Goal: Task Accomplishment & Management: Manage account settings

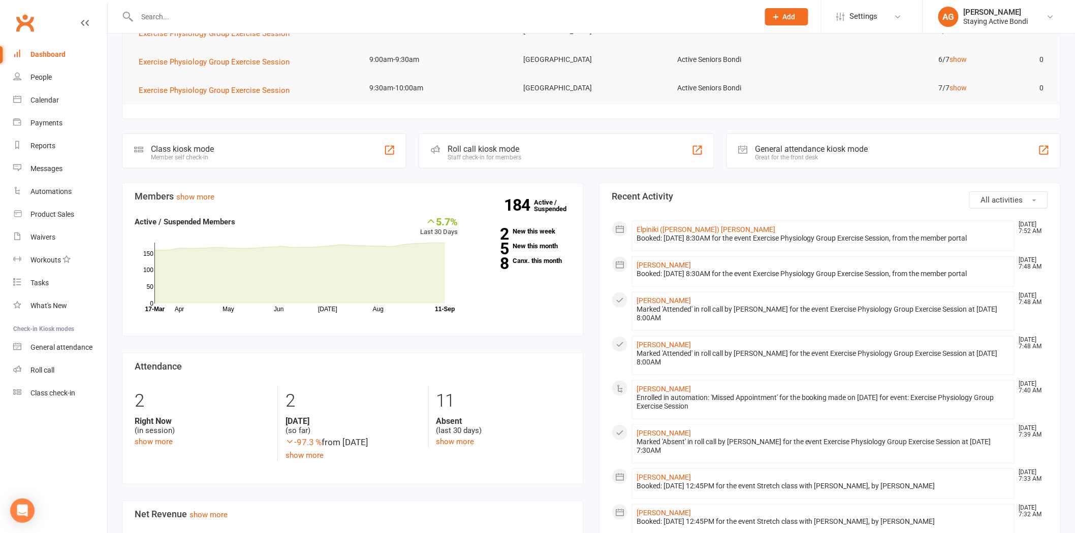
scroll to position [169, 0]
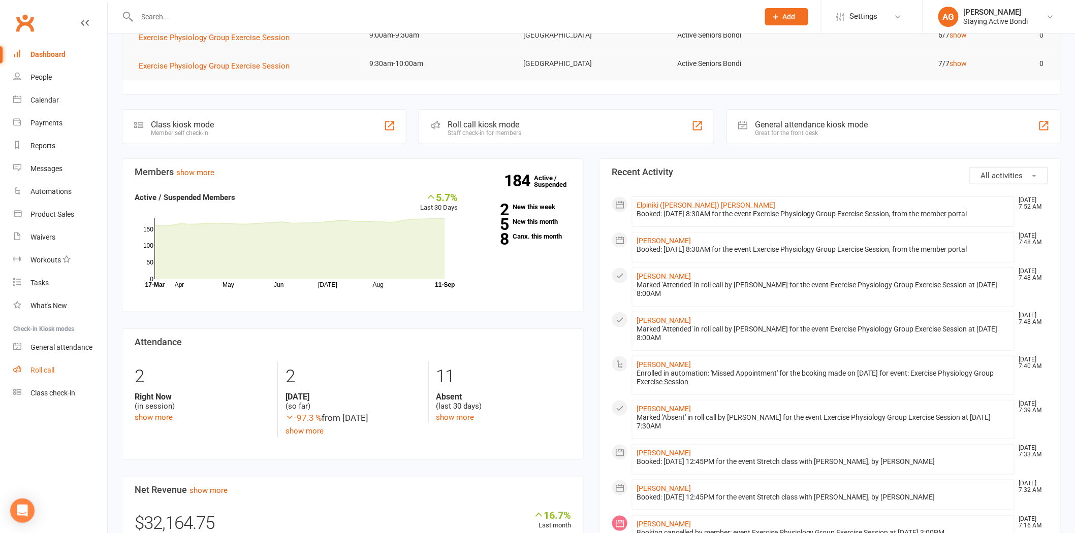
click at [28, 363] on link "Roll call" at bounding box center [60, 370] width 94 height 23
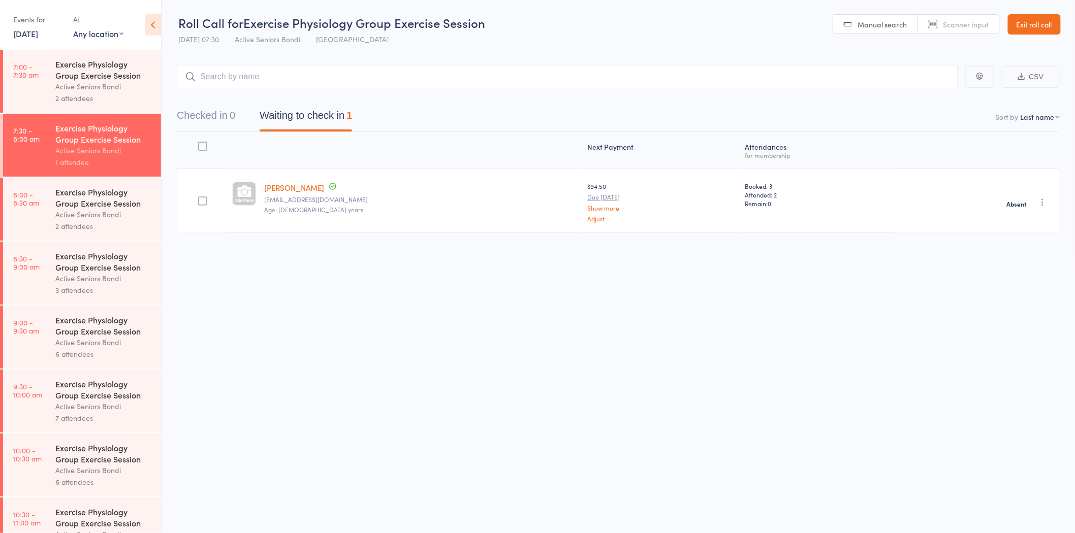
click at [70, 91] on div "Active Seniors Bondi" at bounding box center [103, 87] width 97 height 12
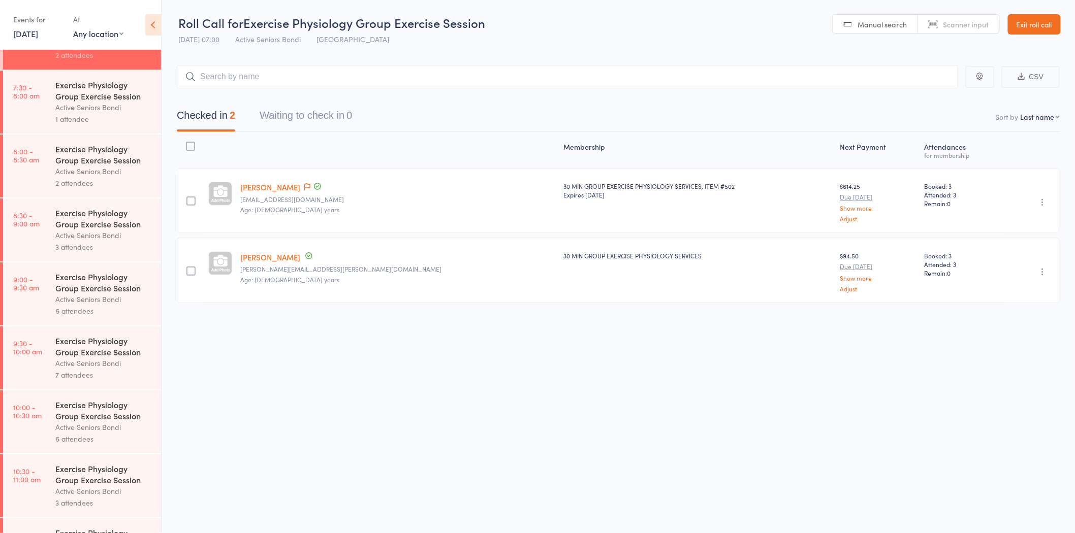
scroll to position [56, 0]
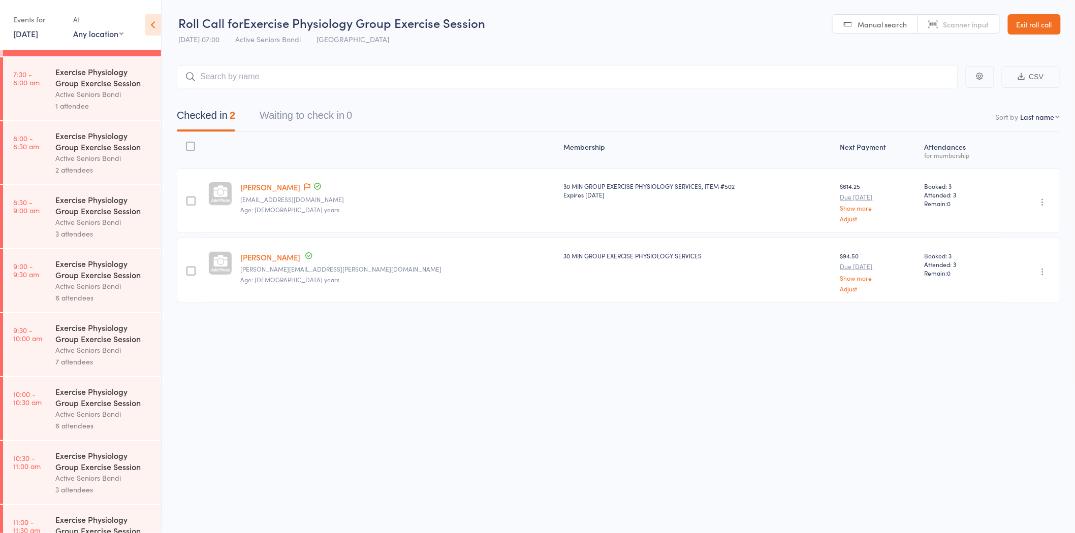
click at [68, 169] on div "2 attendees" at bounding box center [103, 170] width 97 height 12
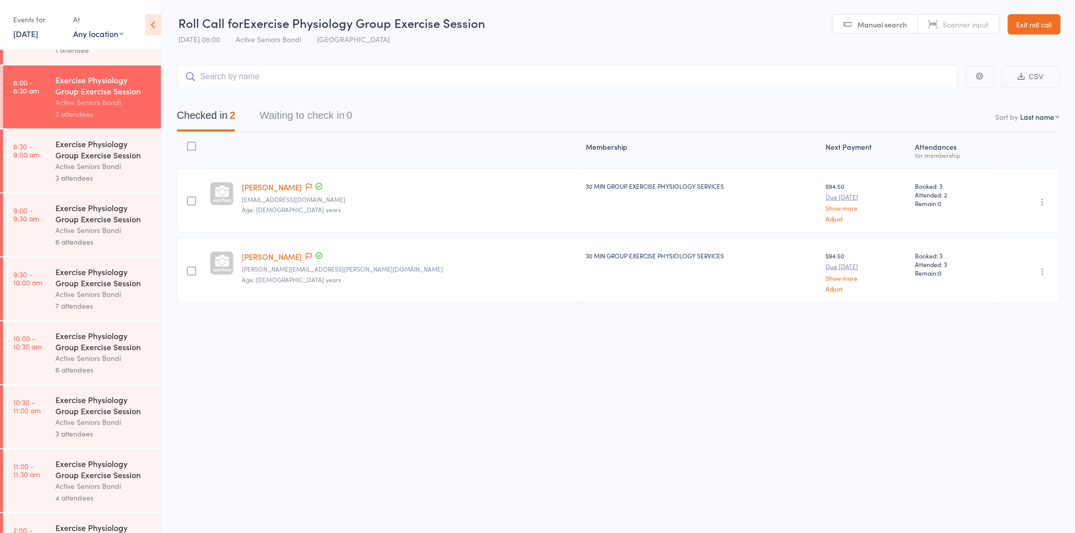
scroll to position [113, 0]
click at [310, 254] on div "Contact has been flagged" at bounding box center [313, 256] width 20 height 11
click at [312, 253] on icon at bounding box center [309, 256] width 6 height 7
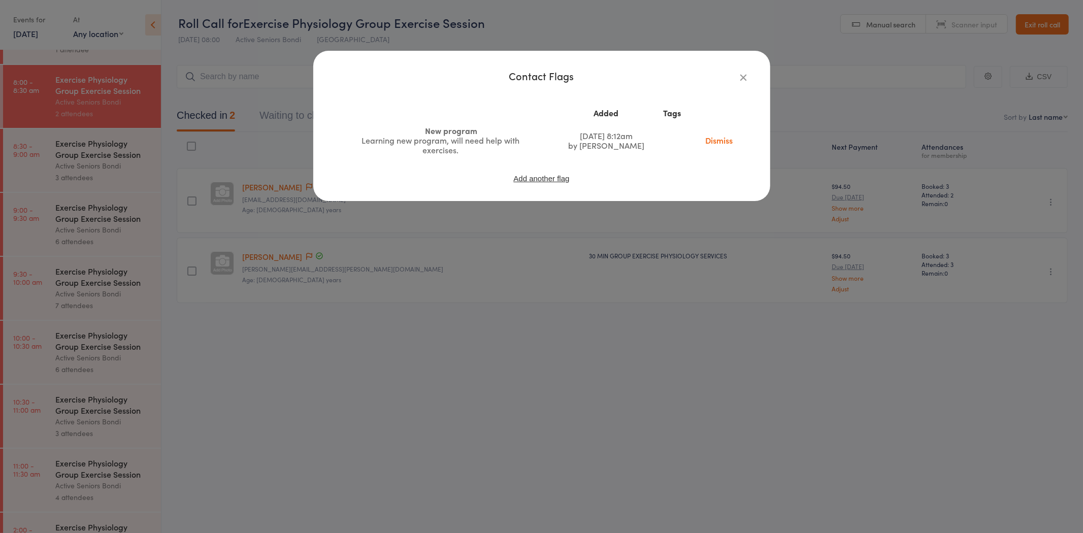
click at [310, 224] on div "Contact Flags Added Tags New program Learning new program, will need help with …" at bounding box center [541, 266] width 1083 height 533
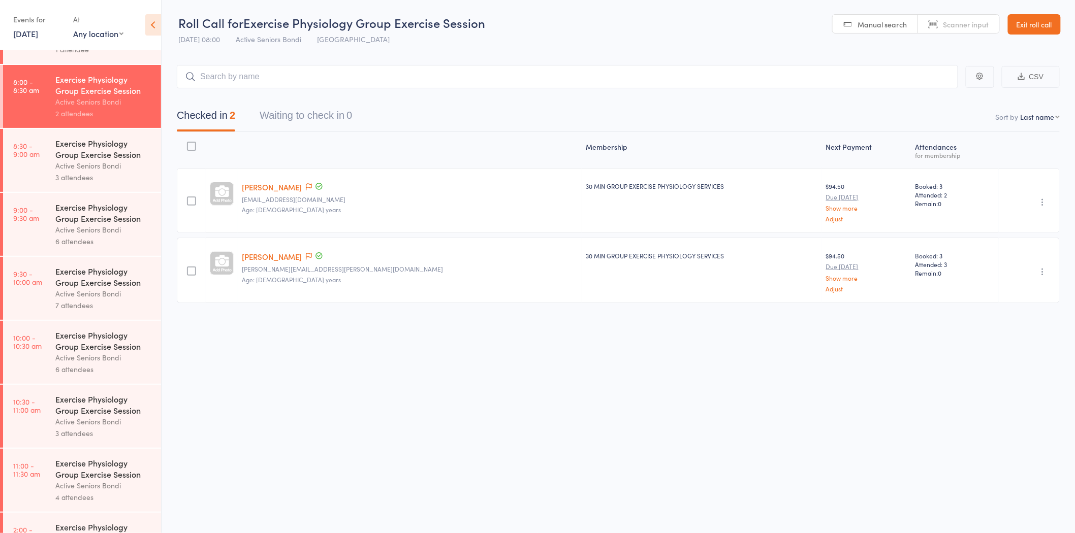
click at [91, 182] on div "3 attendees" at bounding box center [103, 178] width 97 height 12
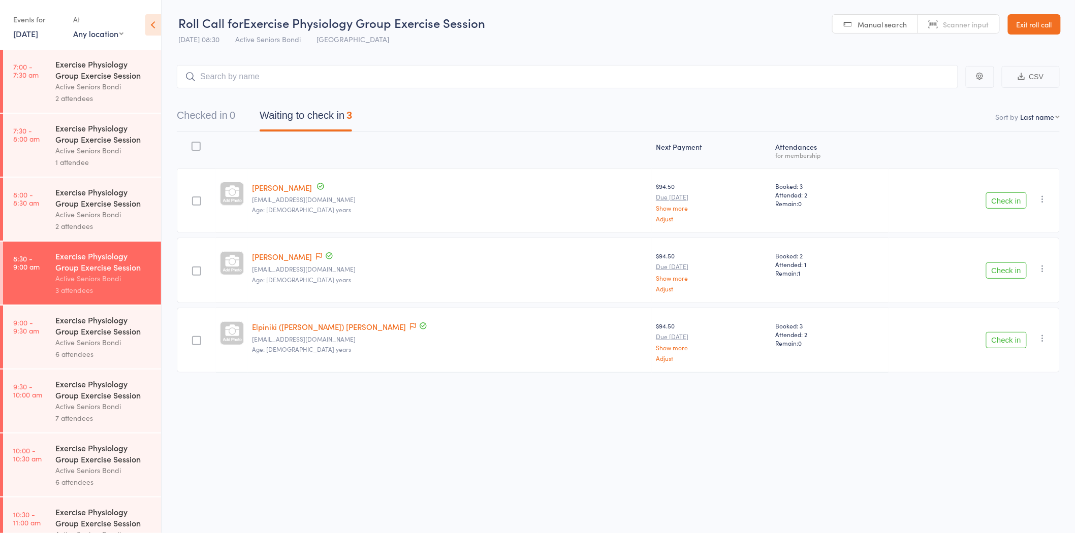
click at [1028, 20] on link "Exit roll call" at bounding box center [1034, 24] width 53 height 20
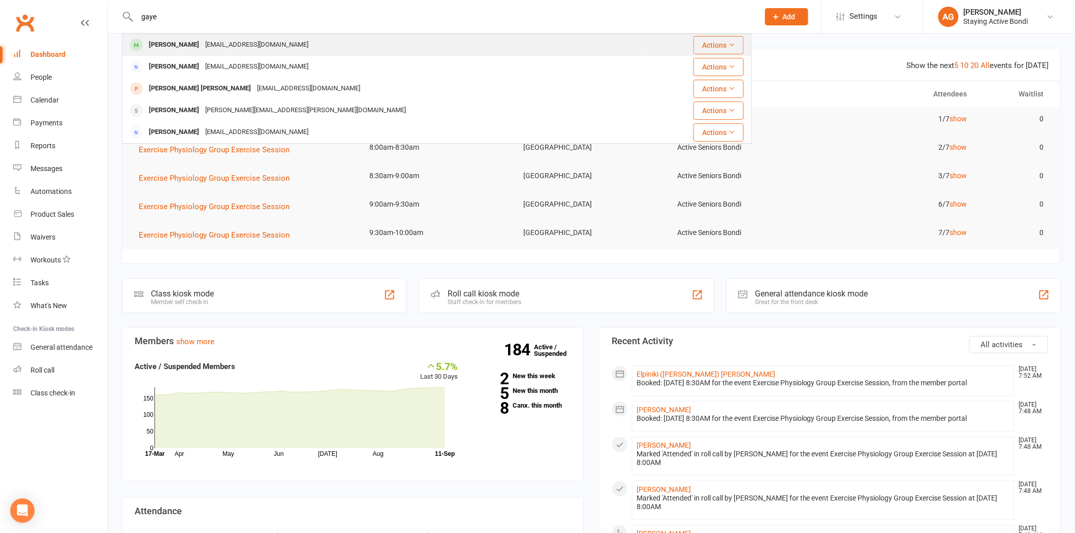
type input "gaye"
click at [189, 48] on div "Gaye Durante" at bounding box center [174, 45] width 56 height 15
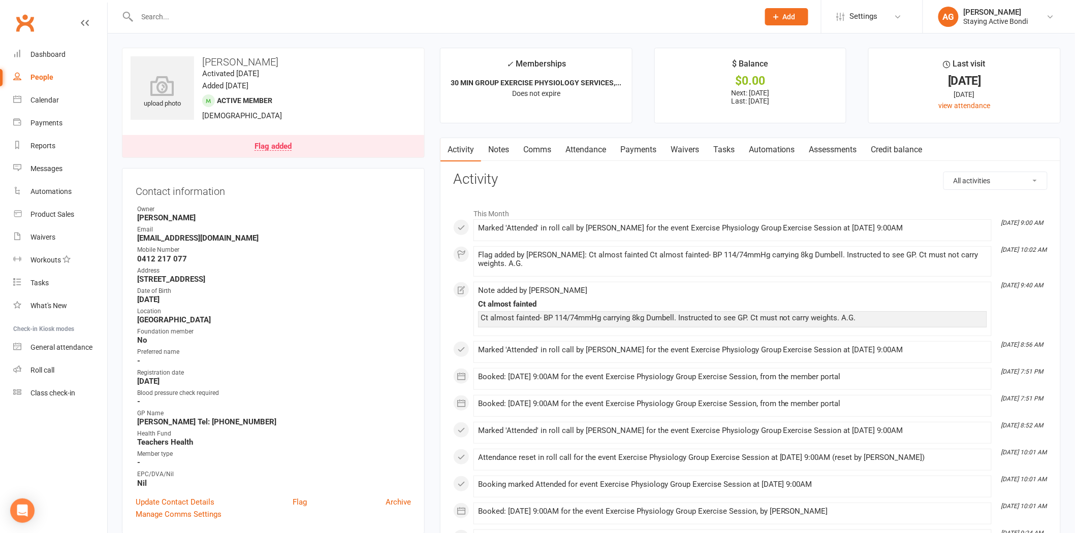
click at [273, 13] on input "text" at bounding box center [443, 17] width 618 height 14
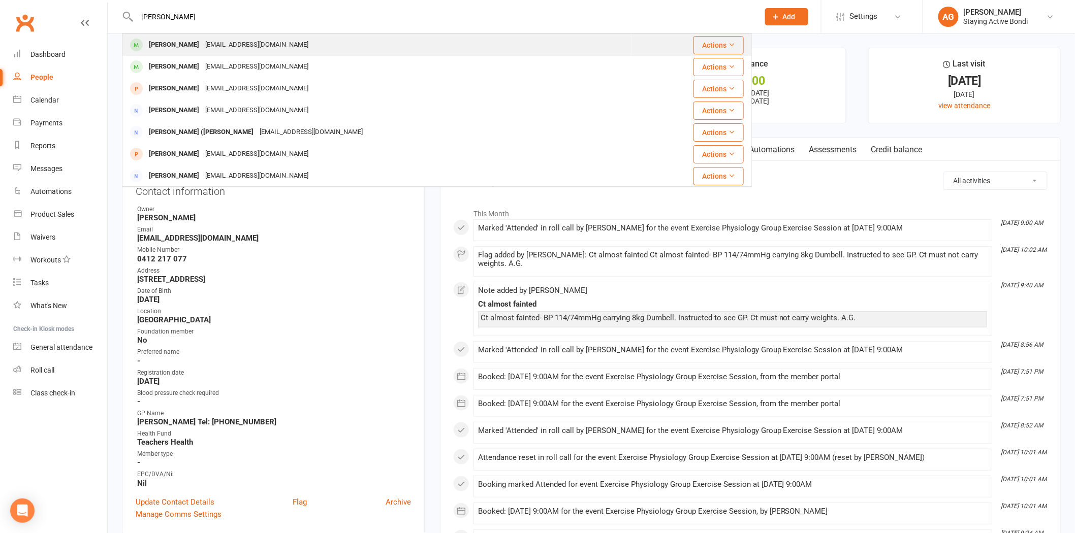
type input "paul"
click at [240, 42] on div "prein@bigpond.net.au" at bounding box center [256, 45] width 109 height 15
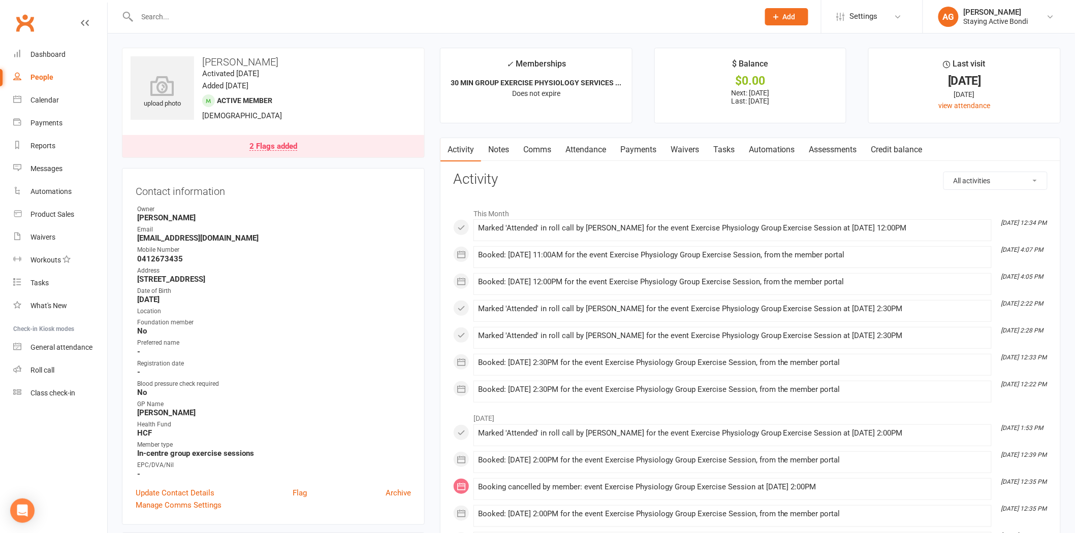
click at [582, 147] on link "Attendance" at bounding box center [585, 149] width 55 height 23
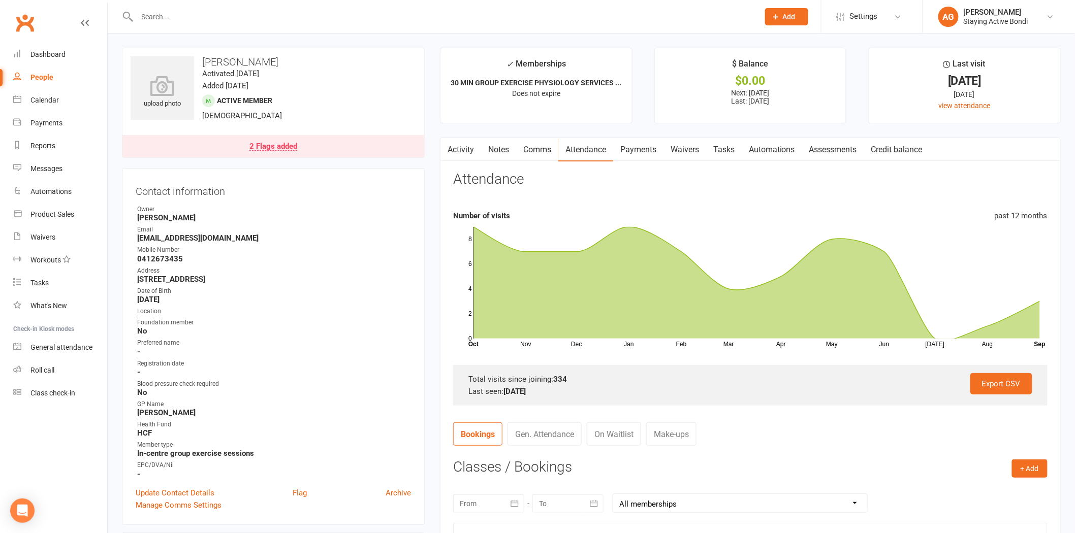
click at [177, 17] on input "text" at bounding box center [443, 17] width 618 height 14
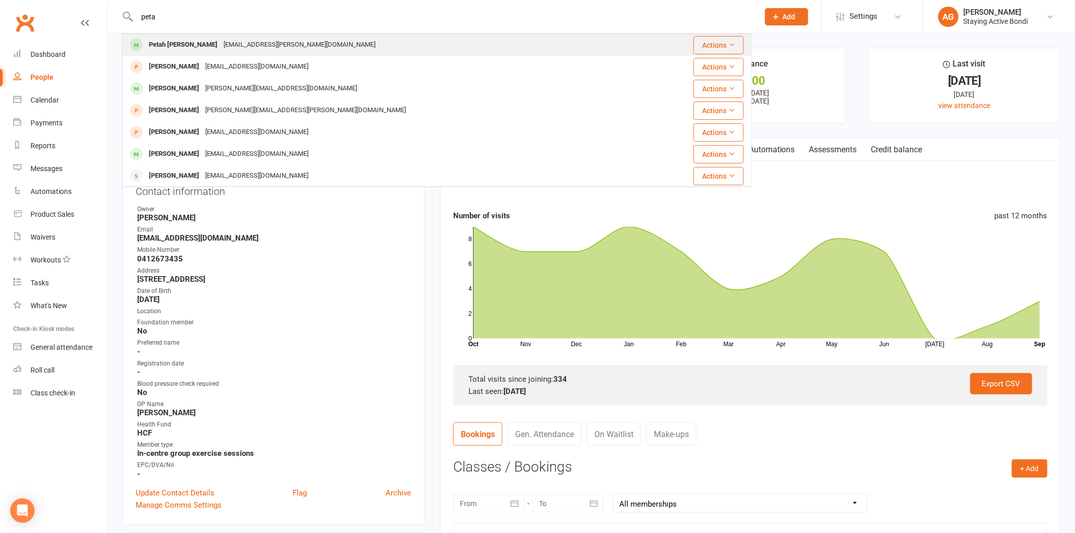
type input "peta"
click at [161, 45] on div "Petah Collyn" at bounding box center [183, 45] width 75 height 15
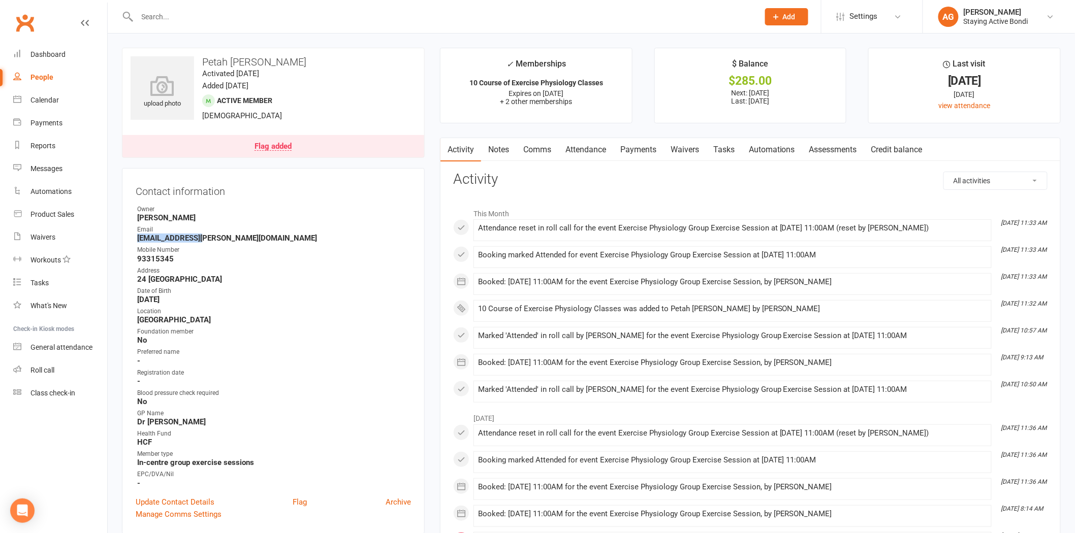
drag, startPoint x: 135, startPoint y: 236, endPoint x: 209, endPoint y: 240, distance: 74.7
click at [209, 240] on div "Contact information Owner Maria Matuszek Email petah@collyn.com Mobile Number 9…" at bounding box center [273, 351] width 303 height 366
copy strong "petah@collyn.com"
click at [222, 16] on input "text" at bounding box center [443, 17] width 618 height 14
click at [221, 155] on link "Flag added" at bounding box center [273, 146] width 302 height 22
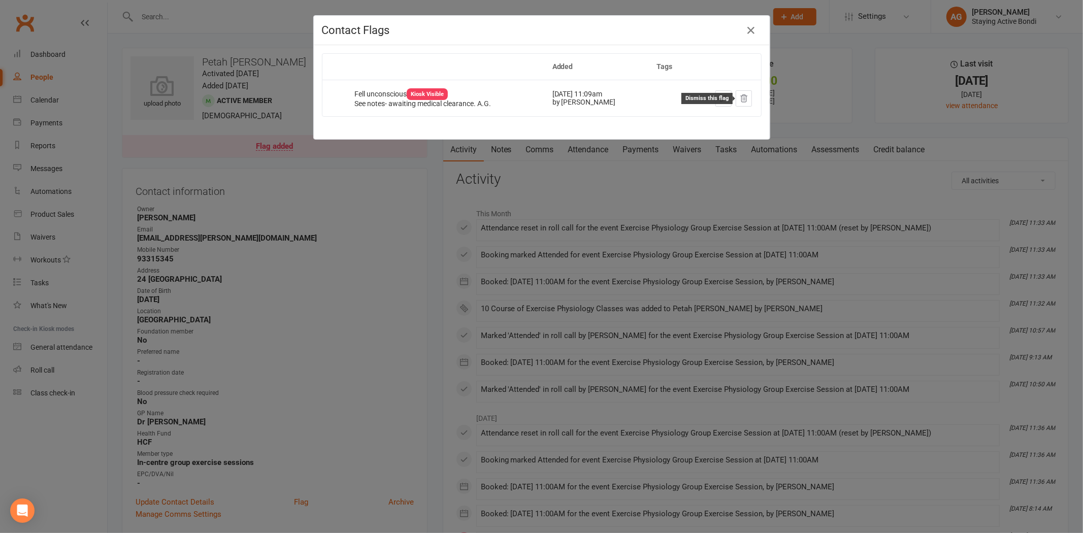
click at [741, 95] on icon at bounding box center [744, 97] width 7 height 7
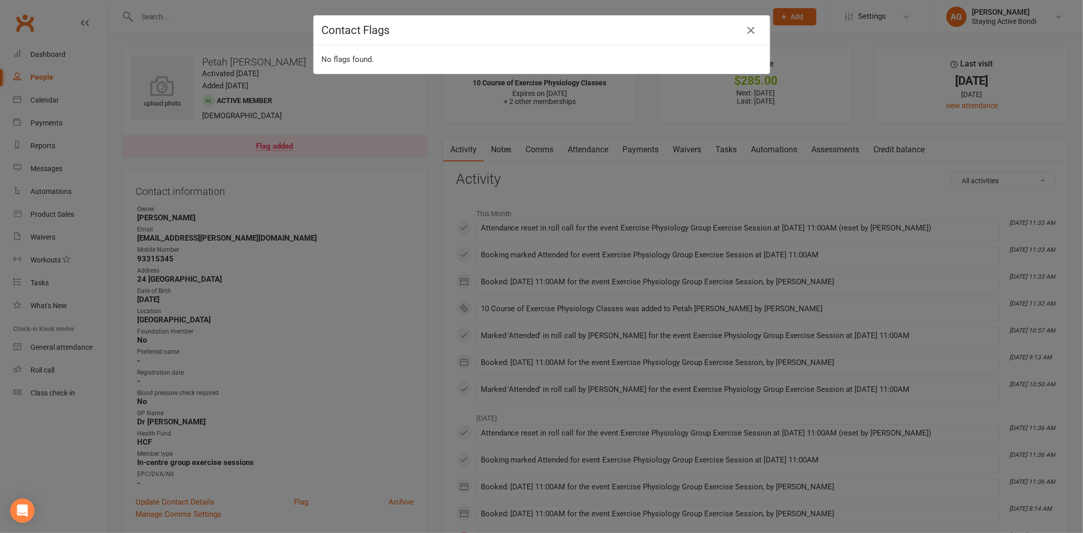
click at [352, 405] on div "Contact Flags No flags found." at bounding box center [541, 266] width 1083 height 533
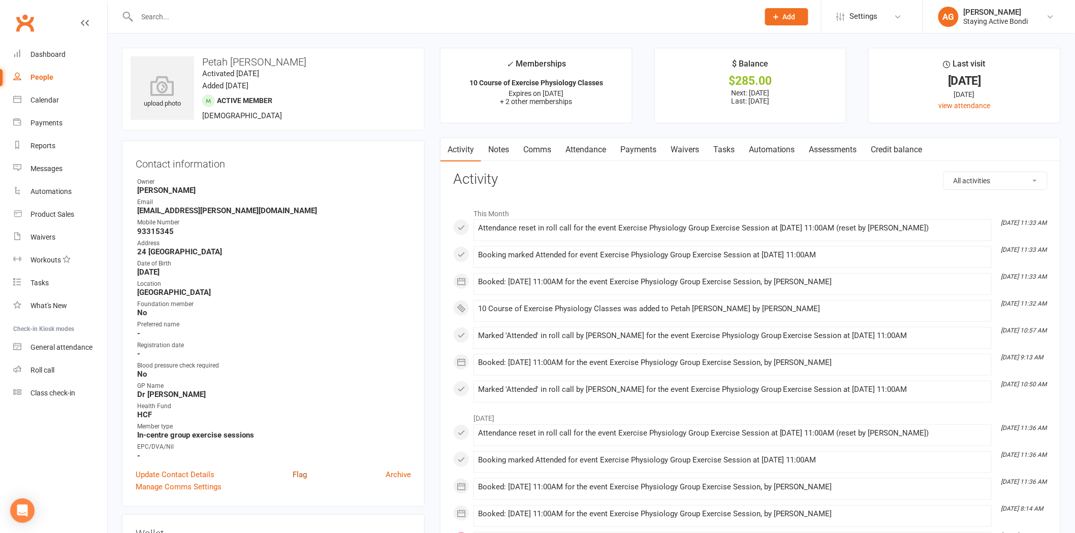
click at [303, 475] on link "Flag" at bounding box center [300, 475] width 14 height 12
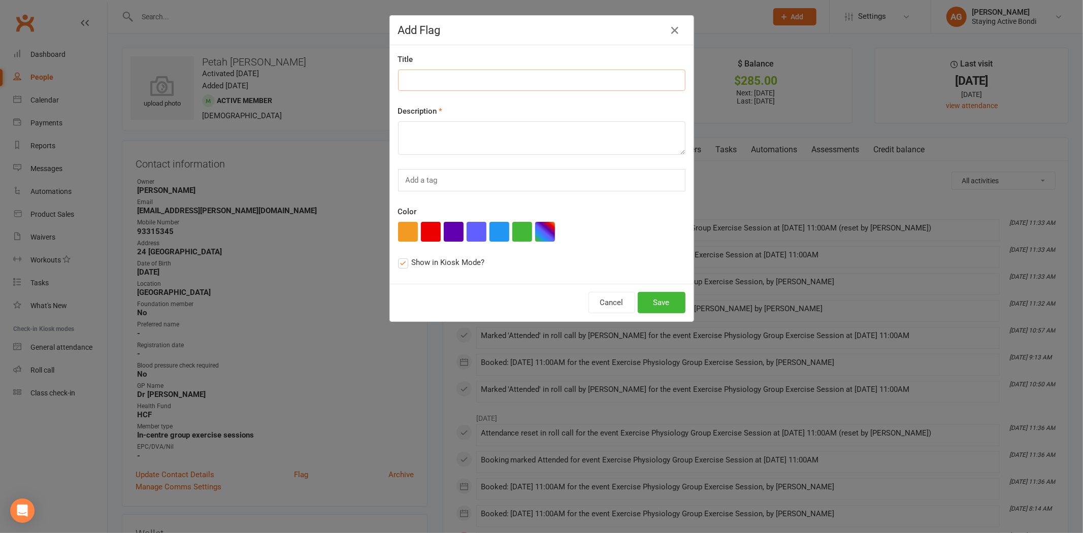
click at [465, 85] on input at bounding box center [541, 80] width 287 height 21
type input "Check email address with client"
click at [433, 142] on textarea at bounding box center [541, 138] width 287 height 34
type textarea "Physical 10-pack receipt in comms to member tray. A.G."
click at [649, 315] on div "Cancel Save" at bounding box center [542, 303] width 304 height 38
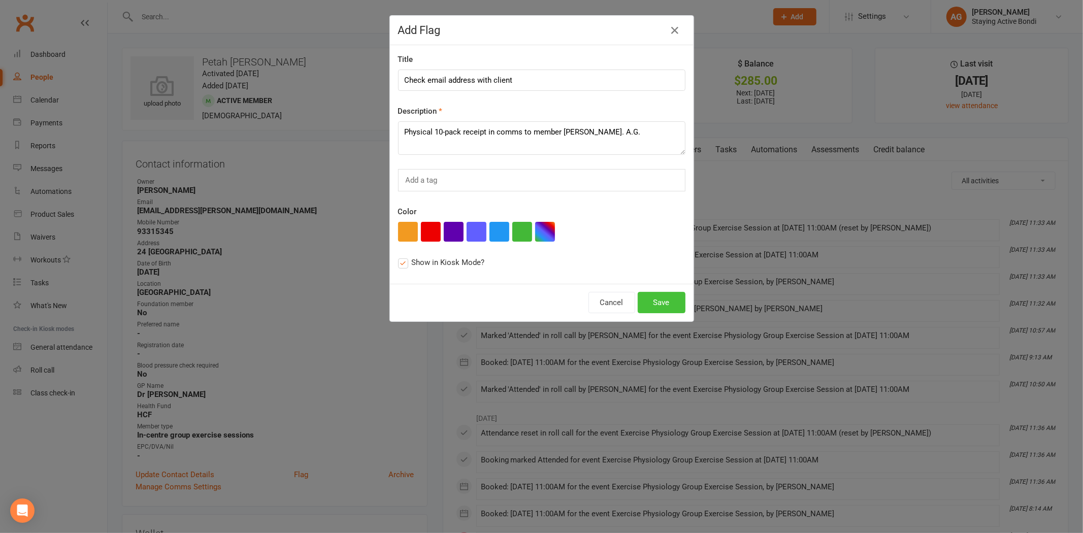
click at [647, 300] on button "Save" at bounding box center [662, 302] width 48 height 21
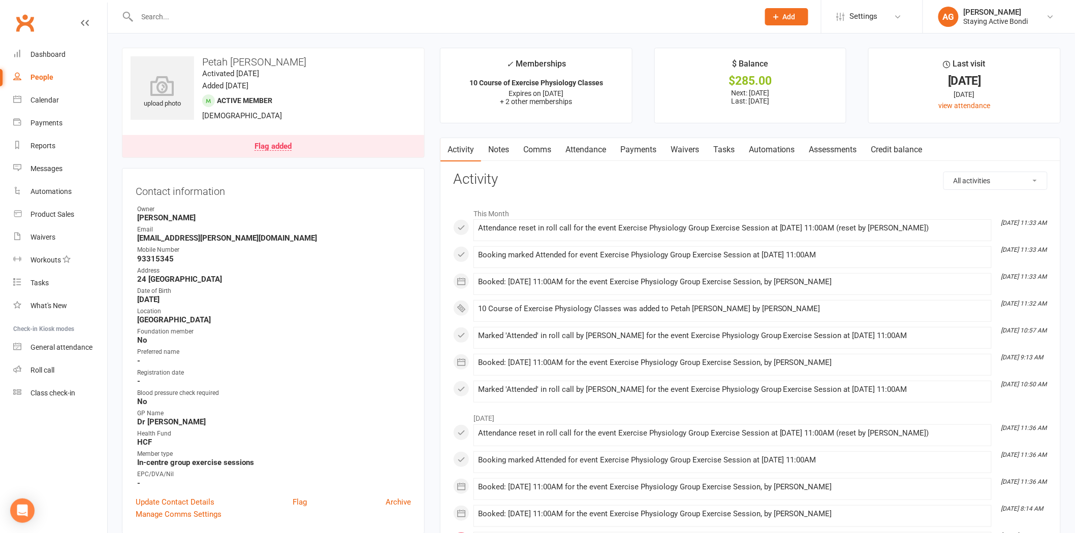
click at [244, 11] on input "text" at bounding box center [443, 17] width 618 height 14
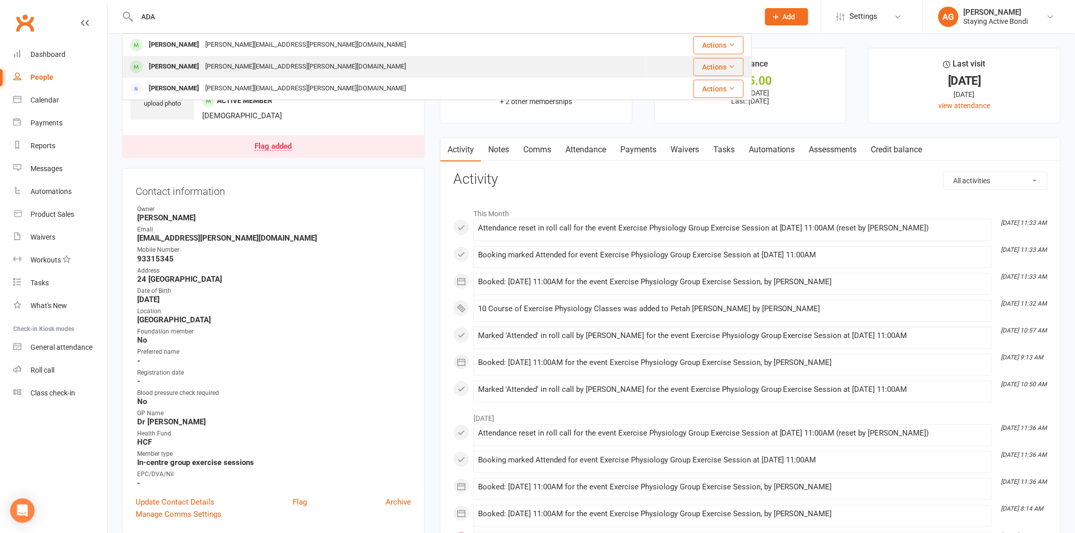
type input "ADA"
click at [261, 59] on div "steven.adams@bigpond.com" at bounding box center [305, 66] width 207 height 15
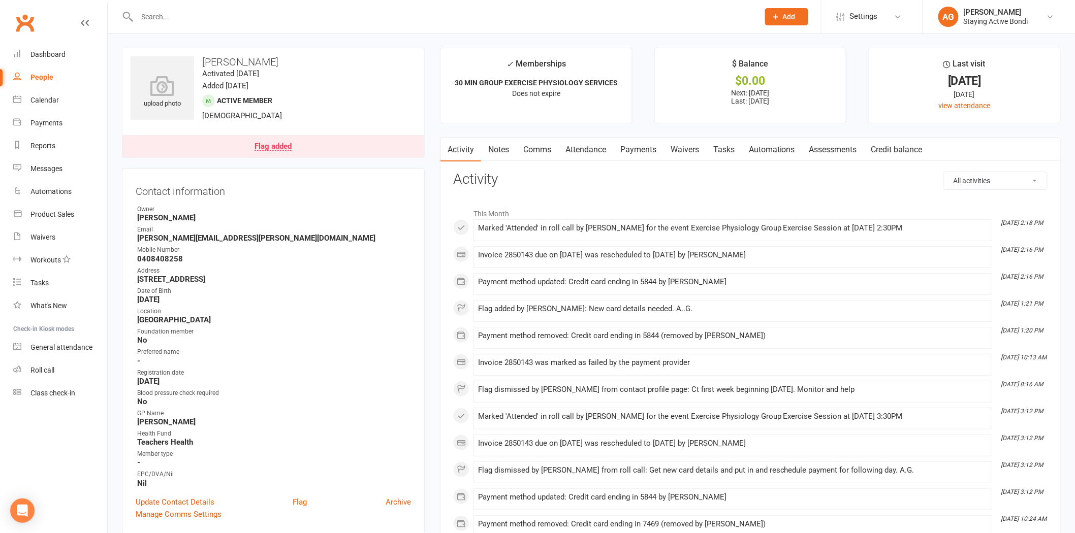
click at [632, 146] on link "Payments" at bounding box center [638, 149] width 50 height 23
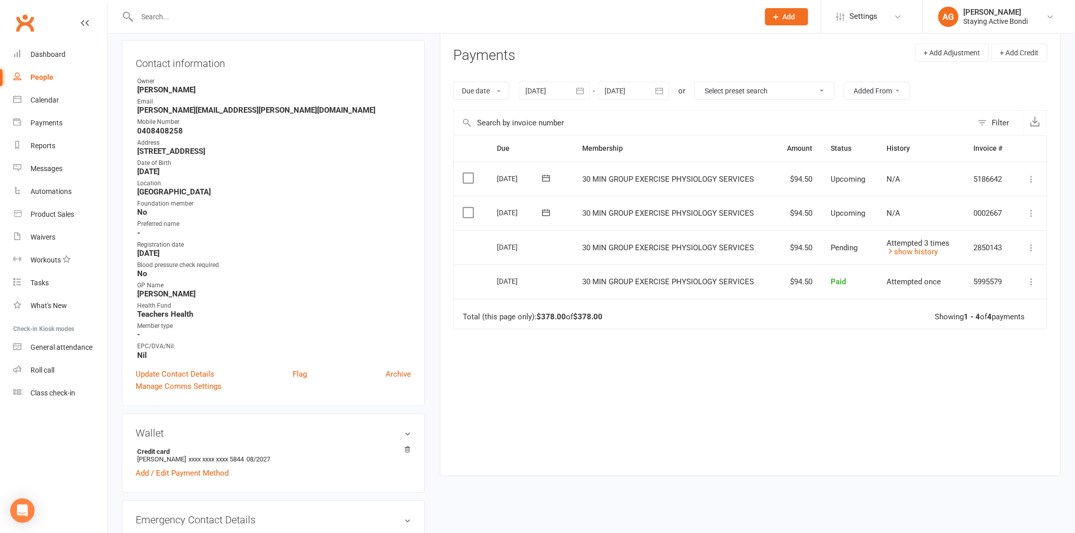
scroll to position [56, 0]
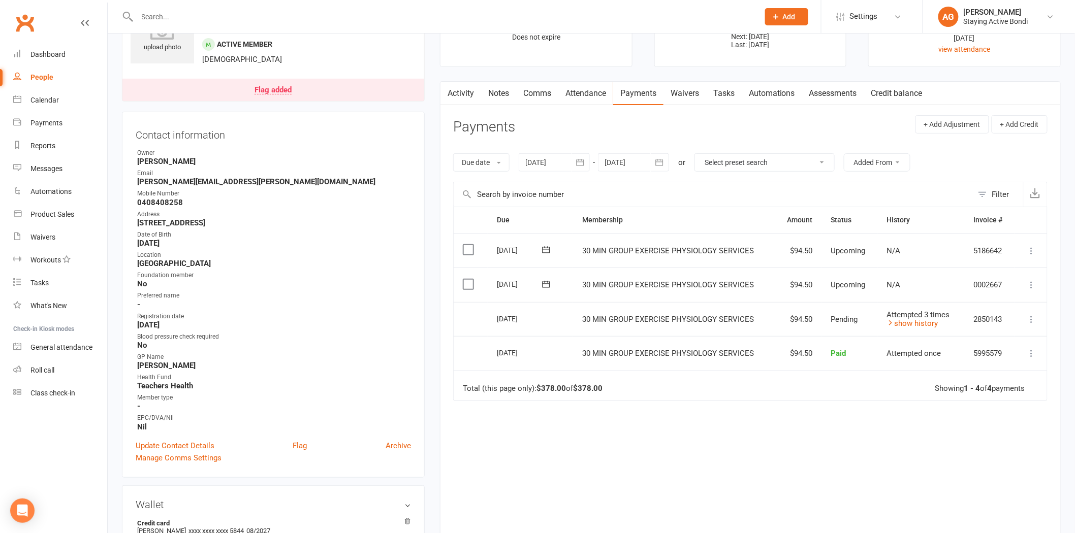
click at [579, 101] on link "Attendance" at bounding box center [585, 93] width 55 height 23
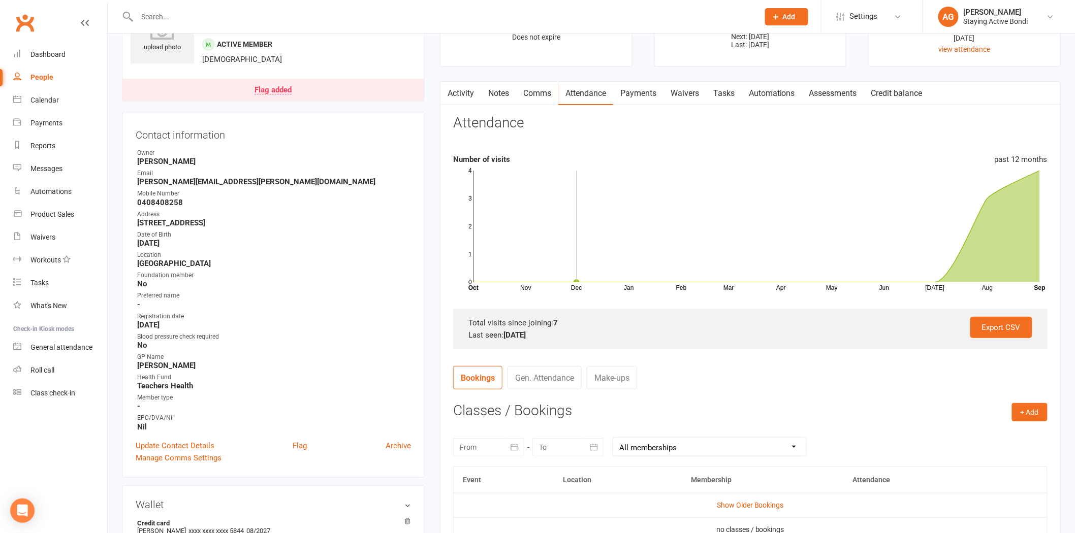
scroll to position [282, 0]
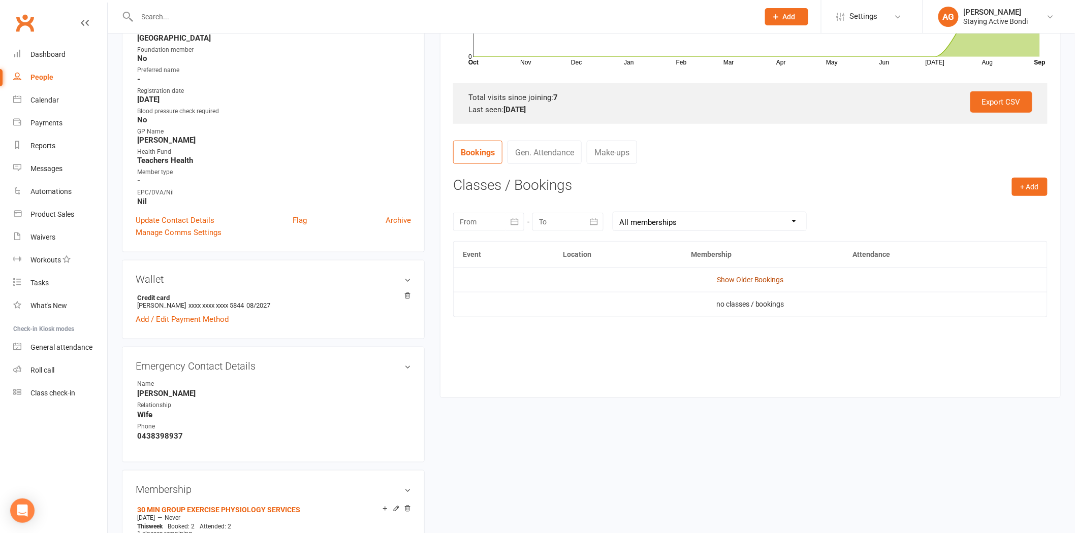
click at [754, 278] on link "Show Older Bookings" at bounding box center [750, 280] width 67 height 8
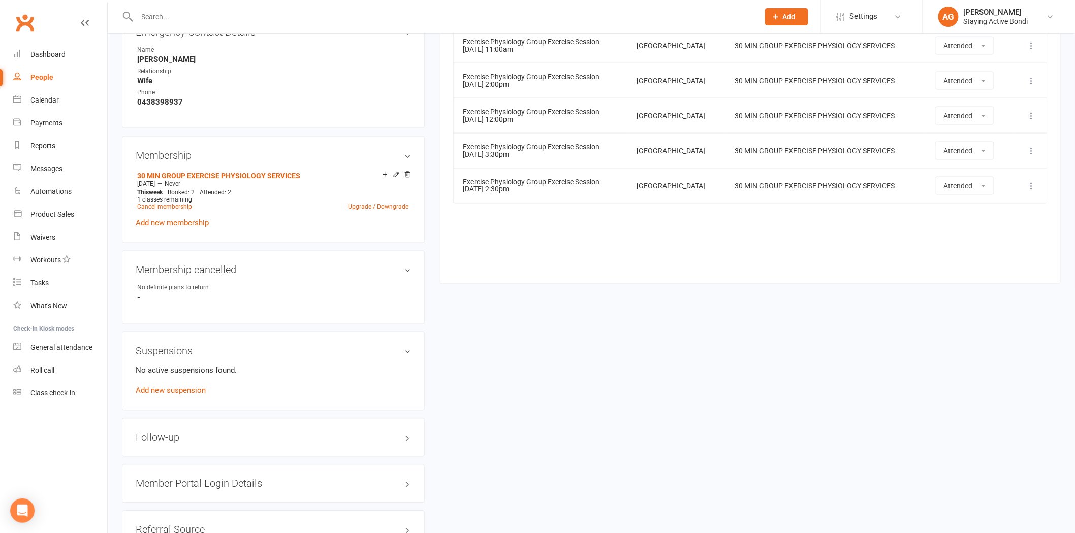
scroll to position [560, 0]
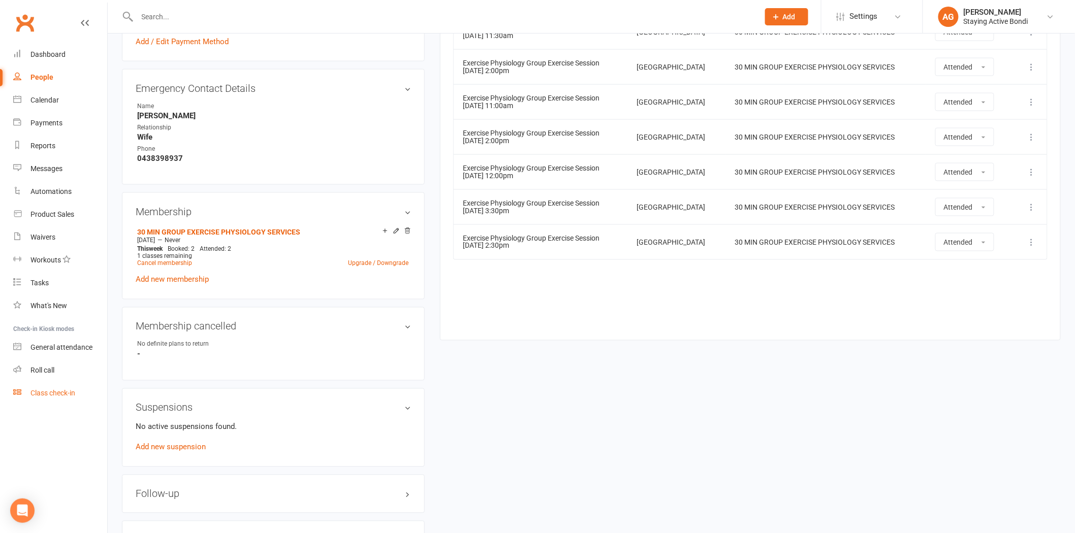
click at [67, 382] on link "Class check-in" at bounding box center [60, 393] width 94 height 23
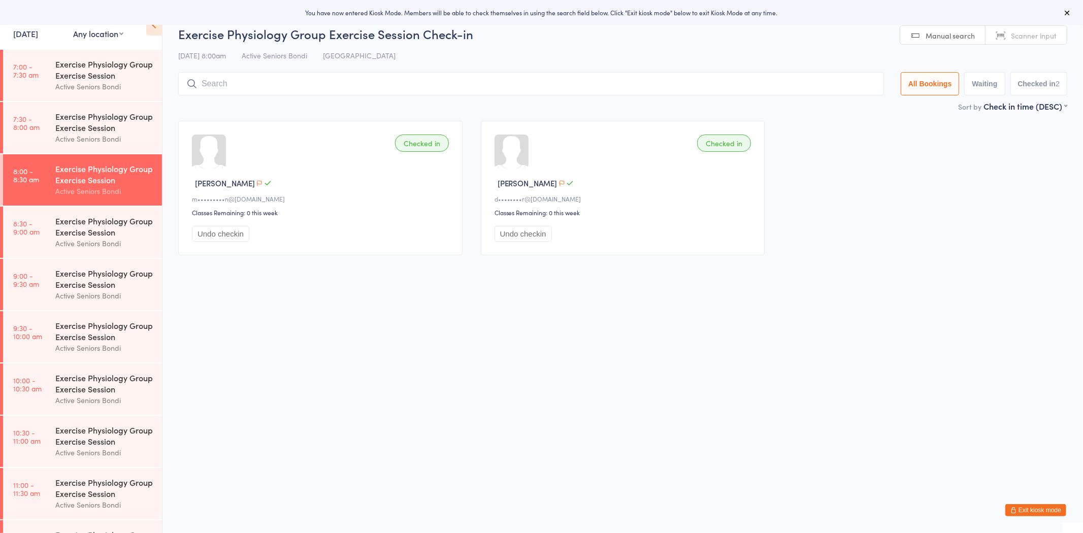
click at [1027, 502] on html "You have now entered Kiosk Mode. Members will be able to check themselves in us…" at bounding box center [541, 266] width 1083 height 533
click at [1029, 508] on button "Exit kiosk mode" at bounding box center [1035, 510] width 61 height 12
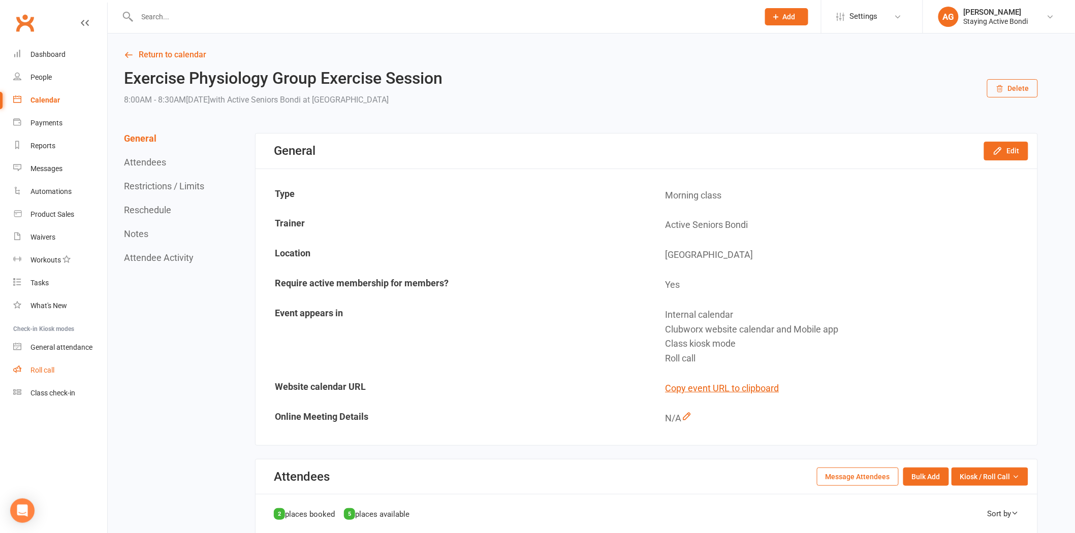
click at [58, 370] on link "Roll call" at bounding box center [60, 370] width 94 height 23
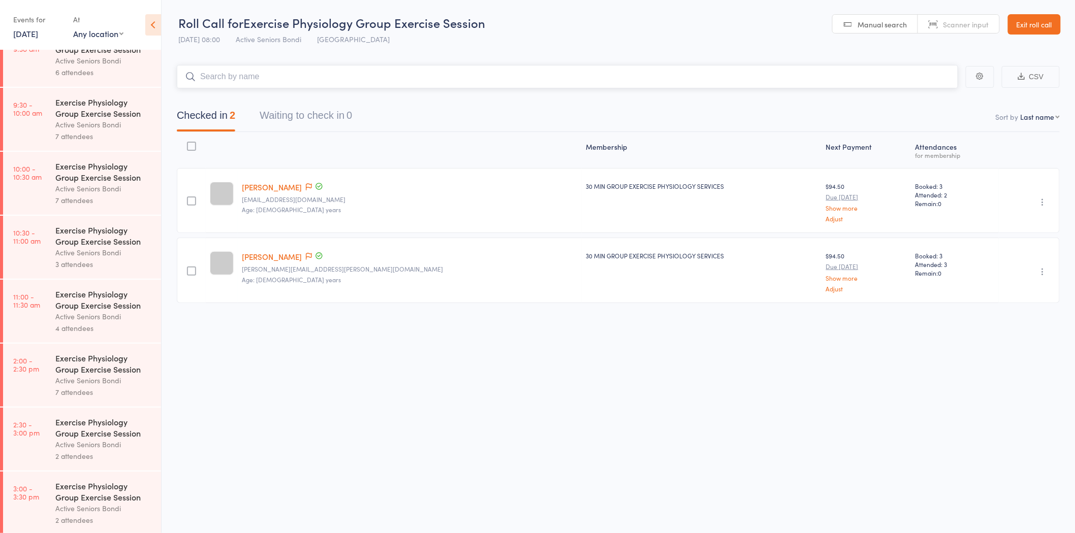
scroll to position [287, 0]
click at [42, 493] on link "3:00 - 3:30 pm Exercise Physiology Group Exercise Session Active Seniors Bondi …" at bounding box center [82, 500] width 158 height 63
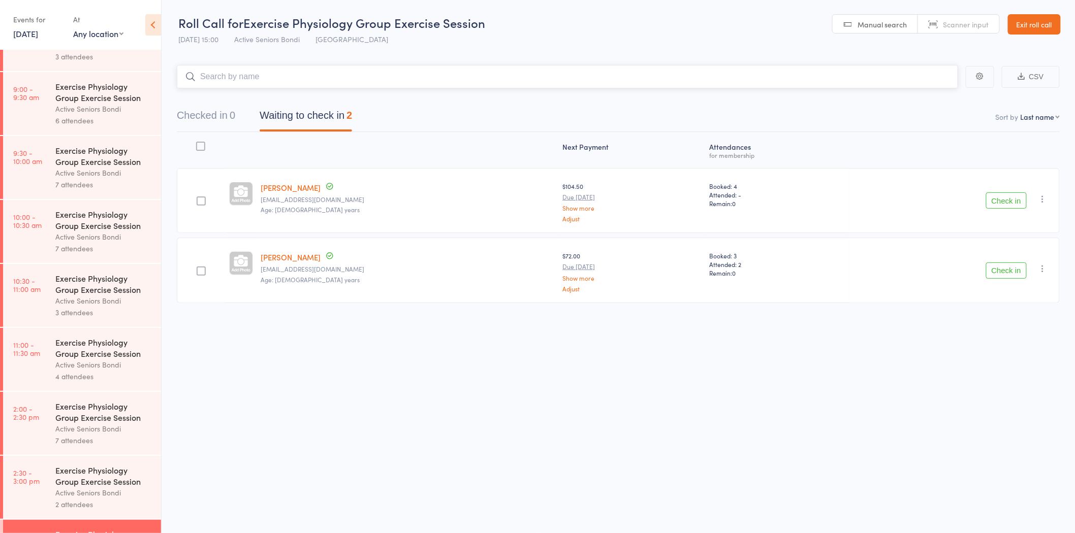
scroll to position [287, 0]
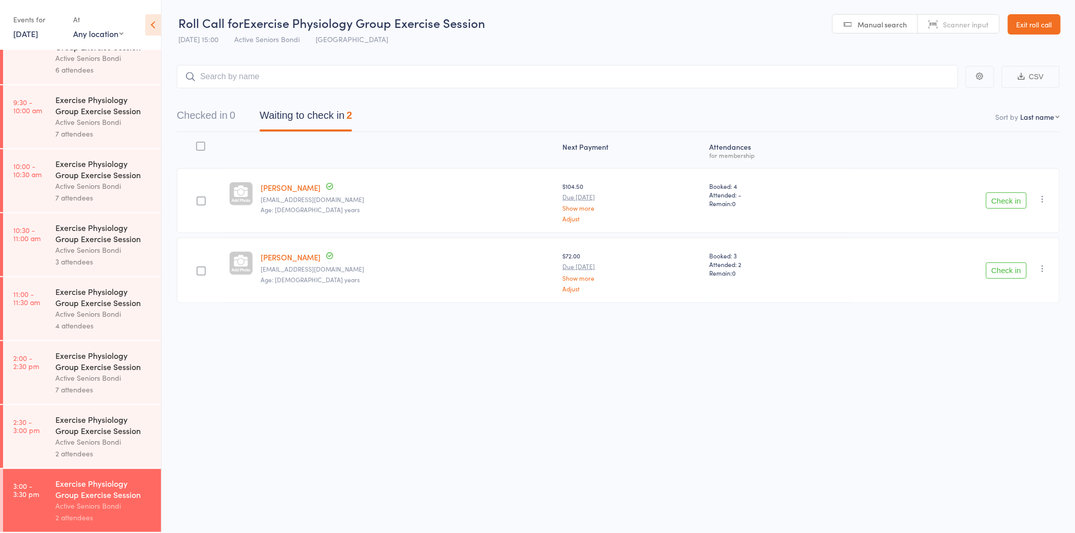
click at [63, 454] on div "2 attendees" at bounding box center [103, 454] width 97 height 12
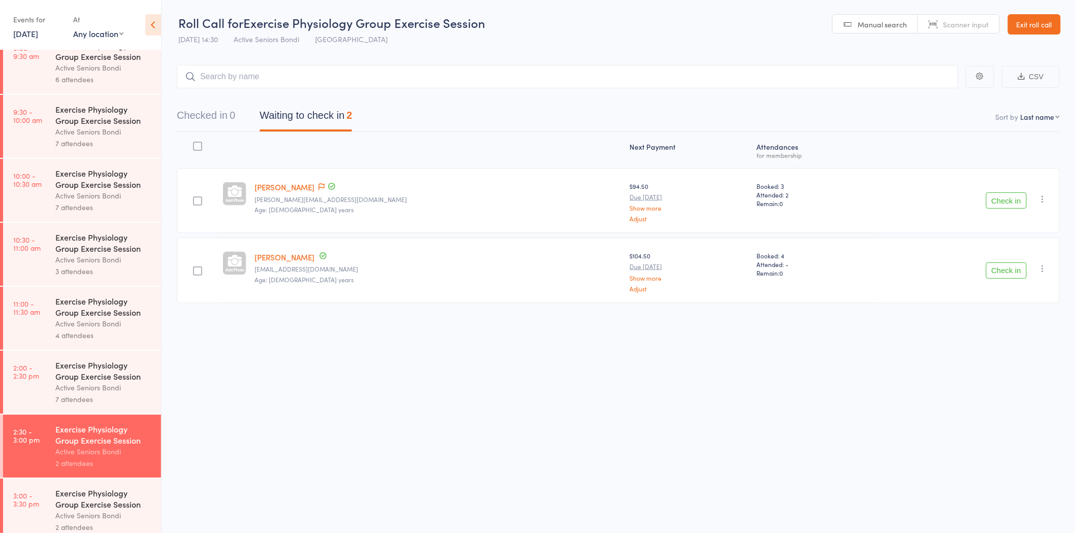
scroll to position [282, 0]
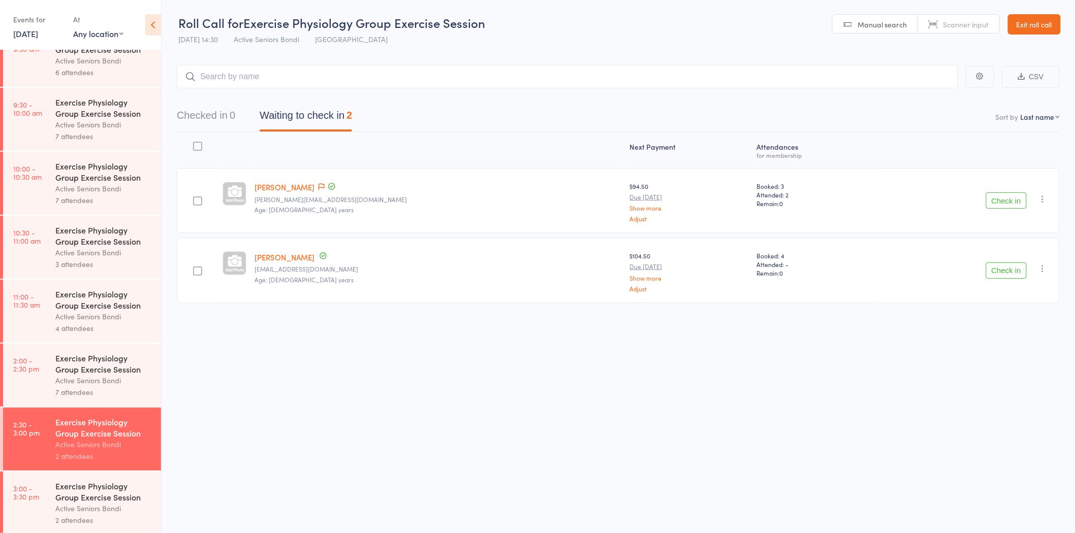
click at [75, 389] on div "7 attendees" at bounding box center [103, 392] width 97 height 12
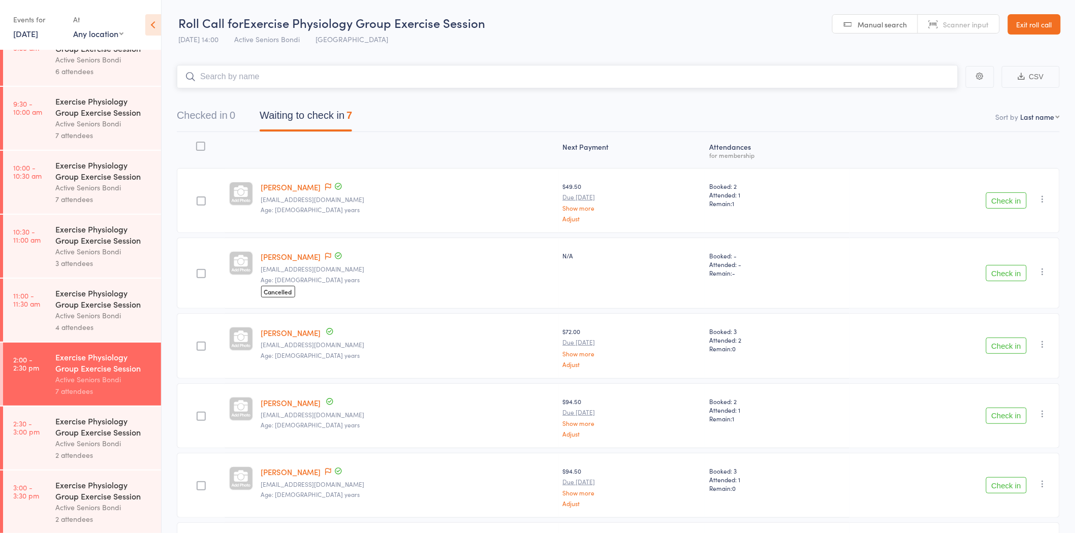
scroll to position [287, 0]
click at [329, 185] on icon at bounding box center [328, 186] width 6 height 7
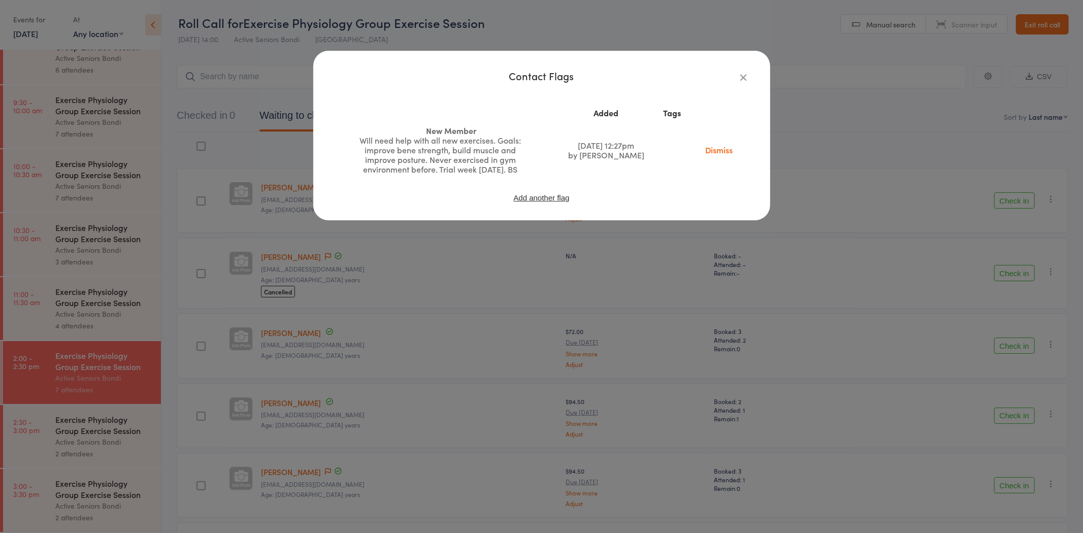
click at [343, 225] on div "Contact Flags Added Tags New Member Will need help with all new exercises. Goal…" at bounding box center [541, 266] width 1083 height 533
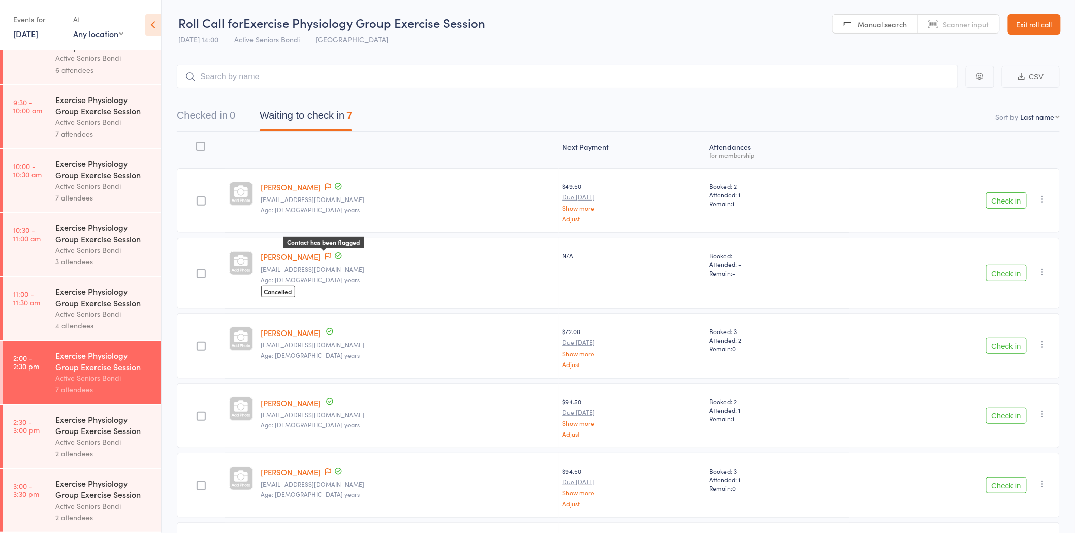
click at [325, 255] on icon at bounding box center [328, 256] width 6 height 7
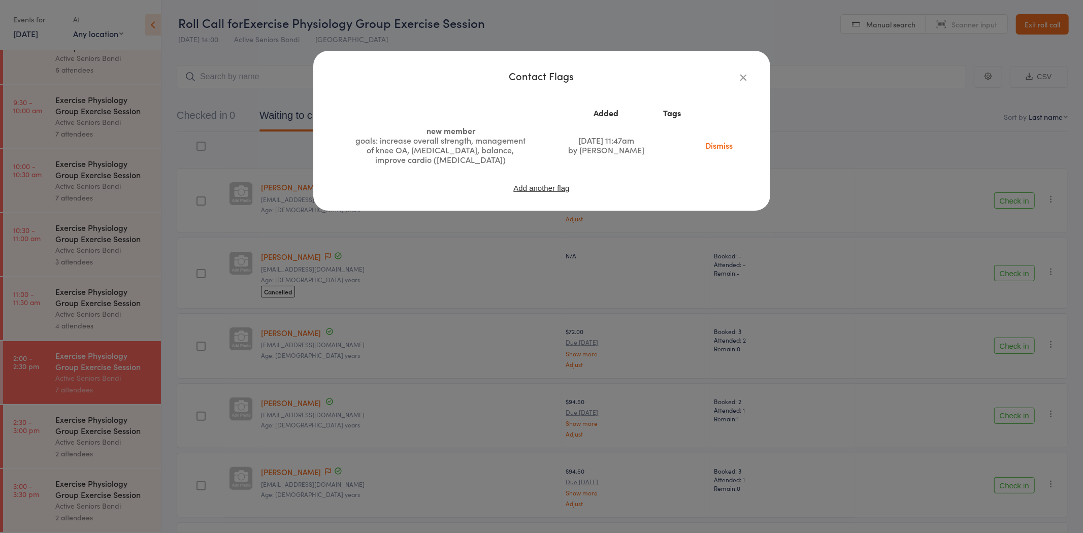
click at [323, 255] on div "Contact Flags Added Tags new member goals: increase overall strength, managemen…" at bounding box center [541, 266] width 1083 height 533
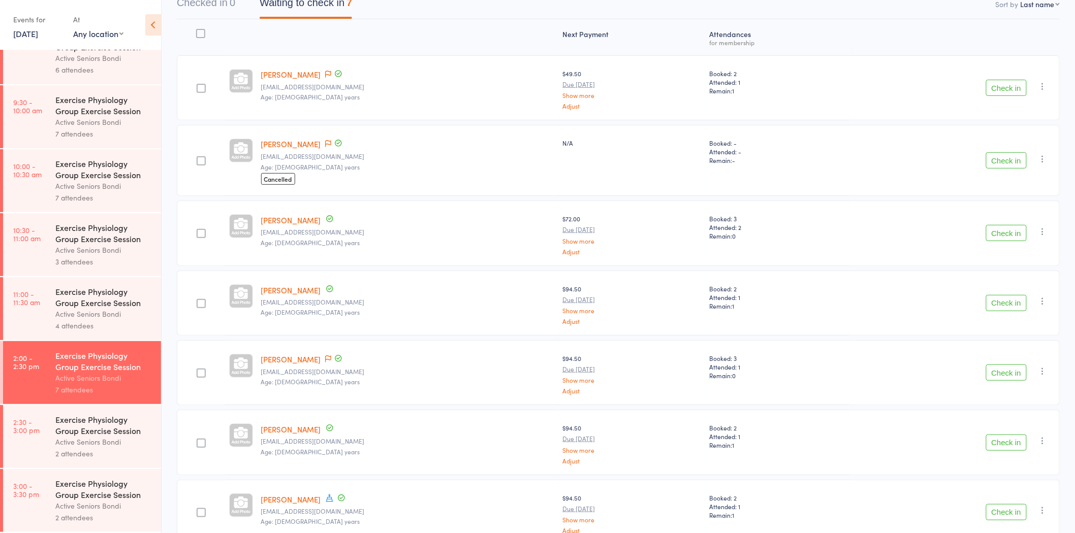
scroll to position [168, 0]
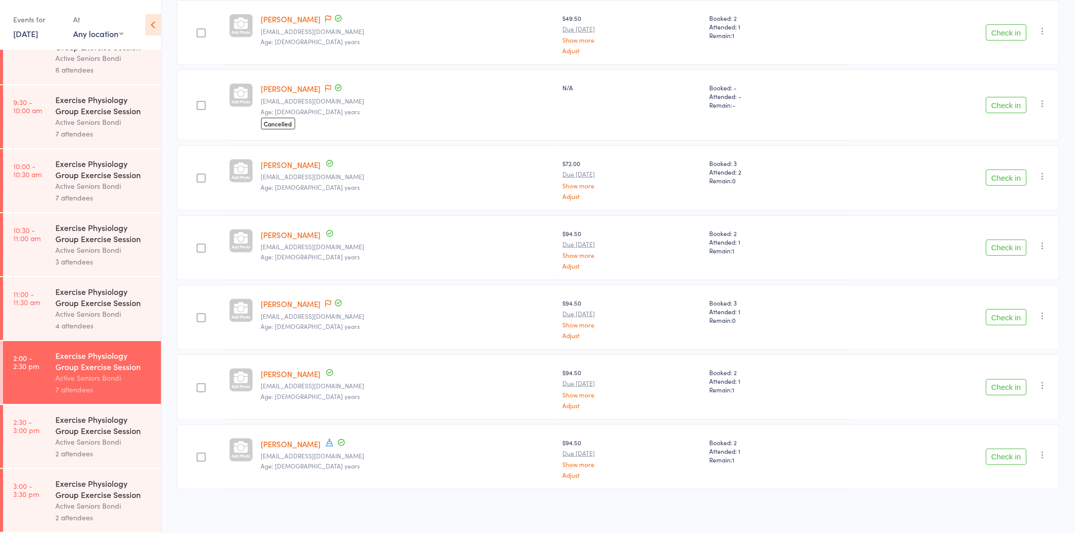
click at [52, 327] on link "11:00 - 11:30 am Exercise Physiology Group Exercise Session Active Seniors Bond…" at bounding box center [82, 308] width 158 height 63
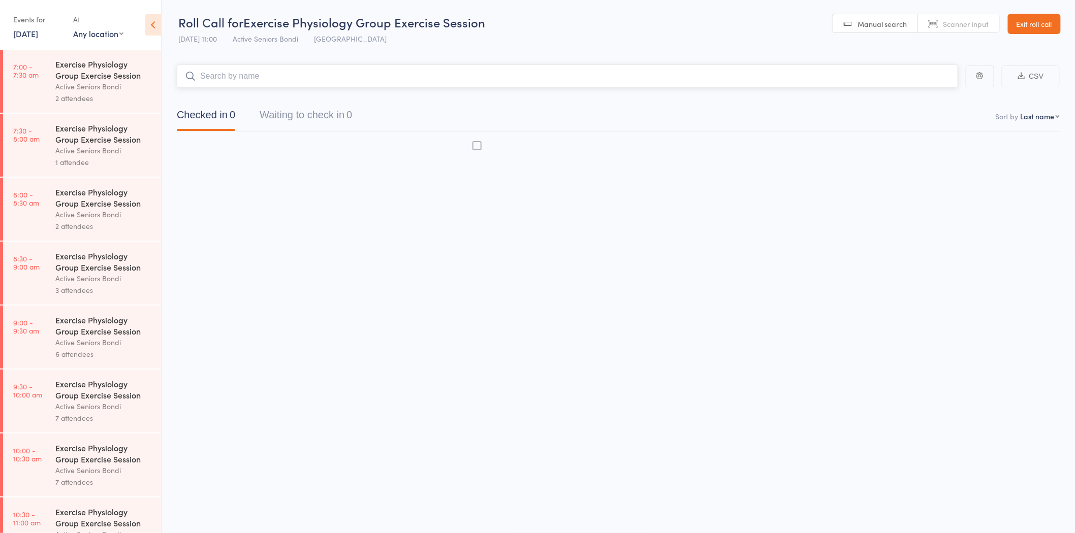
scroll to position [1, 0]
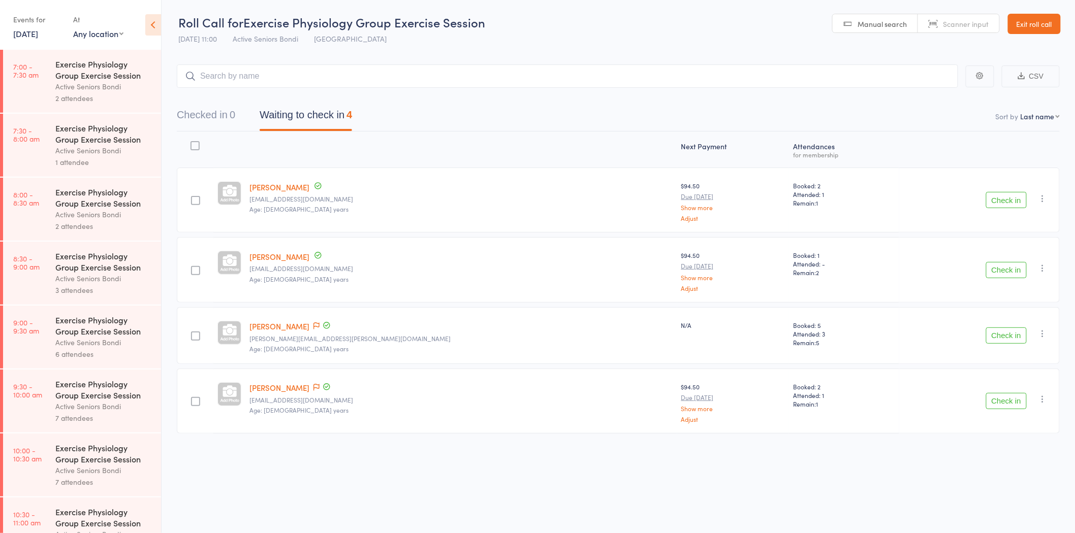
click at [1022, 21] on link "Exit roll call" at bounding box center [1034, 24] width 53 height 20
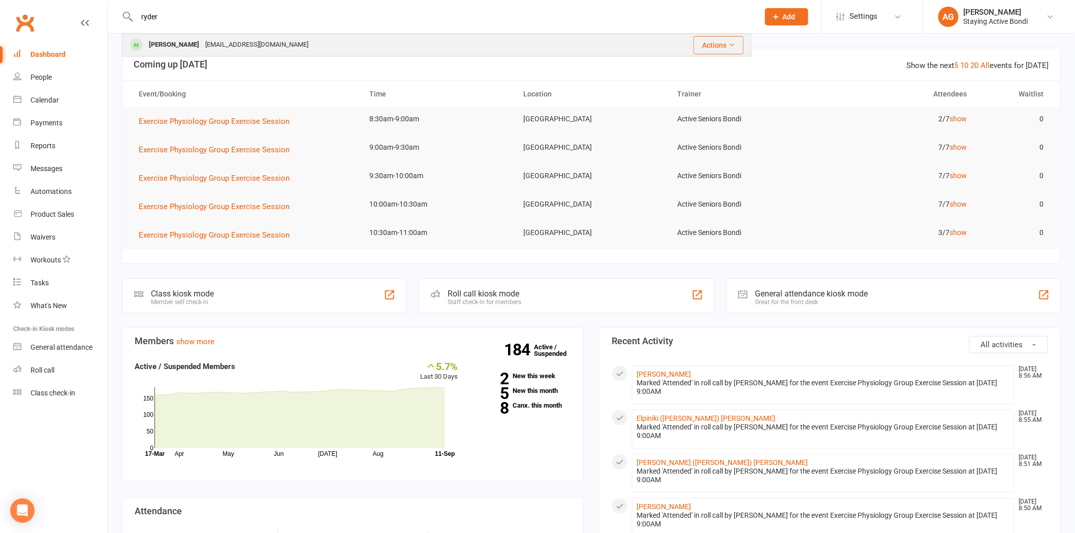
type input "ryder"
click at [183, 46] on div "[PERSON_NAME]" at bounding box center [174, 45] width 56 height 15
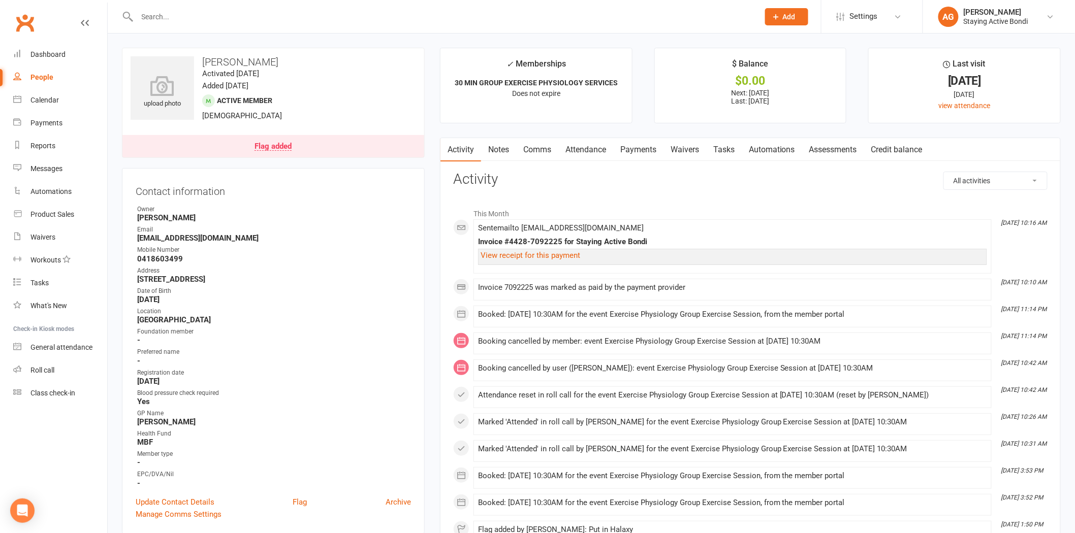
click at [856, 154] on link "Assessments" at bounding box center [833, 149] width 62 height 23
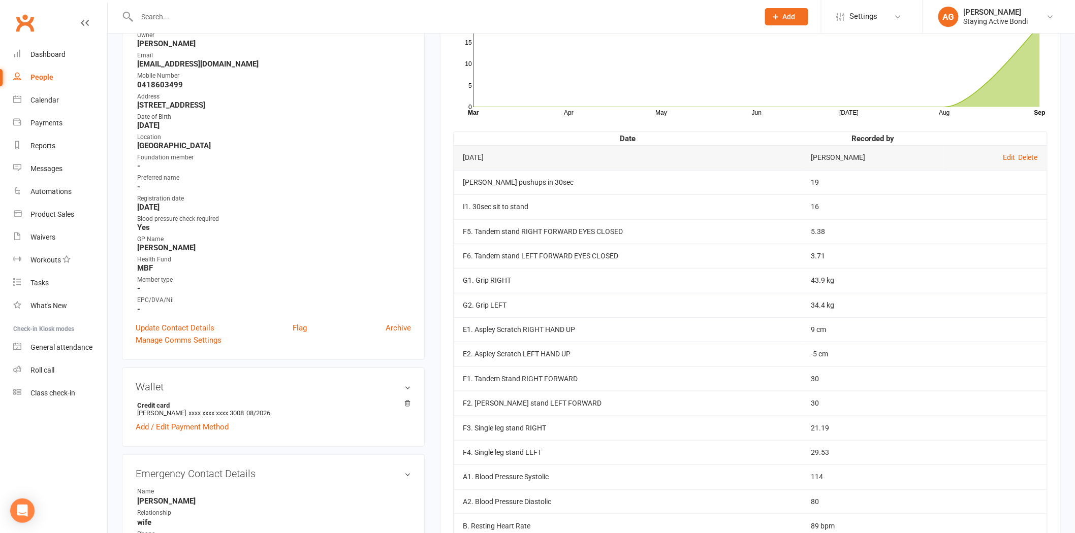
scroll to position [113, 0]
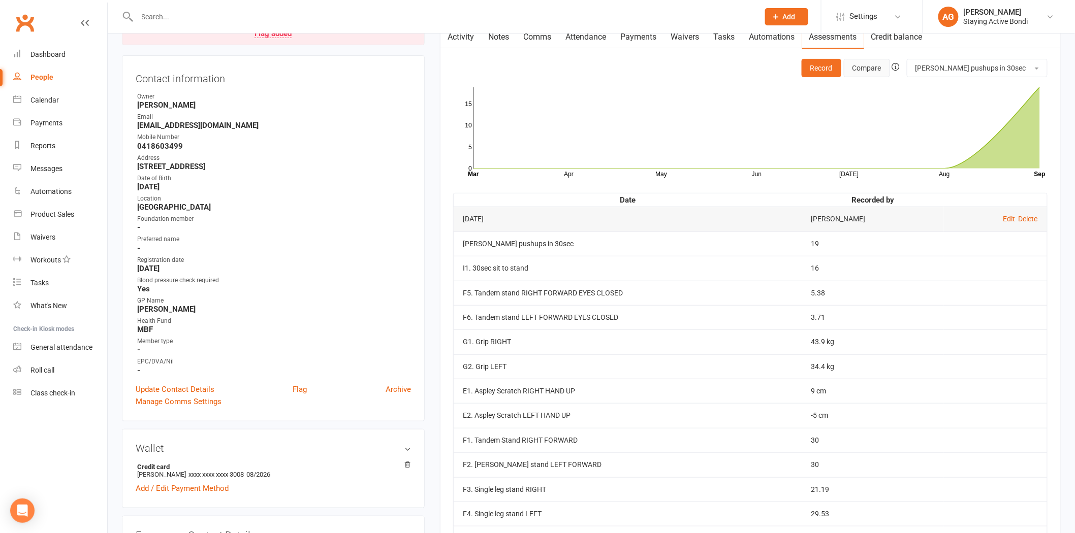
click at [890, 62] on button "Compare" at bounding box center [866, 68] width 46 height 18
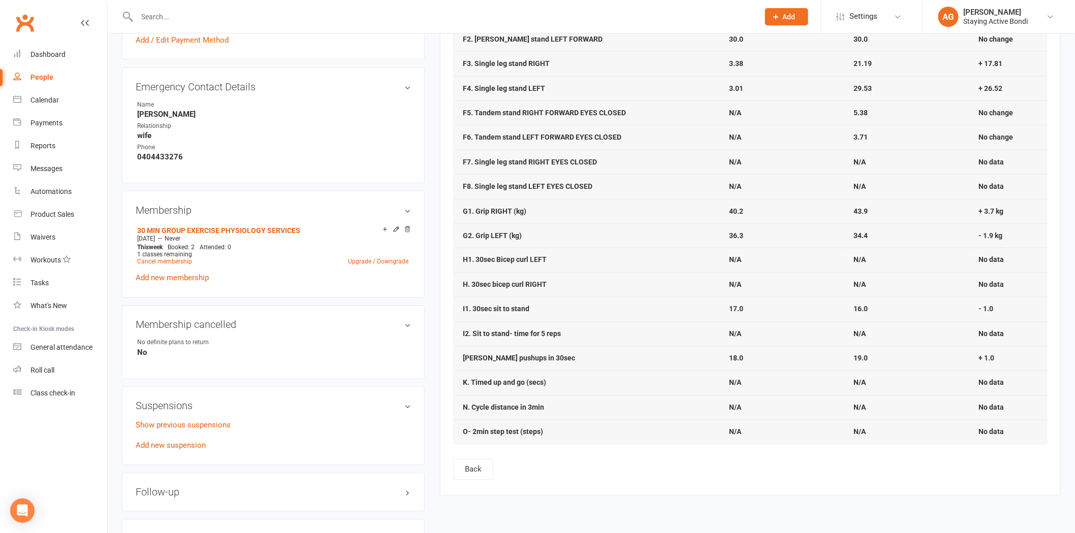
scroll to position [564, 0]
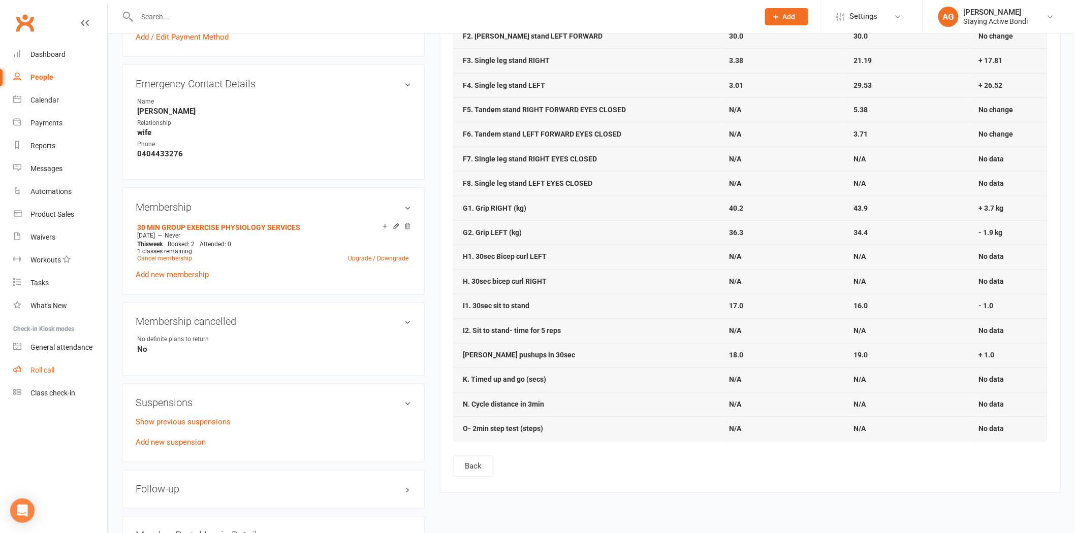
click at [41, 373] on div "Roll call" at bounding box center [42, 370] width 24 height 8
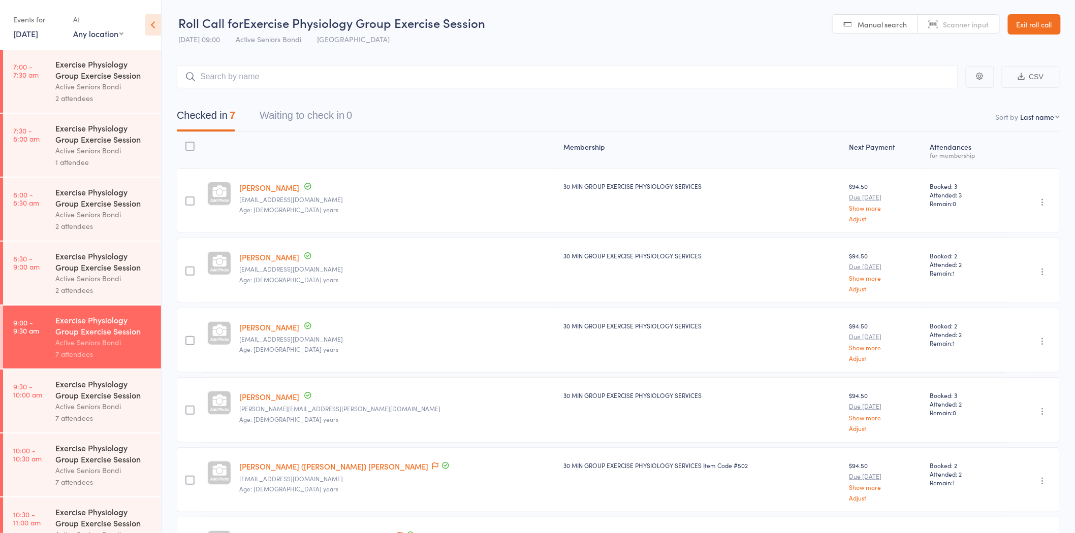
click at [92, 394] on div "Exercise Physiology Group Exercise Session" at bounding box center [103, 389] width 97 height 22
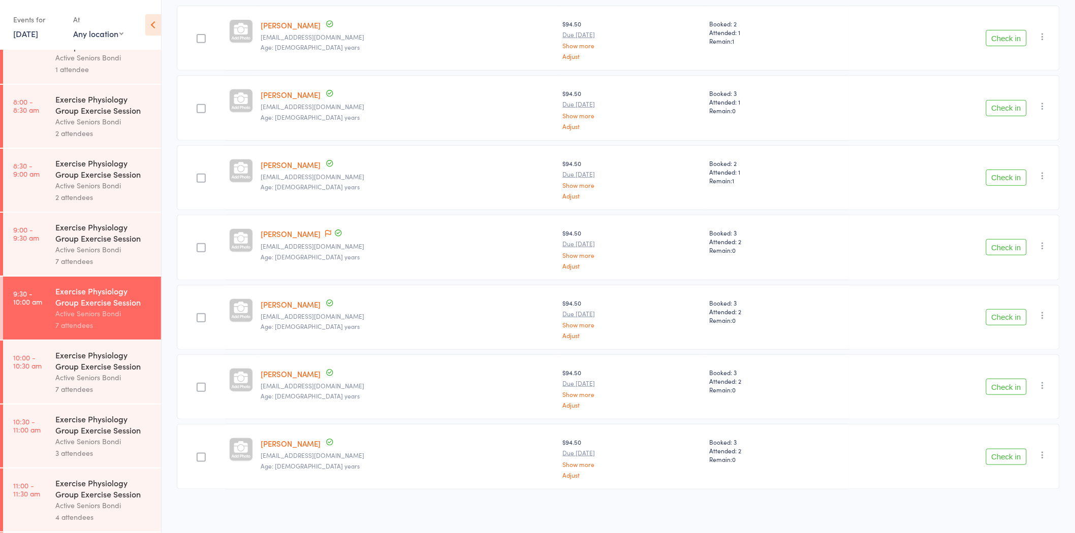
scroll to position [113, 0]
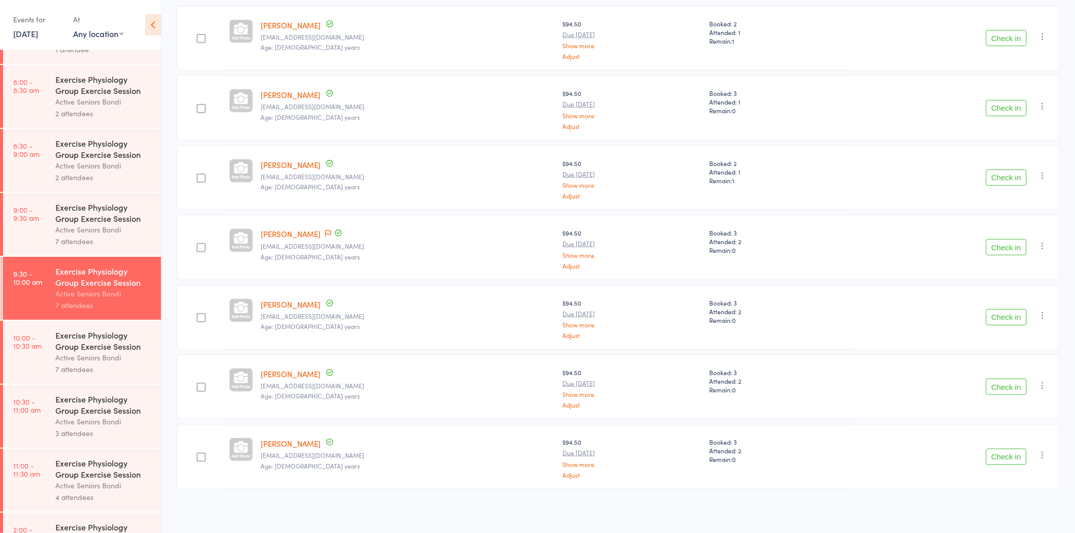
click at [1042, 456] on icon "button" at bounding box center [1042, 455] width 10 height 10
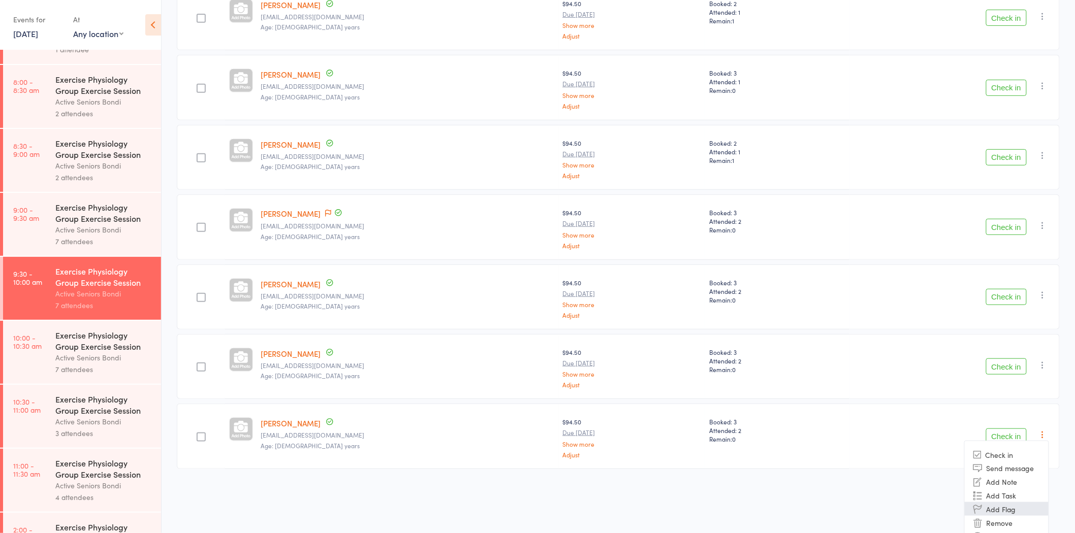
scroll to position [199, 0]
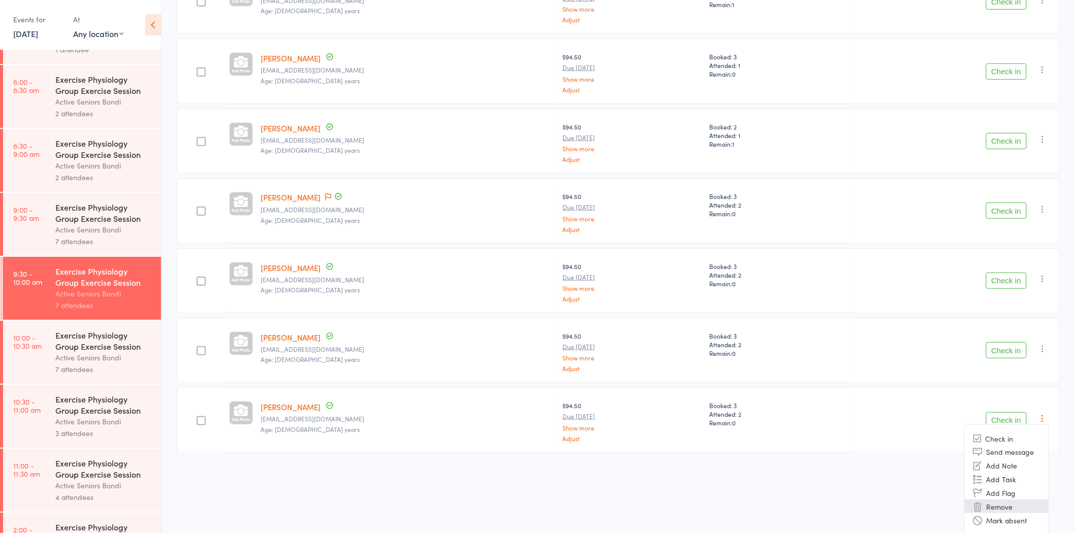
click at [1006, 501] on li "Remove" at bounding box center [1006, 507] width 84 height 14
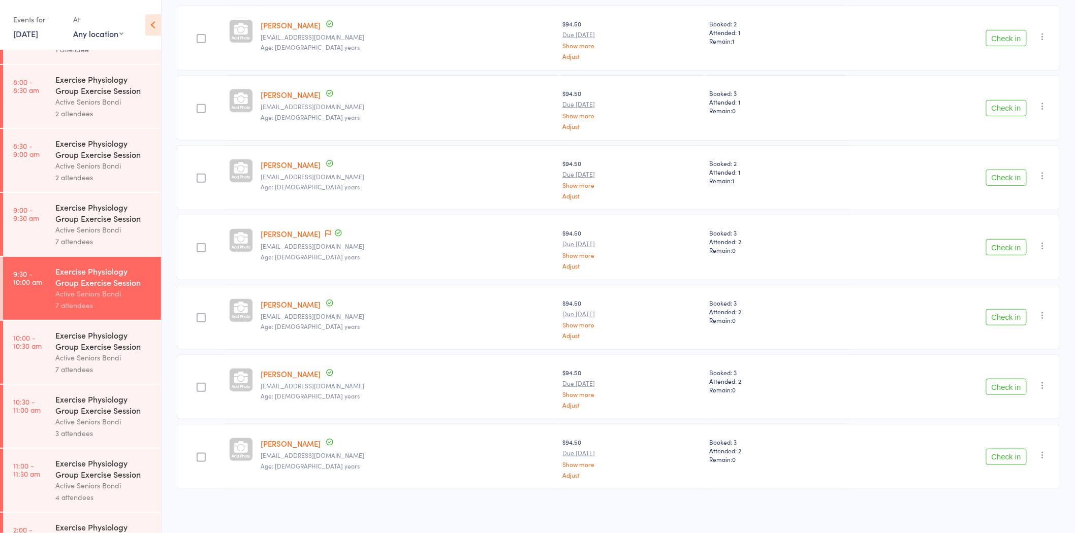
scroll to position [93, 0]
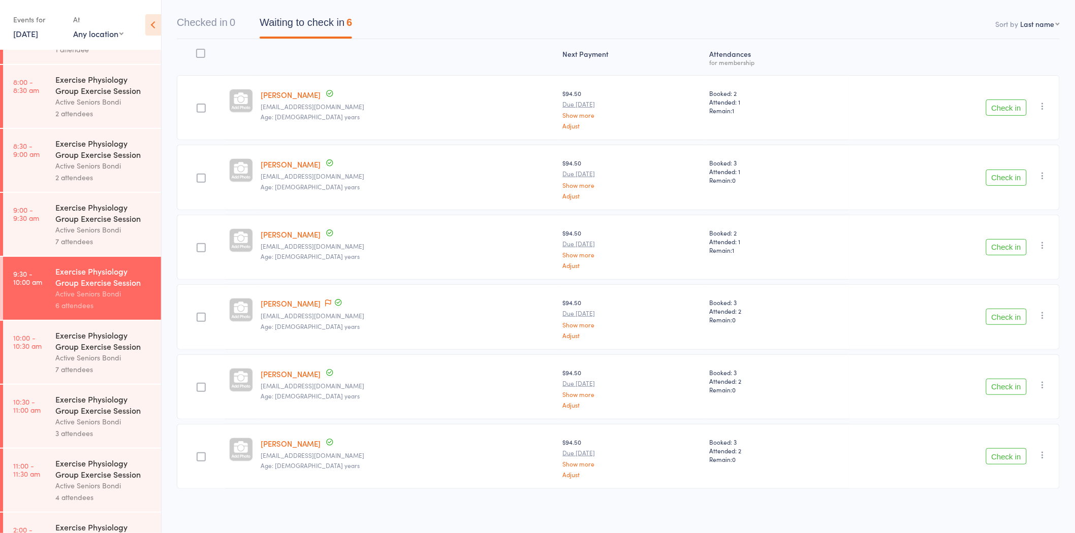
click at [107, 408] on div "Exercise Physiology Group Exercise Session" at bounding box center [103, 405] width 97 height 22
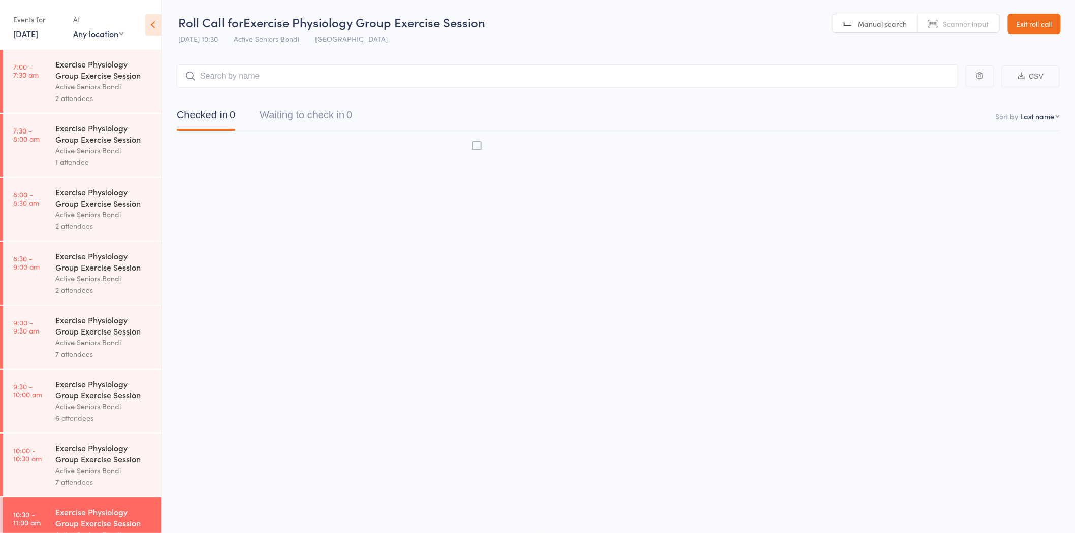
scroll to position [1, 0]
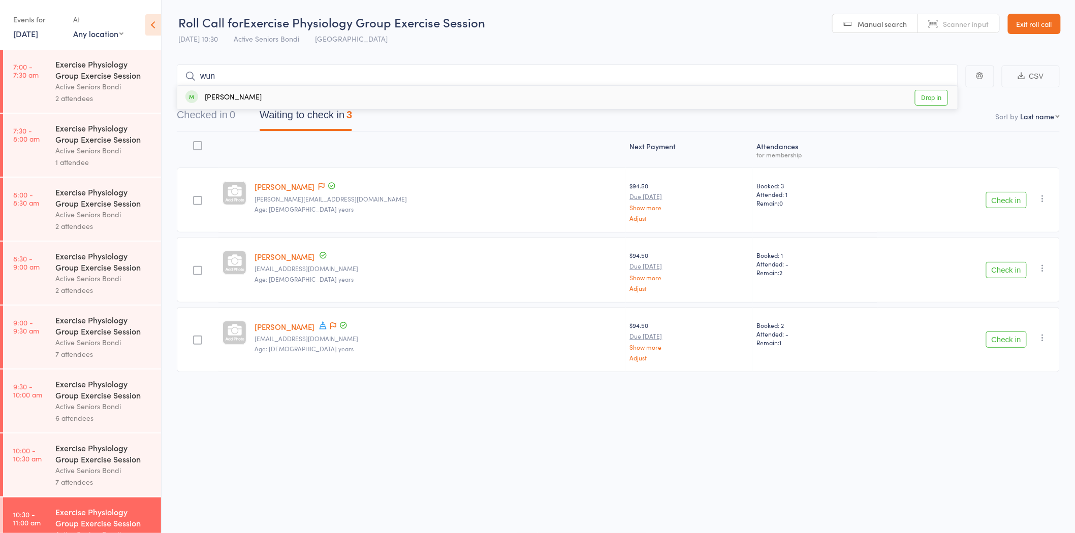
type input "wun"
click at [923, 102] on link "Drop in" at bounding box center [931, 98] width 33 height 16
click at [197, 113] on button "Checked in 1" at bounding box center [206, 117] width 58 height 27
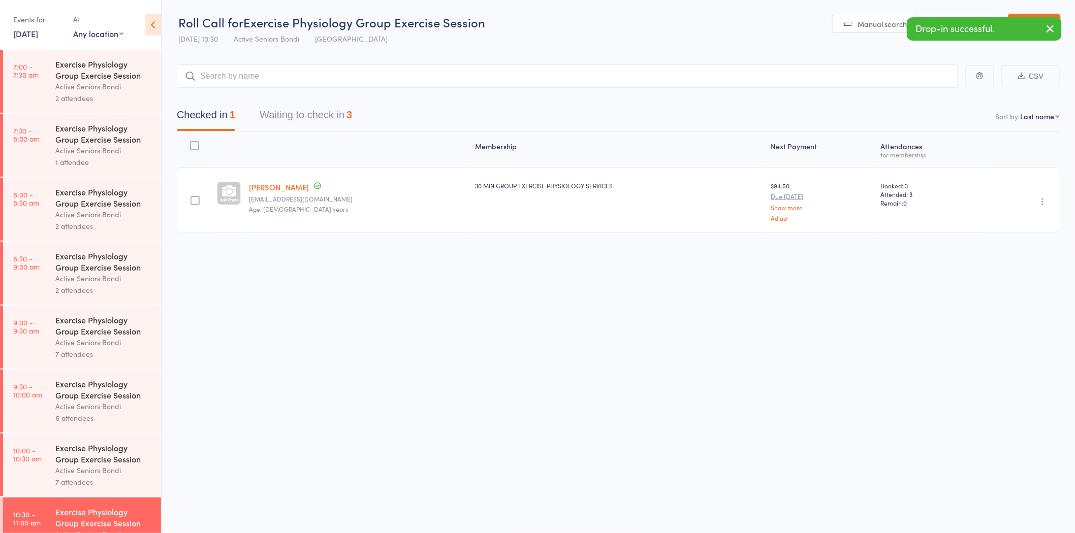
click at [1045, 200] on icon "button" at bounding box center [1042, 202] width 10 height 10
click at [1020, 222] on li "Undo check-in" at bounding box center [1006, 221] width 84 height 13
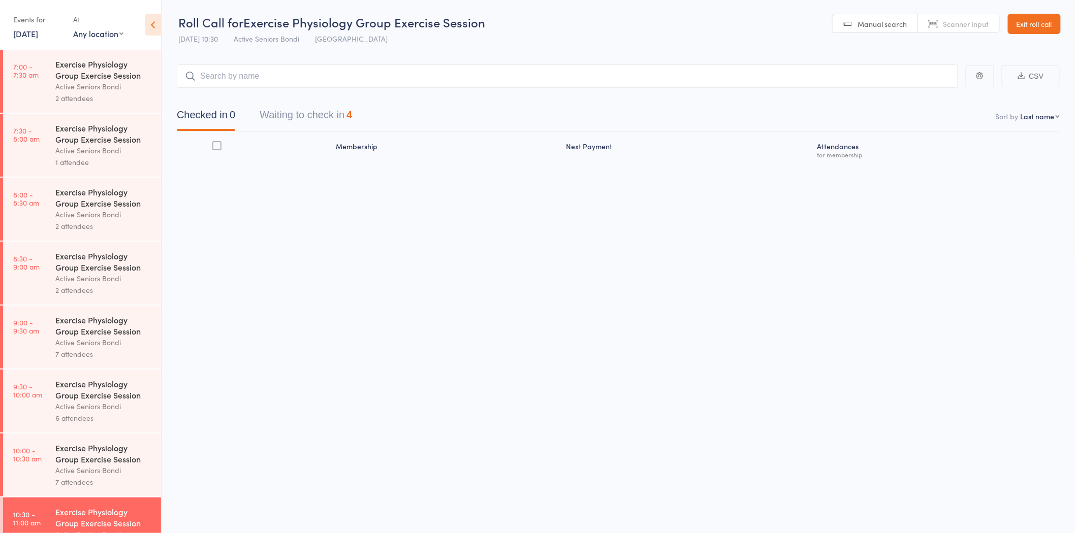
click at [1055, 21] on link "Exit roll call" at bounding box center [1034, 24] width 53 height 20
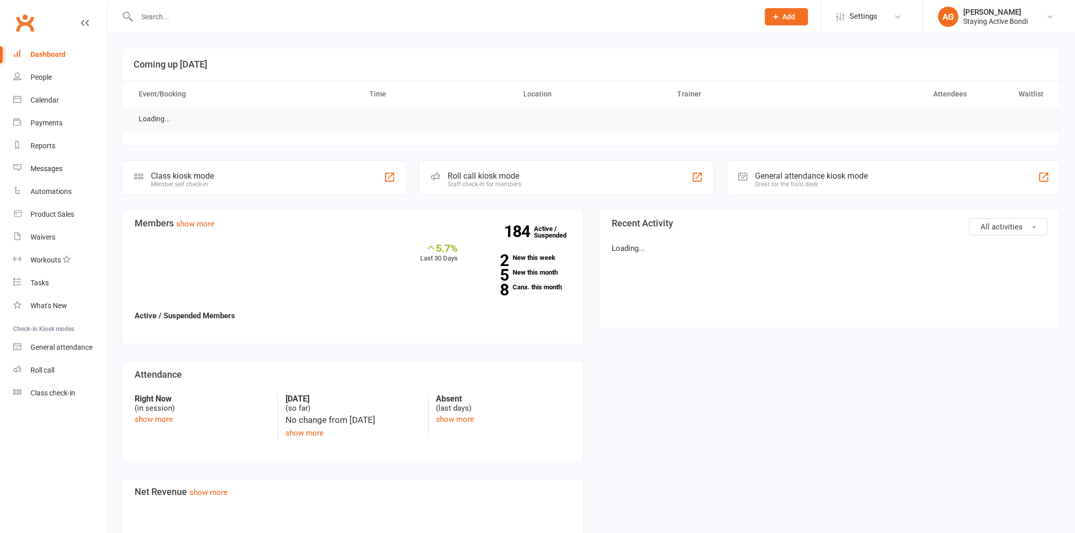
click at [201, 16] on input "text" at bounding box center [443, 17] width 618 height 14
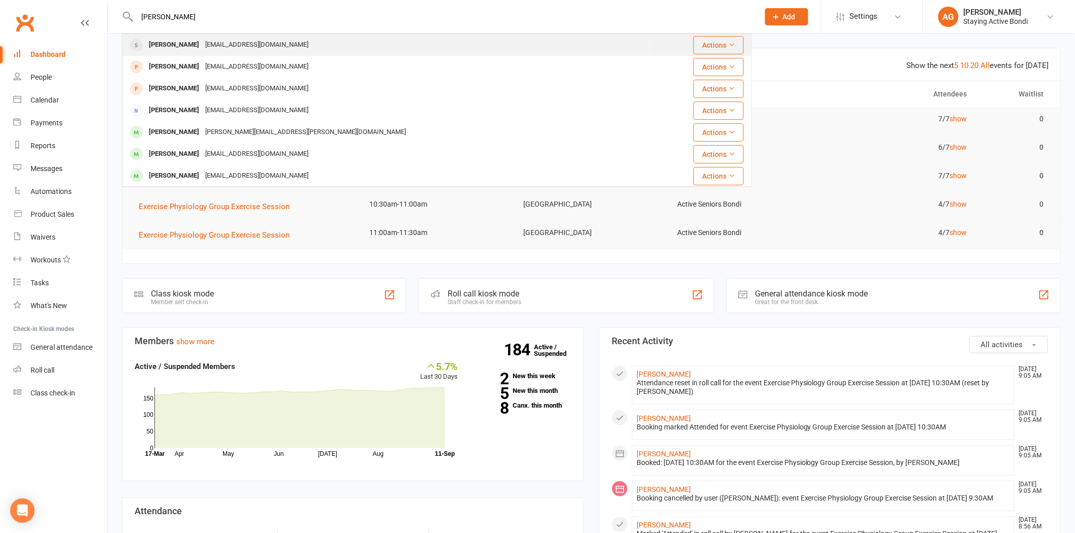
type input "[PERSON_NAME]"
click at [206, 43] on div "[EMAIL_ADDRESS][DOMAIN_NAME]" at bounding box center [256, 45] width 109 height 15
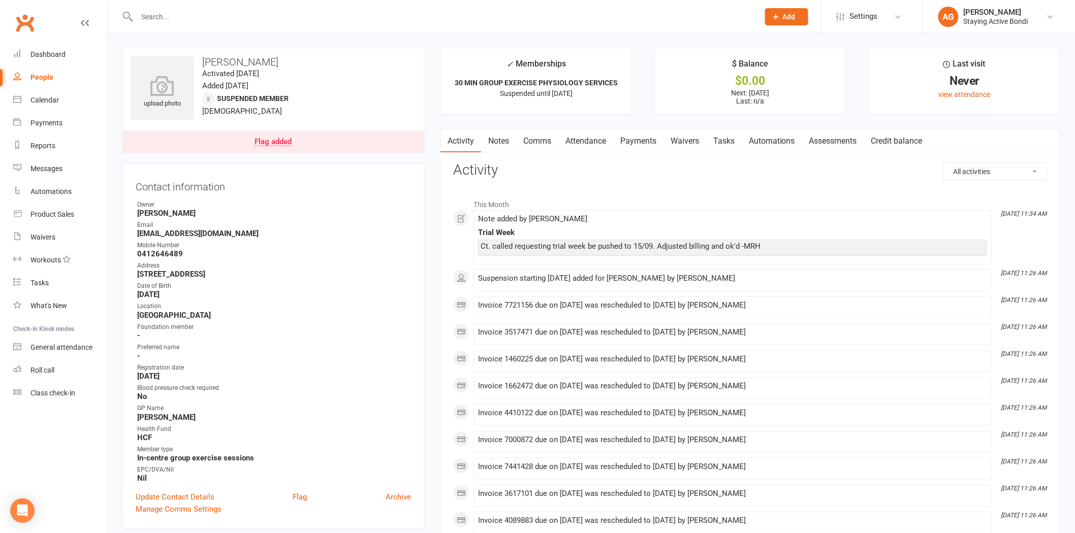
click at [237, 131] on link "Flag added" at bounding box center [273, 142] width 302 height 22
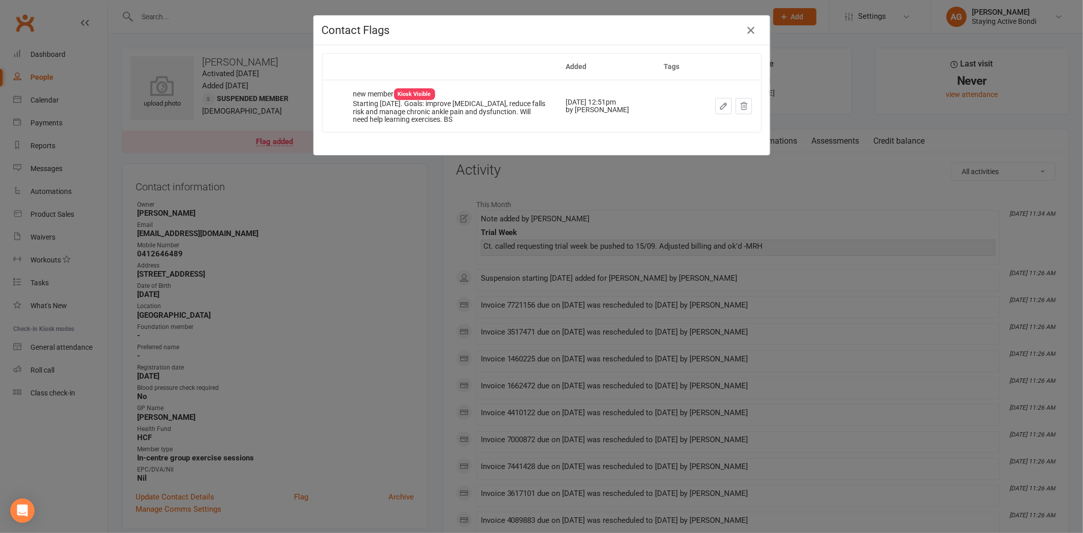
click at [439, 239] on div "Contact Flags Added Tags new member Kiosk Visible Starting [DATE]. Goals: impro…" at bounding box center [541, 266] width 1083 height 533
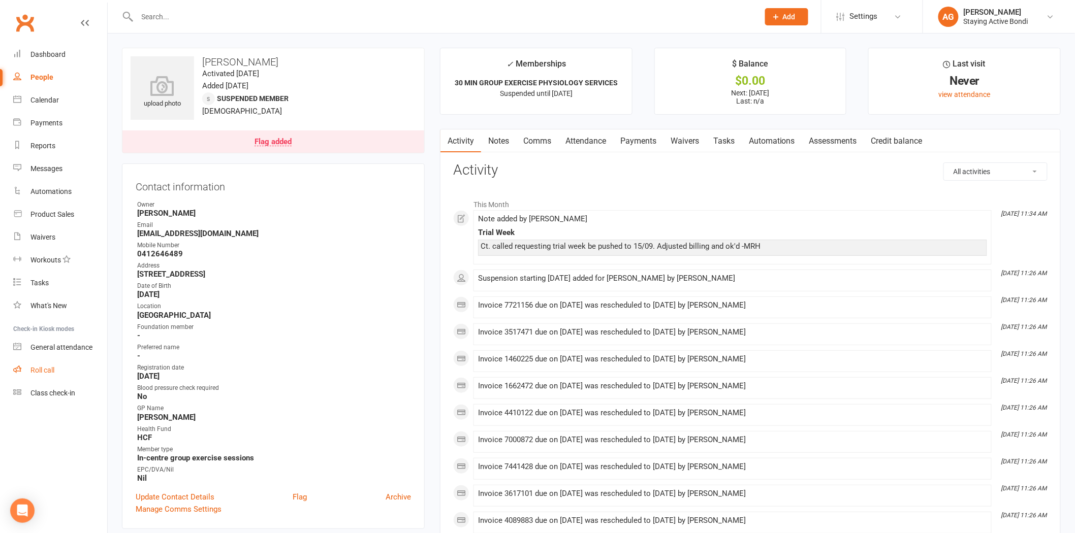
click at [43, 375] on link "Roll call" at bounding box center [60, 370] width 94 height 23
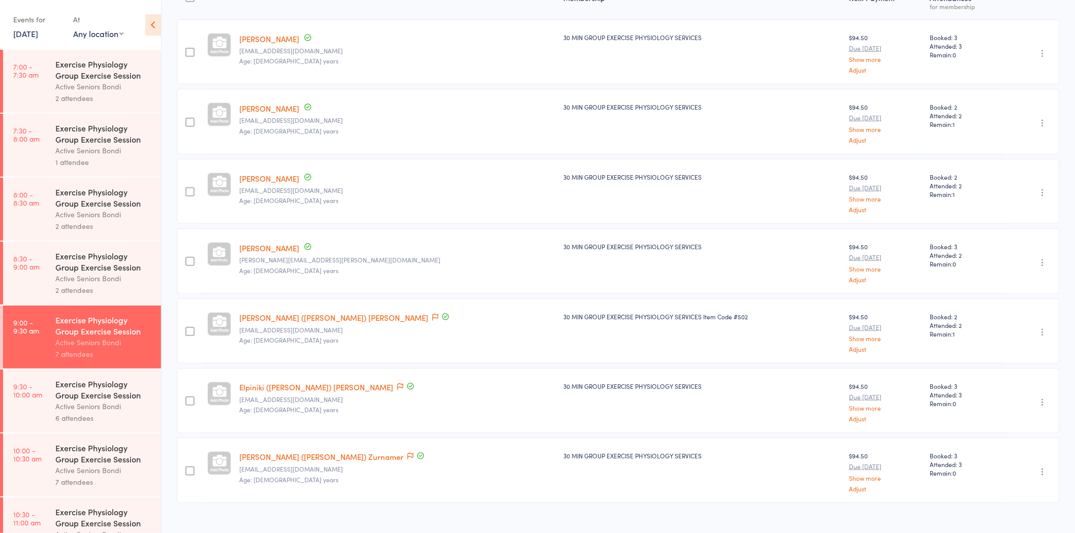
scroll to position [163, 0]
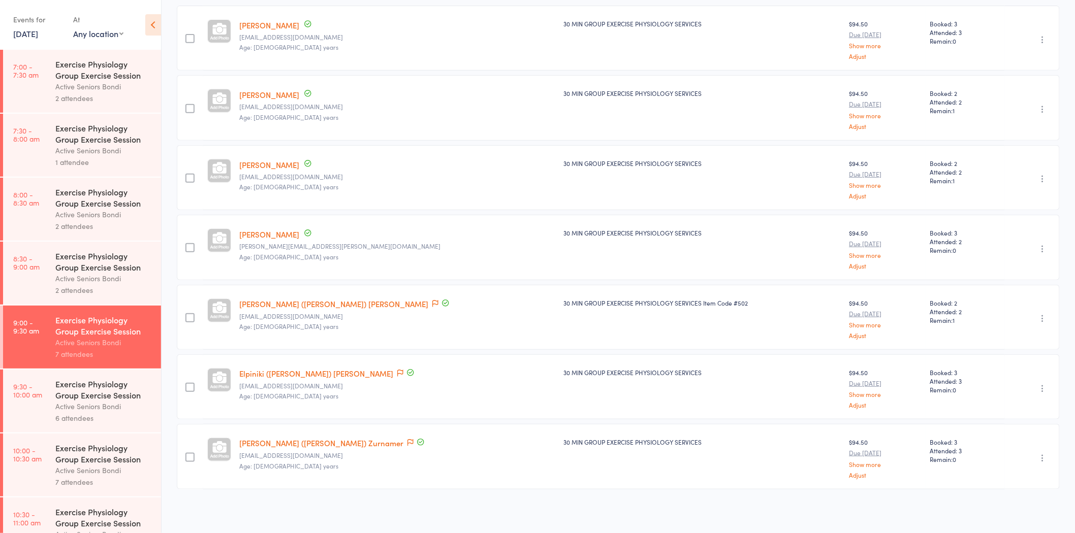
click at [129, 409] on div "Active Seniors Bondi" at bounding box center [103, 407] width 97 height 12
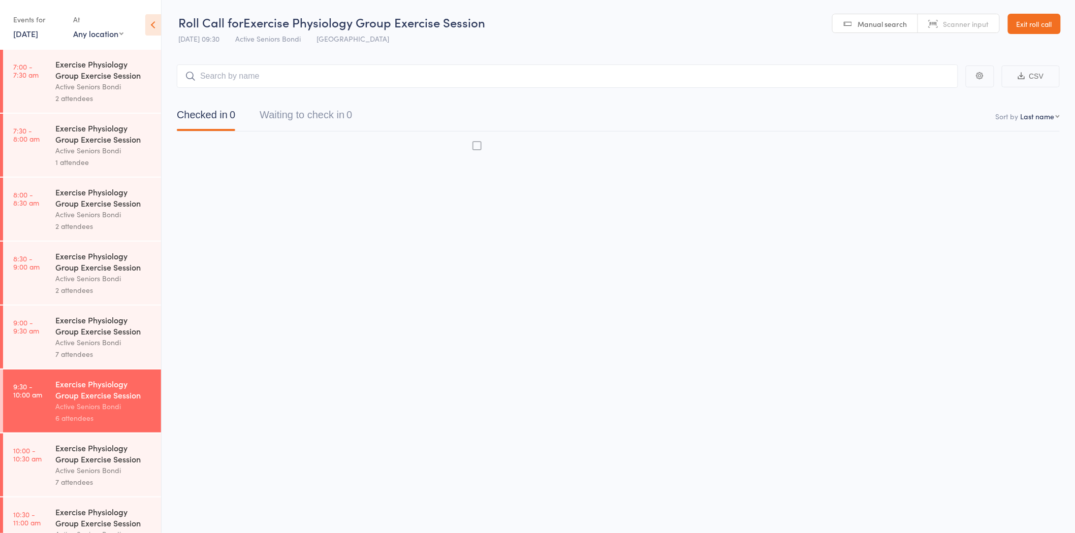
scroll to position [1, 0]
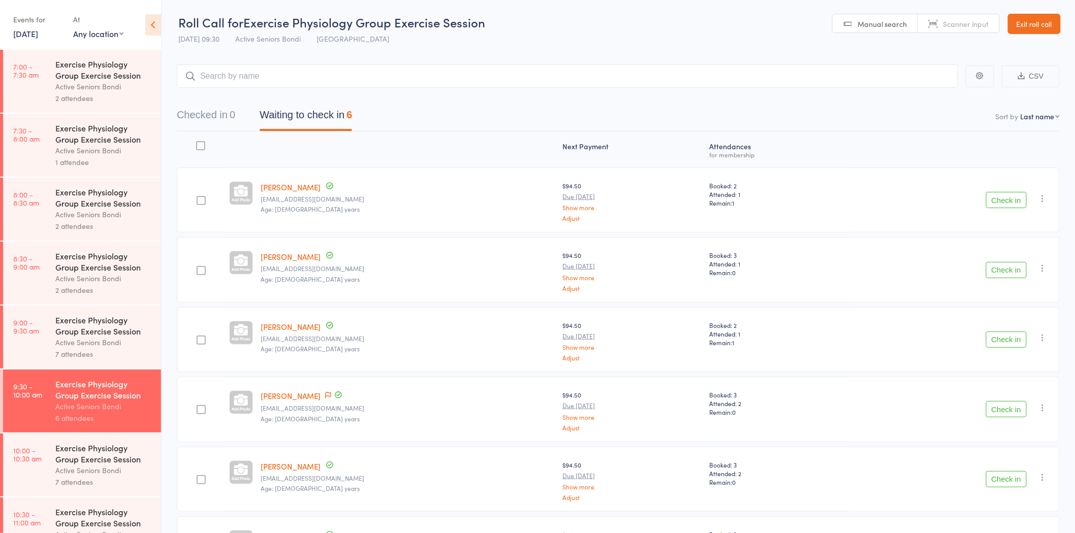
click at [749, 23] on header "Roll Call for Exercise Physiology Group Exercise Session 11 Sep 09:30 Active Se…" at bounding box center [617, 24] width 913 height 50
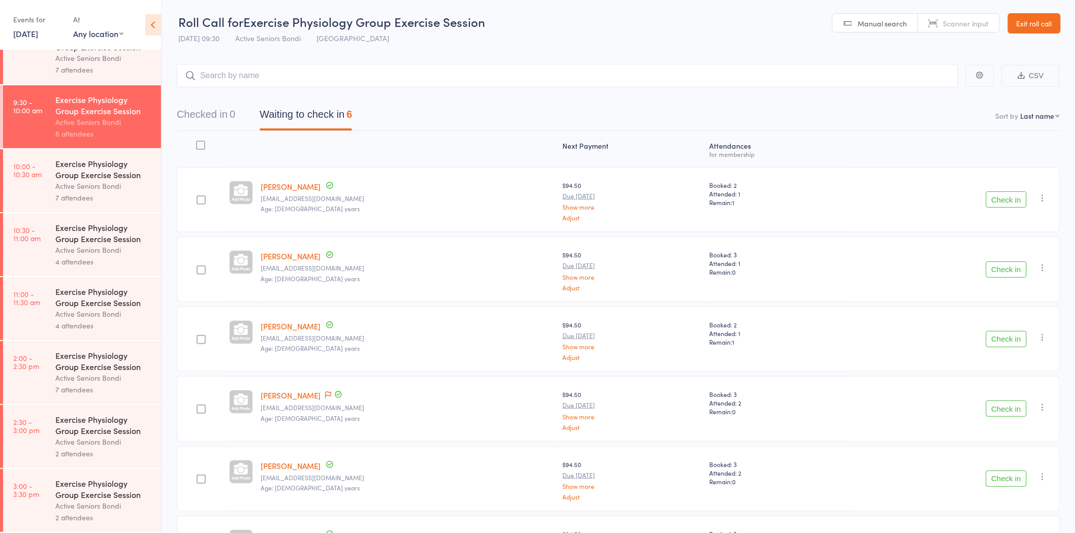
scroll to position [0, 0]
click at [1011, 21] on link "Exit roll call" at bounding box center [1034, 24] width 53 height 20
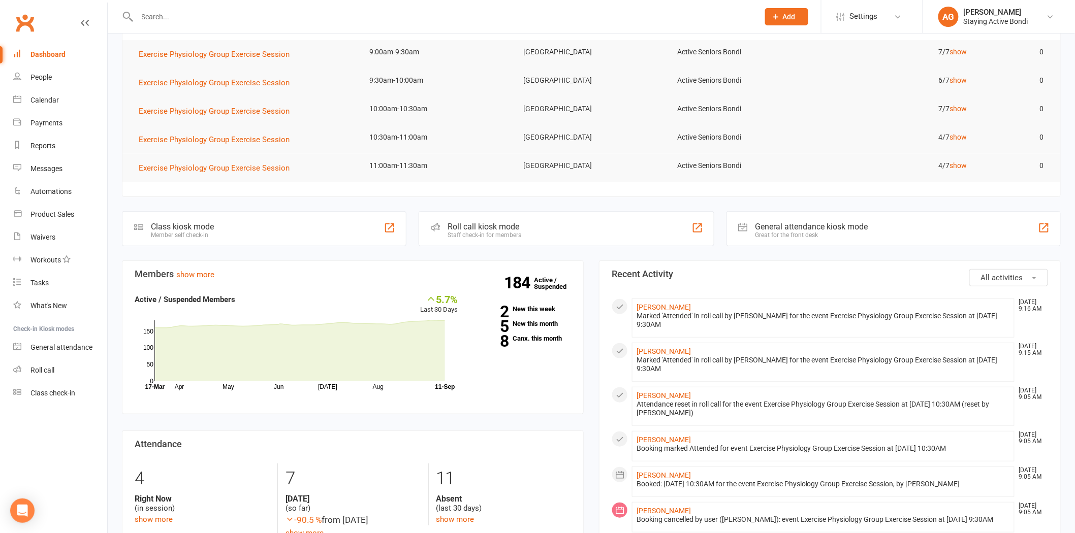
scroll to position [169, 0]
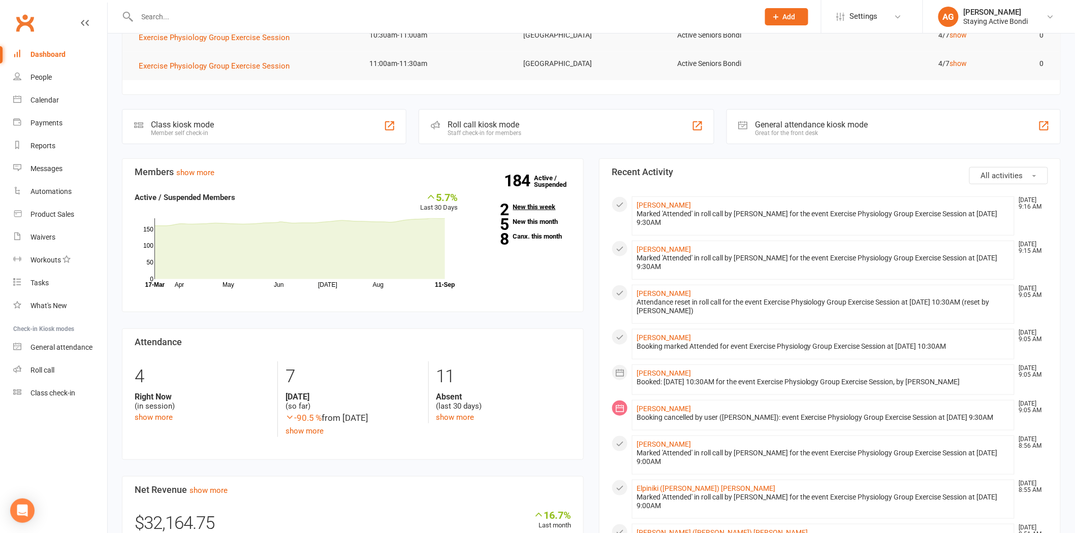
click at [532, 206] on link "2 New this week" at bounding box center [522, 207] width 98 height 7
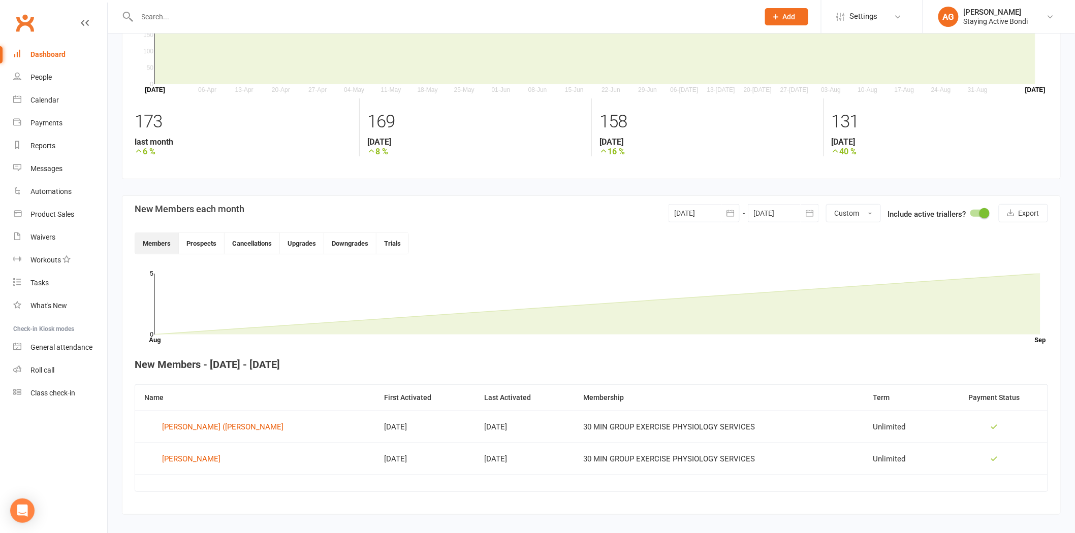
scroll to position [85, 0]
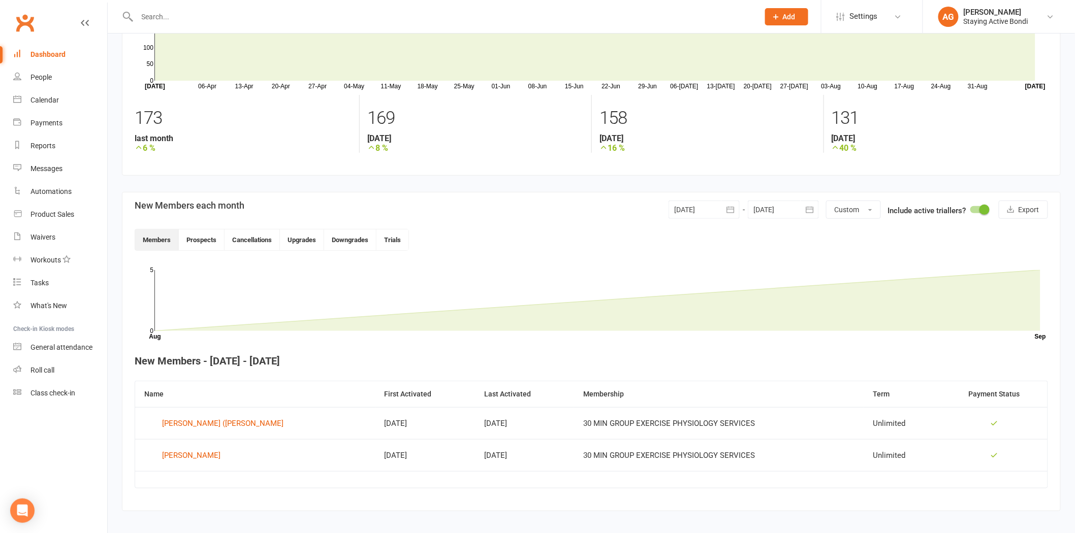
click at [200, 10] on input "text" at bounding box center [443, 17] width 618 height 14
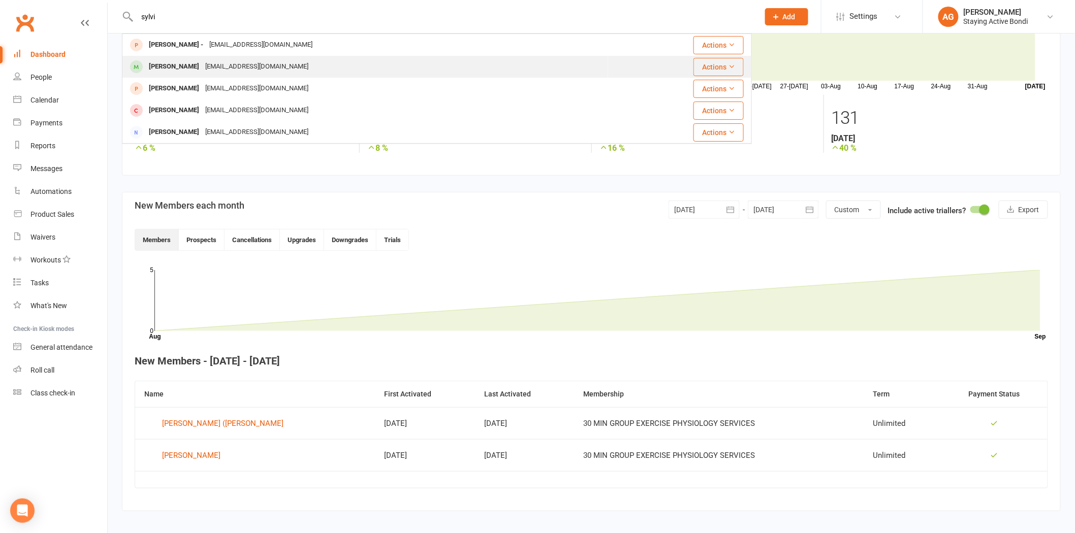
type input "sylvi"
click at [202, 64] on div "sylviagalmez@gmail.com" at bounding box center [256, 66] width 109 height 15
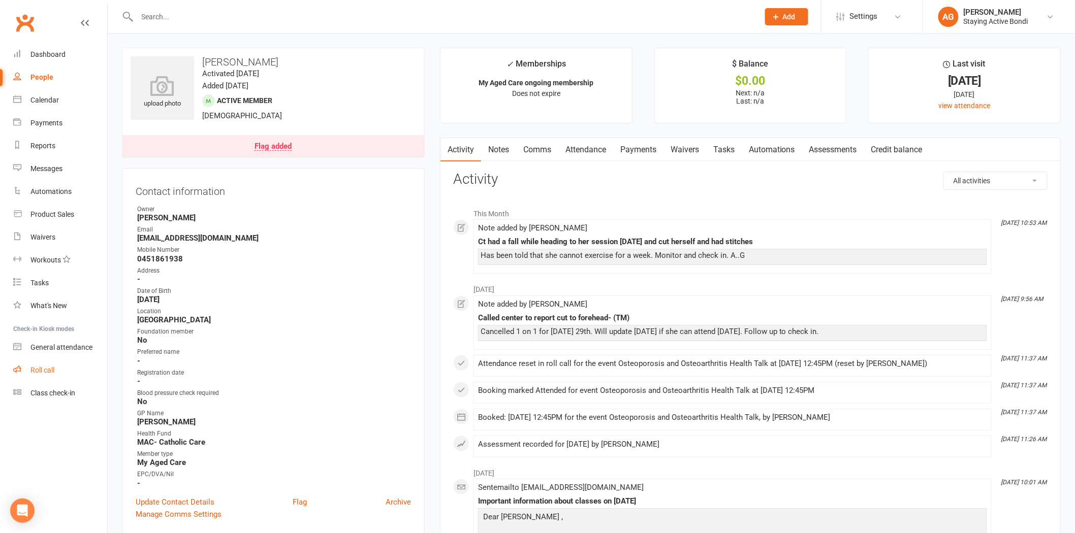
click at [69, 371] on link "Roll call" at bounding box center [60, 370] width 94 height 23
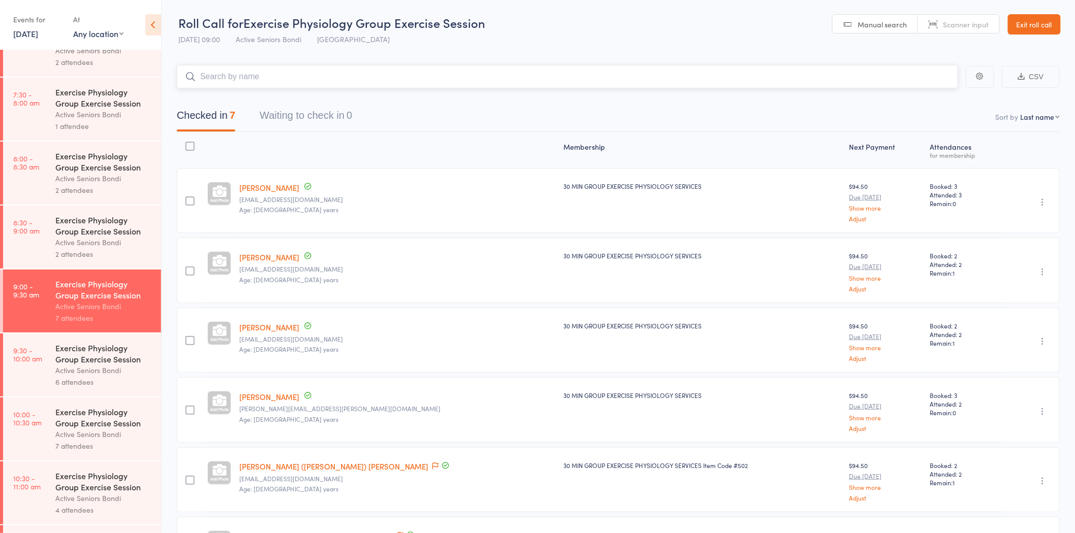
scroll to position [56, 0]
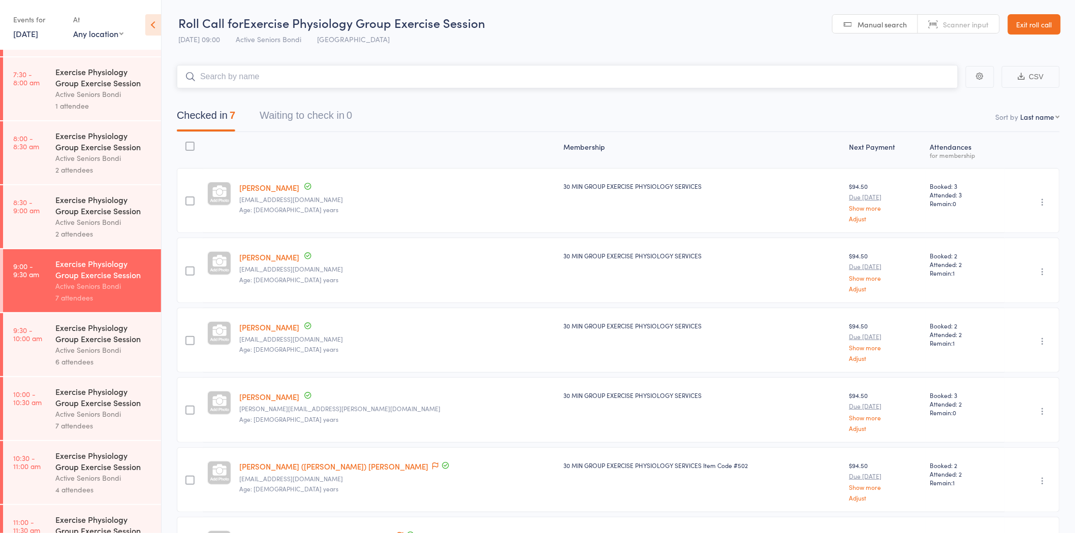
click at [659, 113] on nav "Checked in 7 Waiting to check in 0" at bounding box center [618, 118] width 907 height 27
drag, startPoint x: 1042, startPoint y: 25, endPoint x: 1016, endPoint y: 22, distance: 25.6
click at [1041, 24] on link "Exit roll call" at bounding box center [1034, 24] width 53 height 20
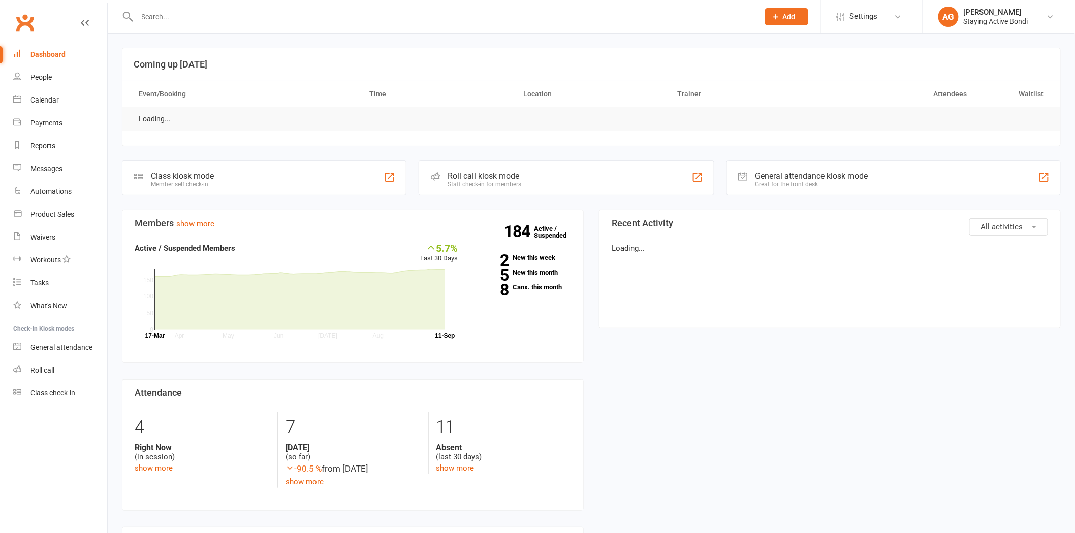
click at [210, 14] on input "text" at bounding box center [443, 17] width 618 height 14
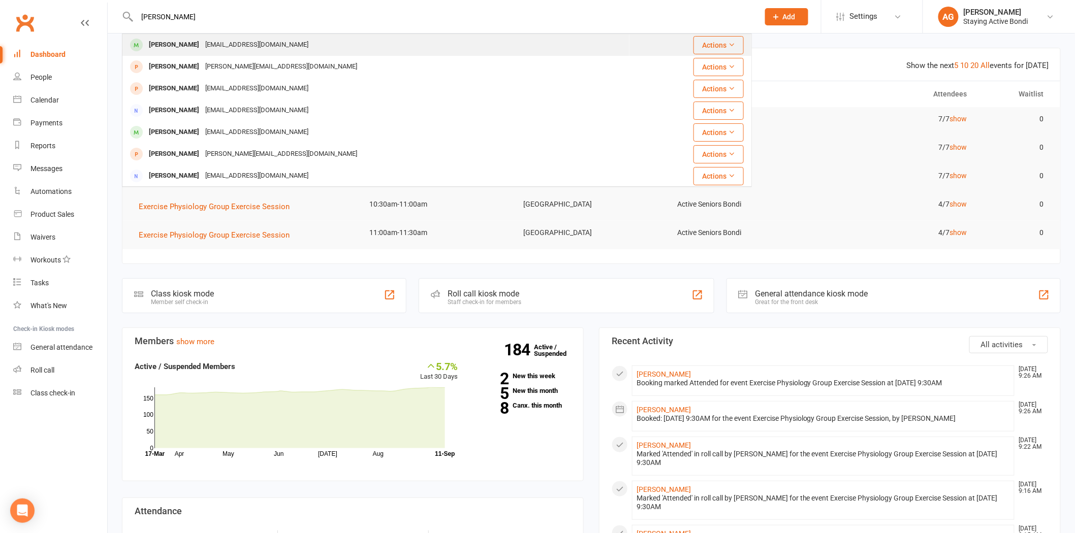
type input "larry"
click at [209, 43] on div "Larryneumann30@gmail.com" at bounding box center [256, 45] width 109 height 15
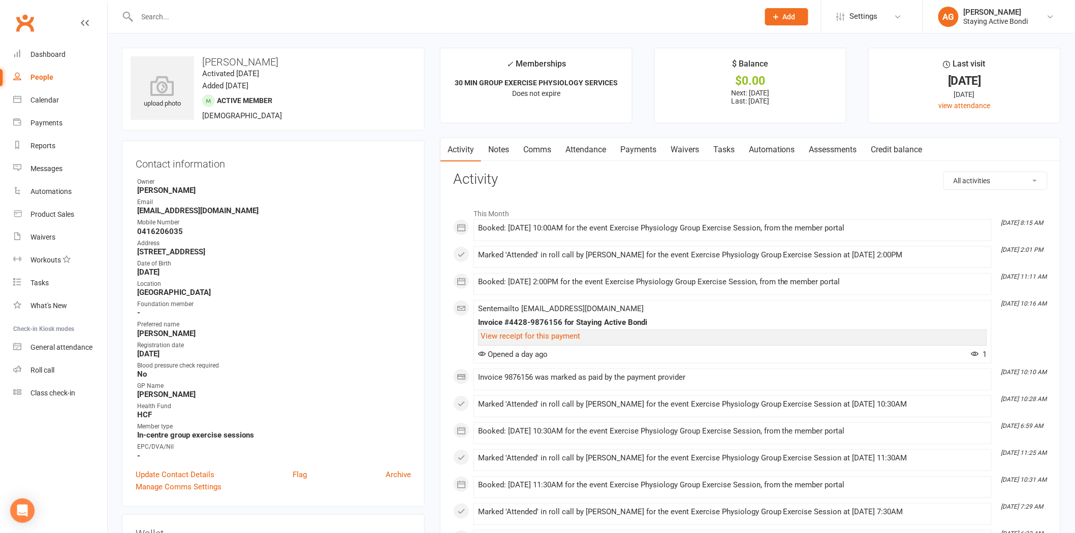
click at [857, 156] on link "Assessments" at bounding box center [833, 149] width 62 height 23
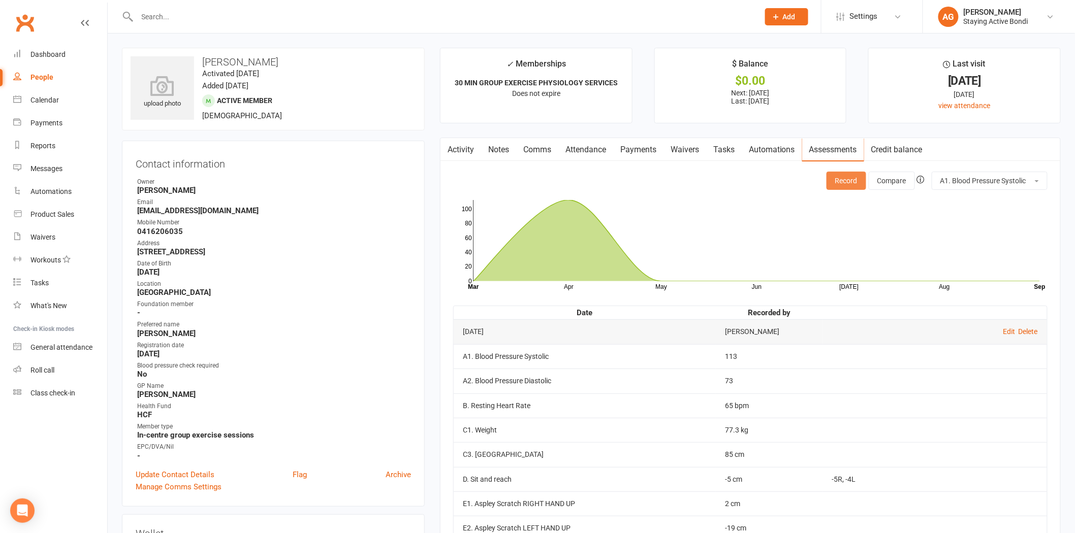
click at [862, 186] on button "Record" at bounding box center [846, 181] width 40 height 18
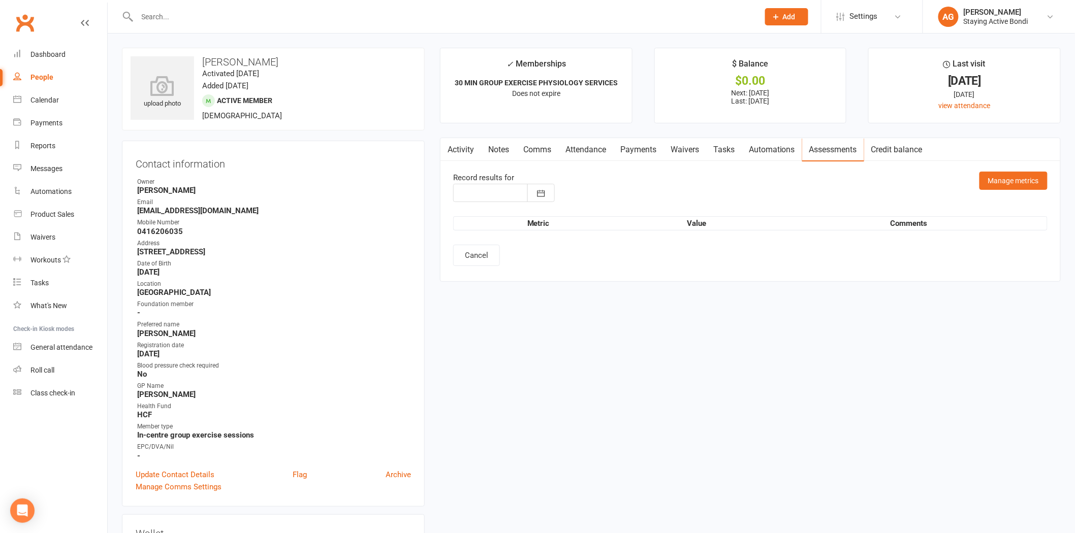
type input "[DATE]"
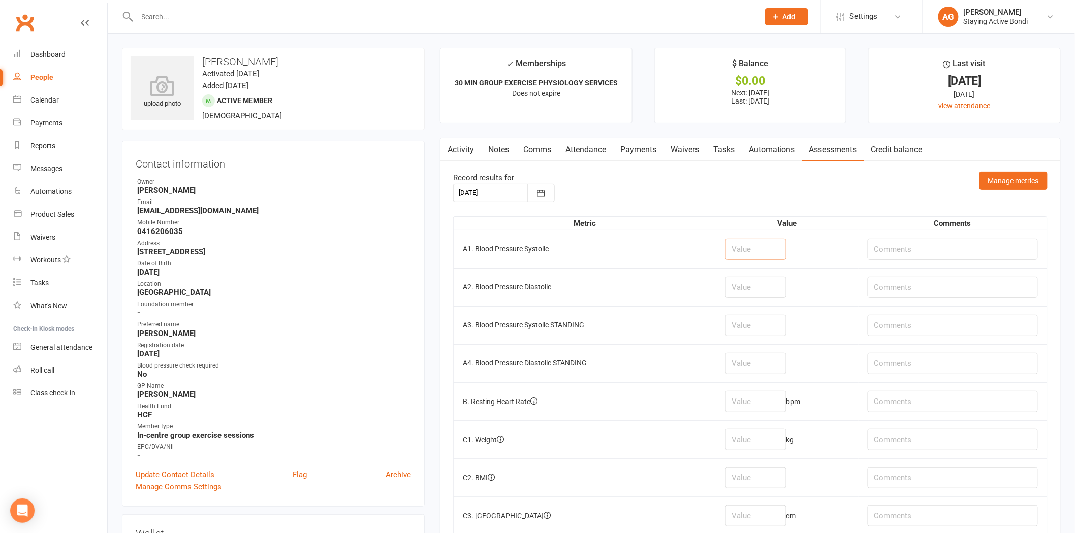
click at [769, 242] on input "number" at bounding box center [755, 249] width 61 height 21
type input "114"
click at [748, 282] on input "number" at bounding box center [755, 287] width 61 height 21
type input "68"
click at [746, 398] on input "number" at bounding box center [755, 401] width 61 height 21
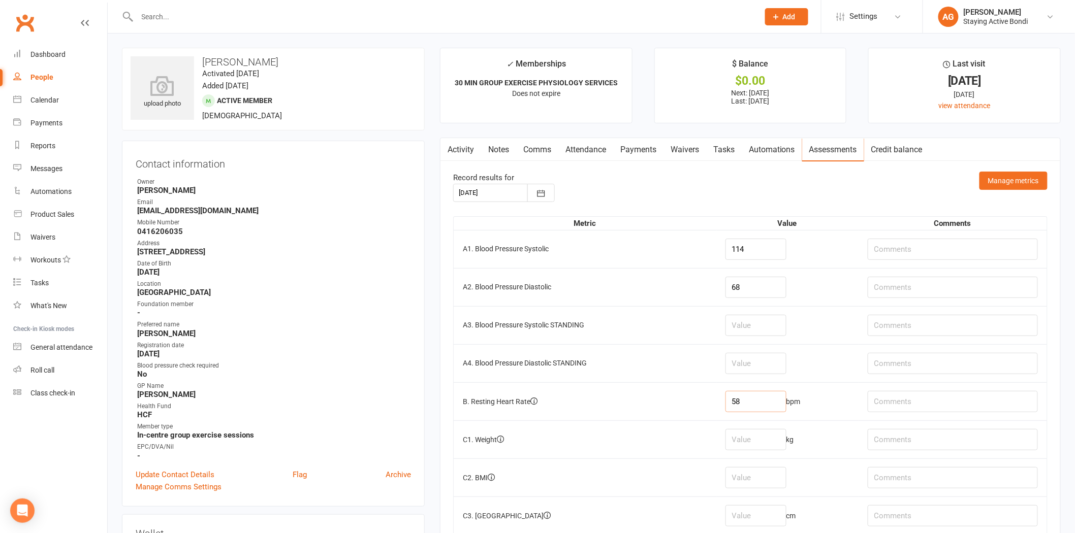
type input "58"
click at [564, 316] on td "A3. Blood Pressure Systolic STANDING" at bounding box center [584, 325] width 263 height 38
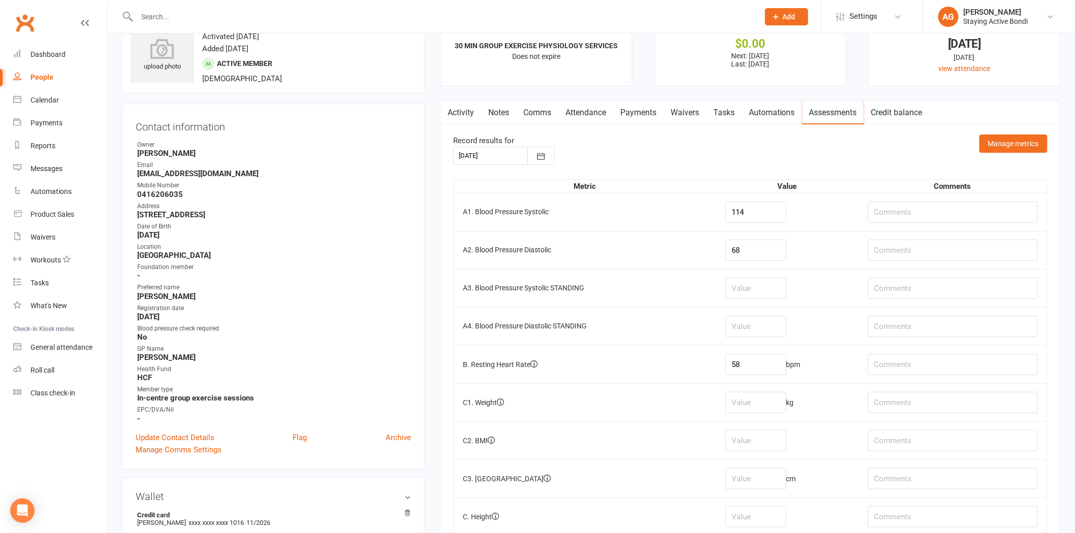
scroll to position [56, 0]
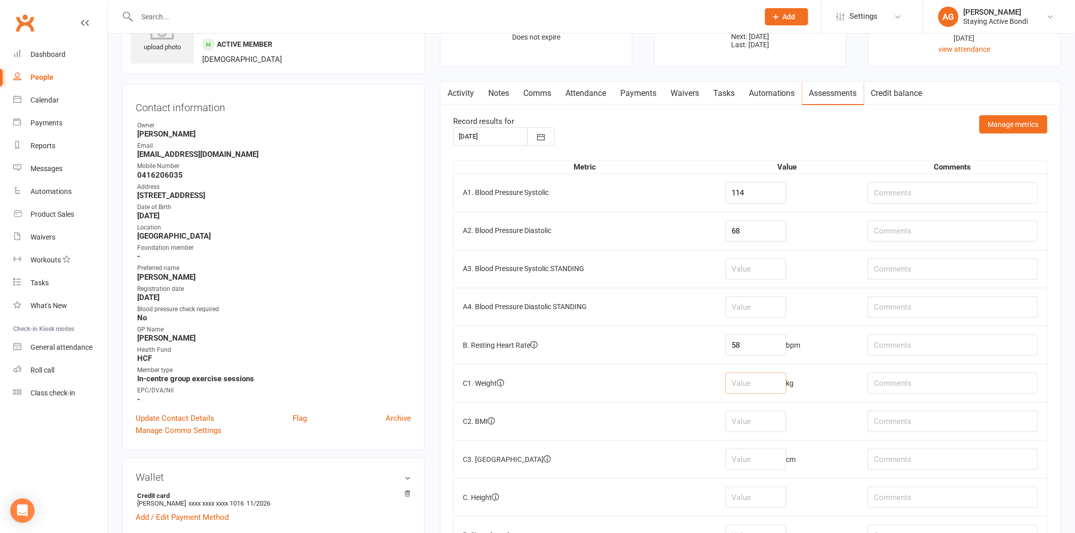
click at [756, 383] on input "number" at bounding box center [755, 383] width 61 height 21
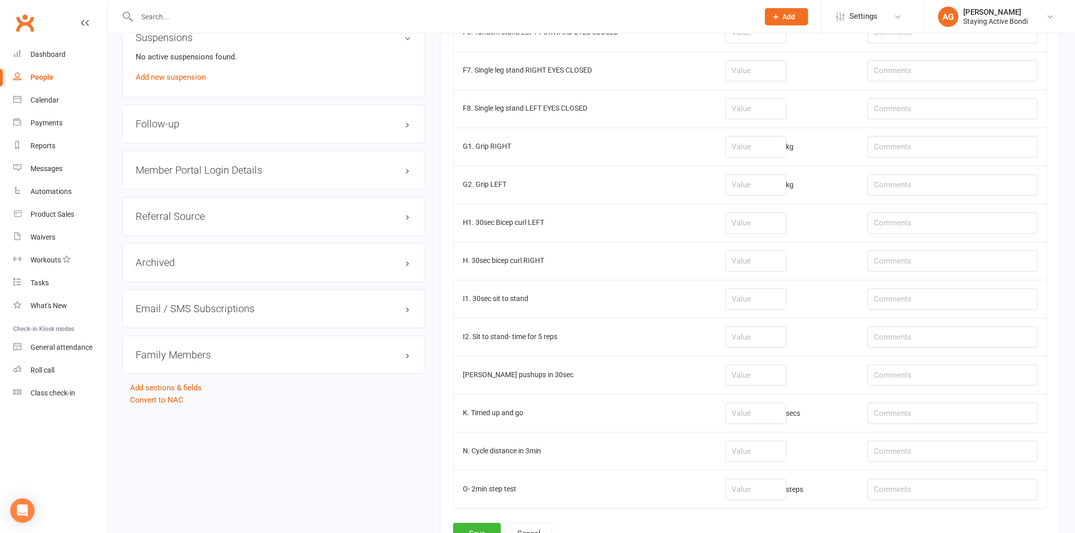
scroll to position [998, 0]
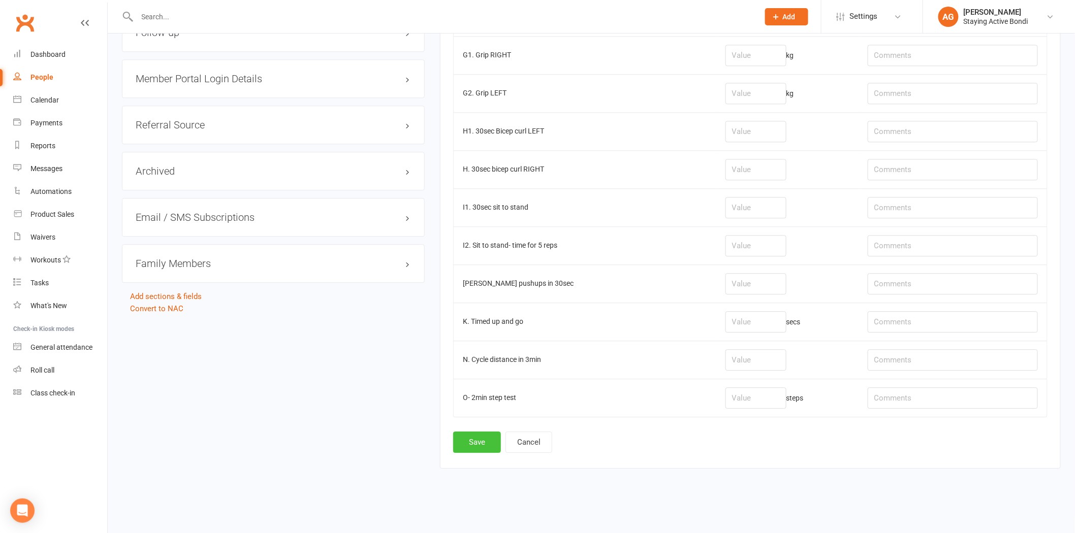
type input "78.7"
click at [493, 447] on button "Save" at bounding box center [477, 442] width 48 height 21
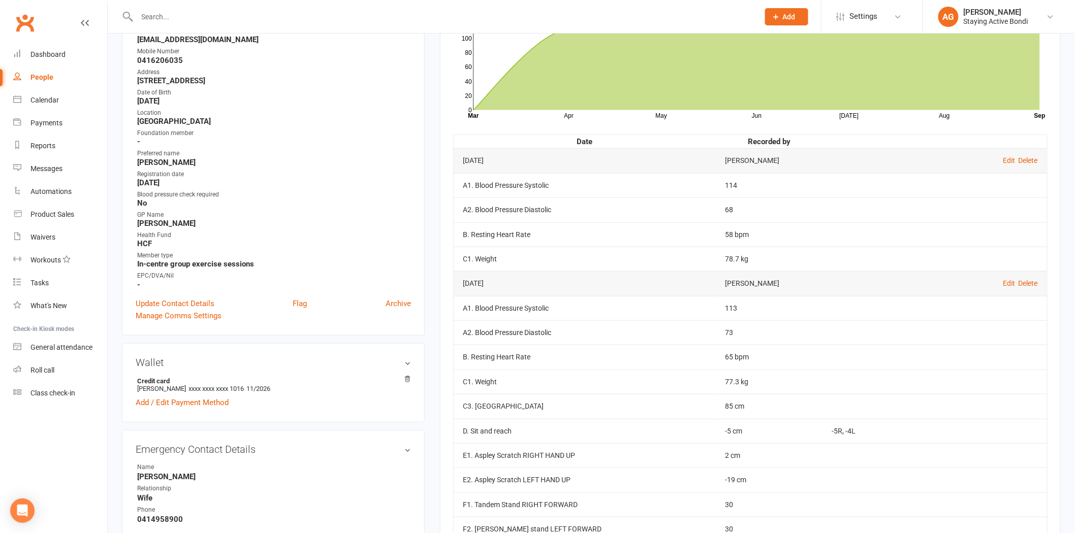
scroll to position [125, 0]
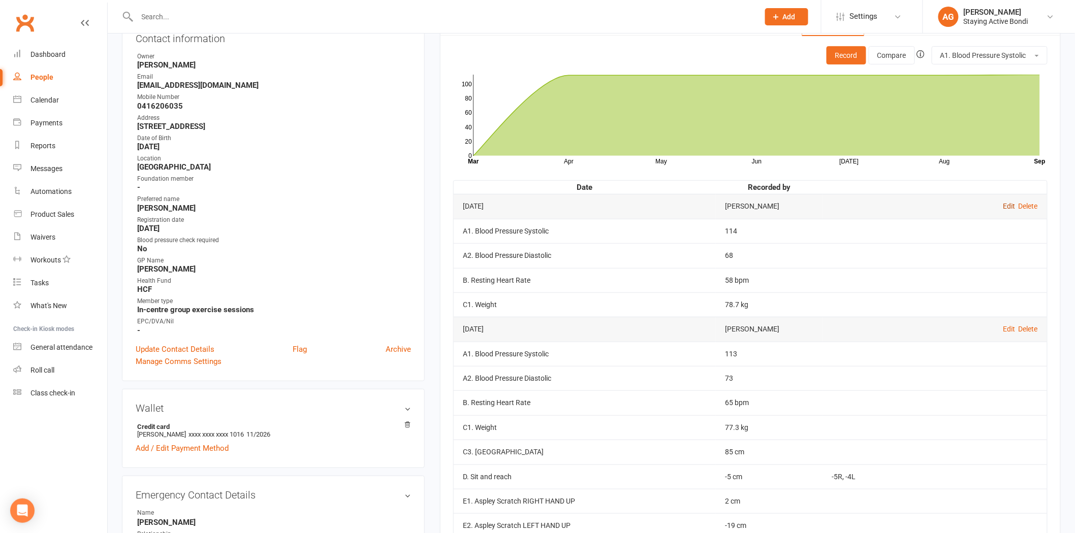
click at [1006, 209] on link "Edit" at bounding box center [1009, 206] width 12 height 8
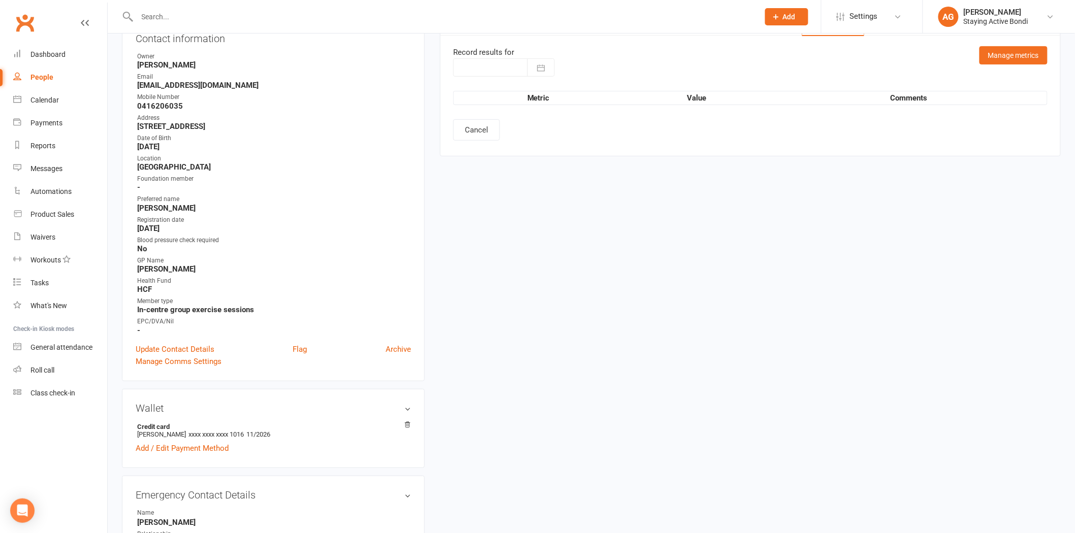
type input "[DATE]"
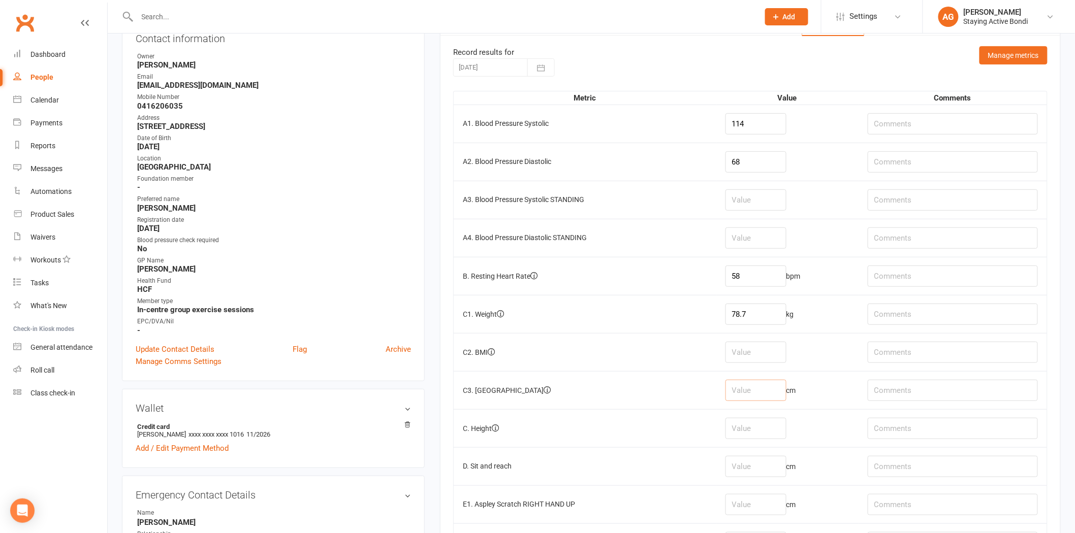
click at [760, 386] on input "number" at bounding box center [755, 390] width 61 height 21
type input "84"
click at [691, 383] on td "C3. [GEOGRAPHIC_DATA]" at bounding box center [584, 390] width 263 height 38
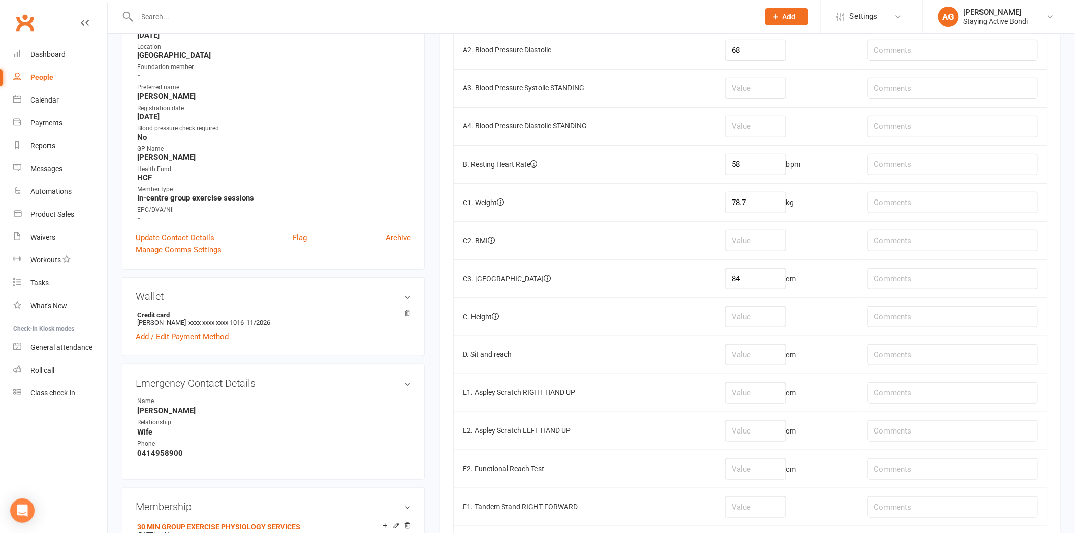
scroll to position [239, 0]
click at [782, 354] on input "number" at bounding box center [755, 353] width 61 height 21
type input "-12"
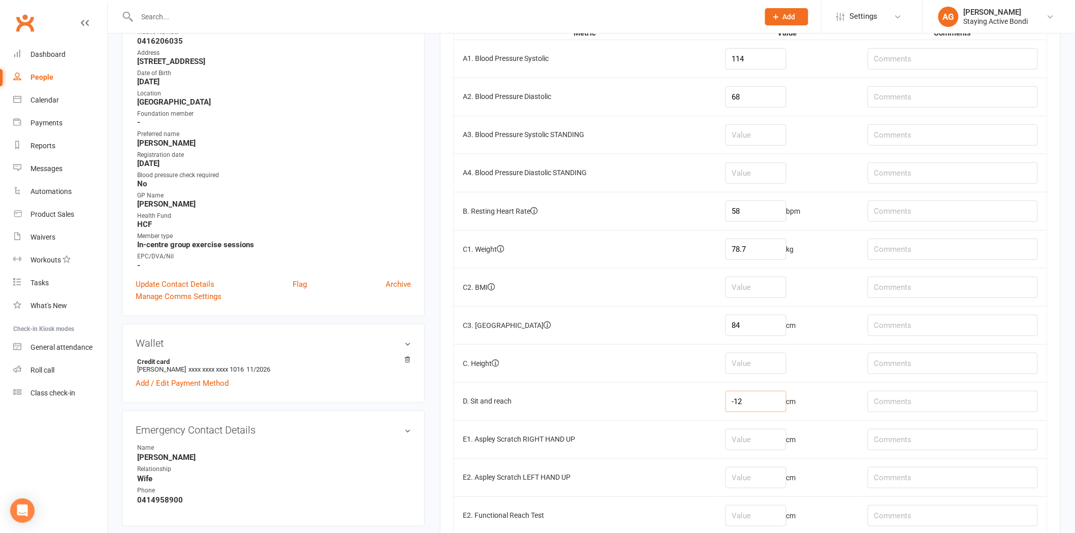
scroll to position [182, 0]
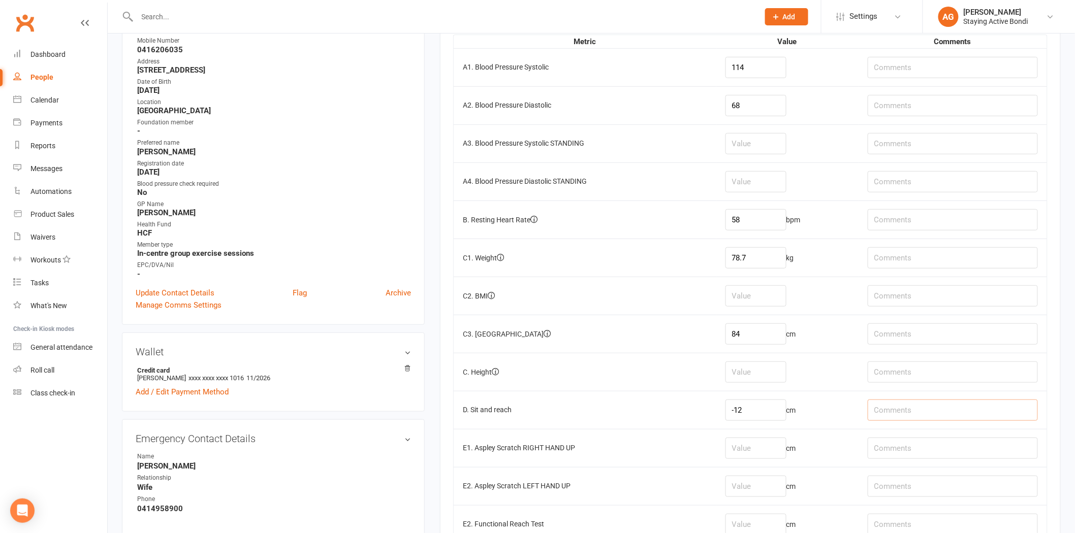
click at [919, 407] on input "text" at bounding box center [952, 410] width 170 height 21
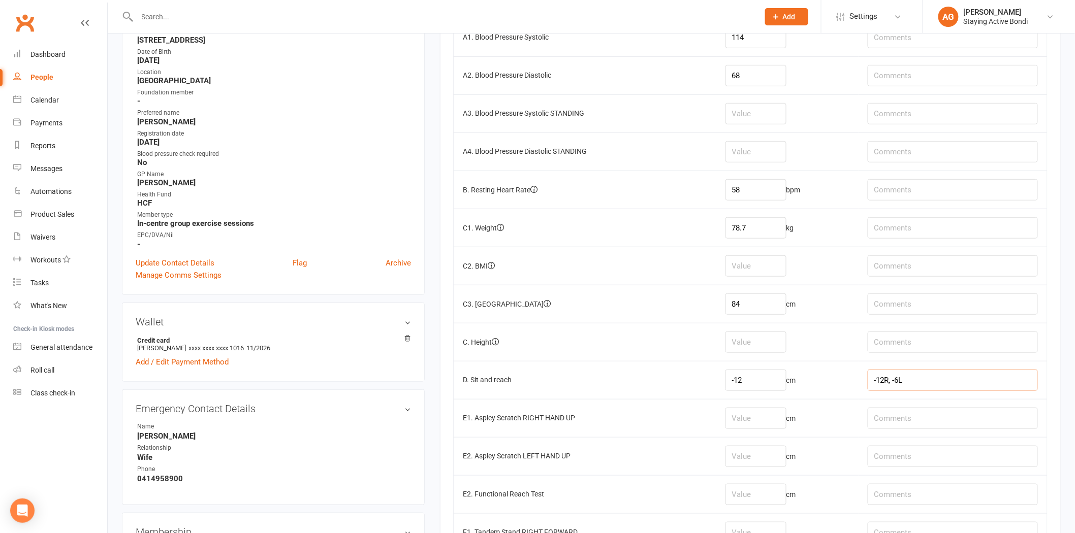
scroll to position [239, 0]
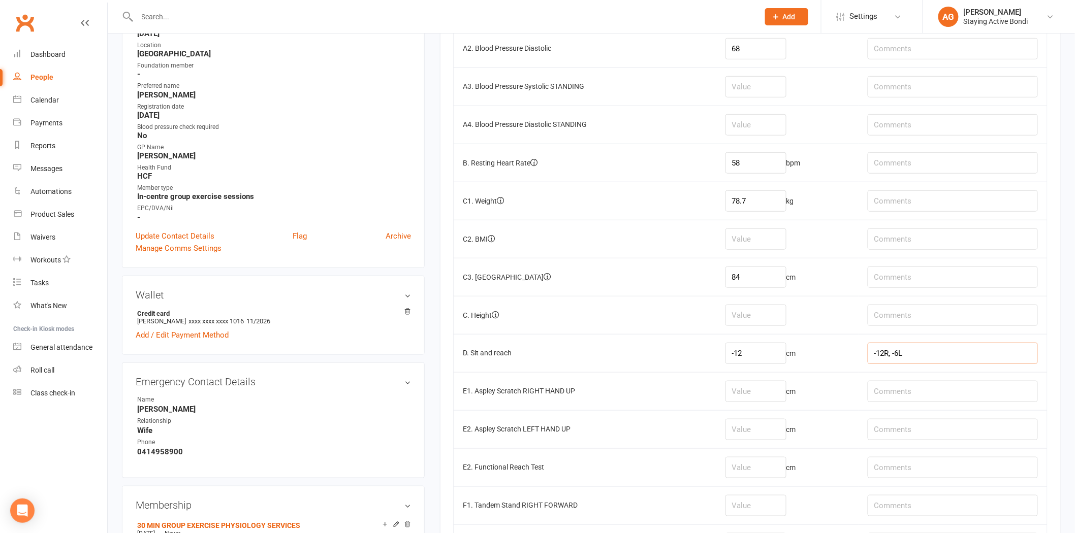
type input "-12R, -6L"
click at [753, 394] on input "number" at bounding box center [755, 391] width 61 height 21
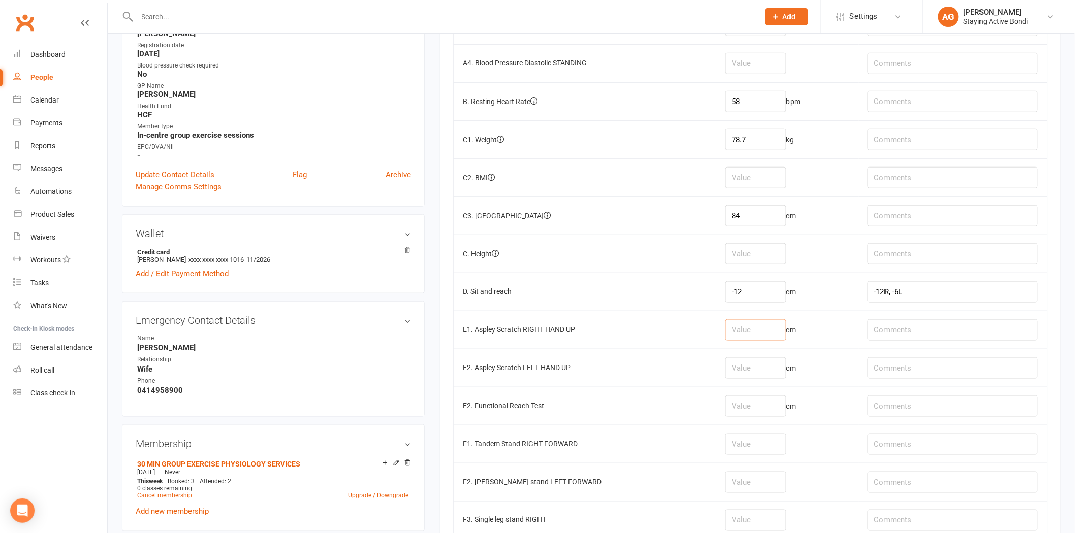
scroll to position [408, 0]
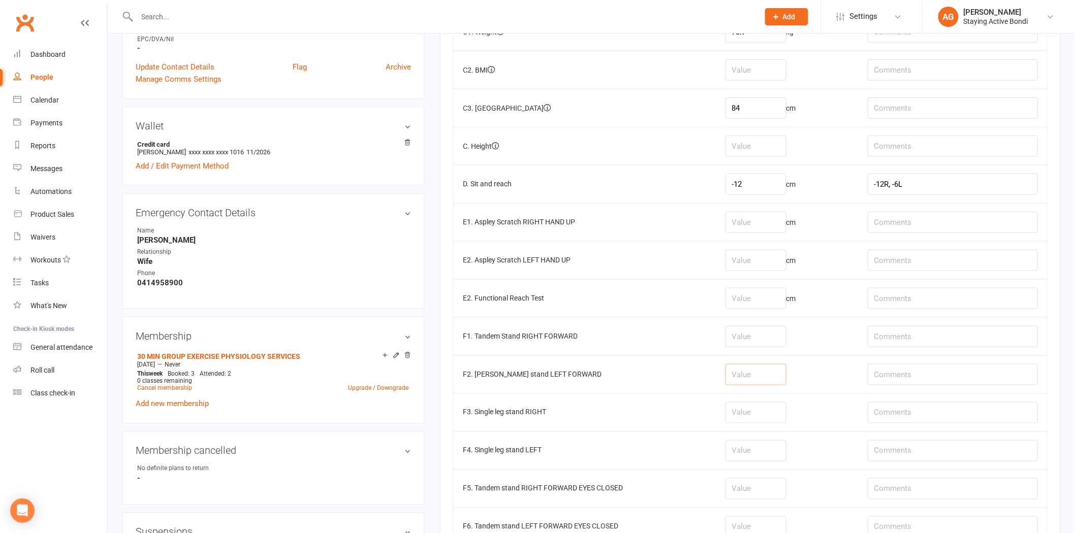
click at [750, 384] on input "number" at bounding box center [755, 374] width 61 height 21
type input "-20"
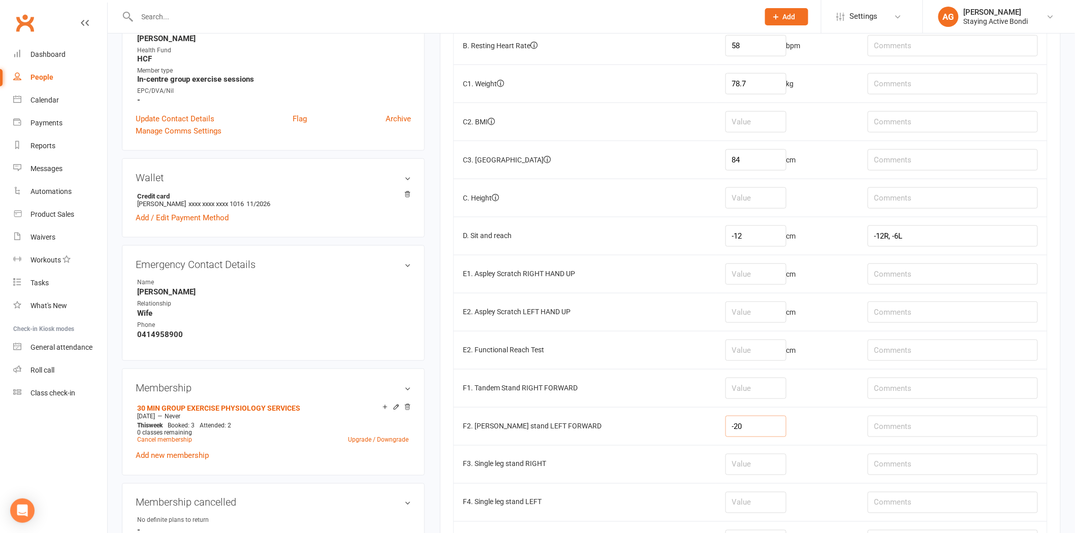
scroll to position [351, 0]
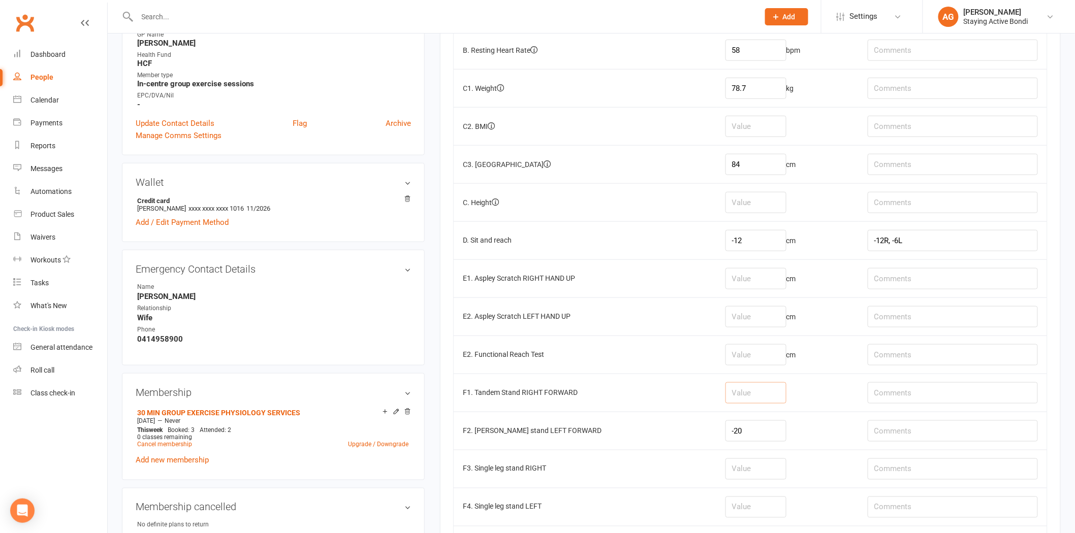
click at [748, 390] on input "number" at bounding box center [755, 392] width 61 height 21
drag, startPoint x: 748, startPoint y: 434, endPoint x: 734, endPoint y: 432, distance: 13.8
click at [728, 433] on td "-20" at bounding box center [787, 431] width 142 height 38
type input "-20"
click at [749, 282] on input "number" at bounding box center [755, 278] width 61 height 21
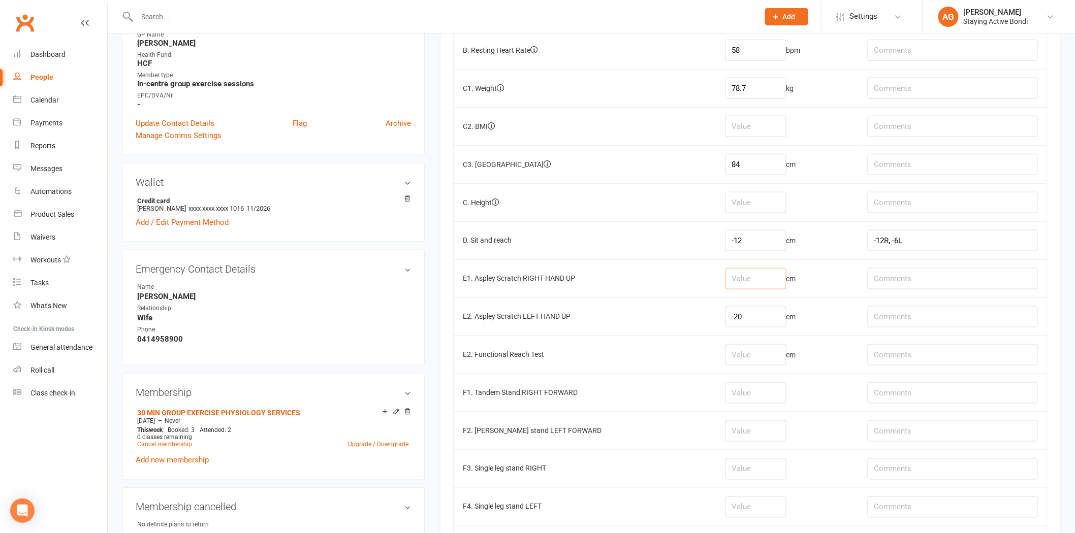
type input "-0"
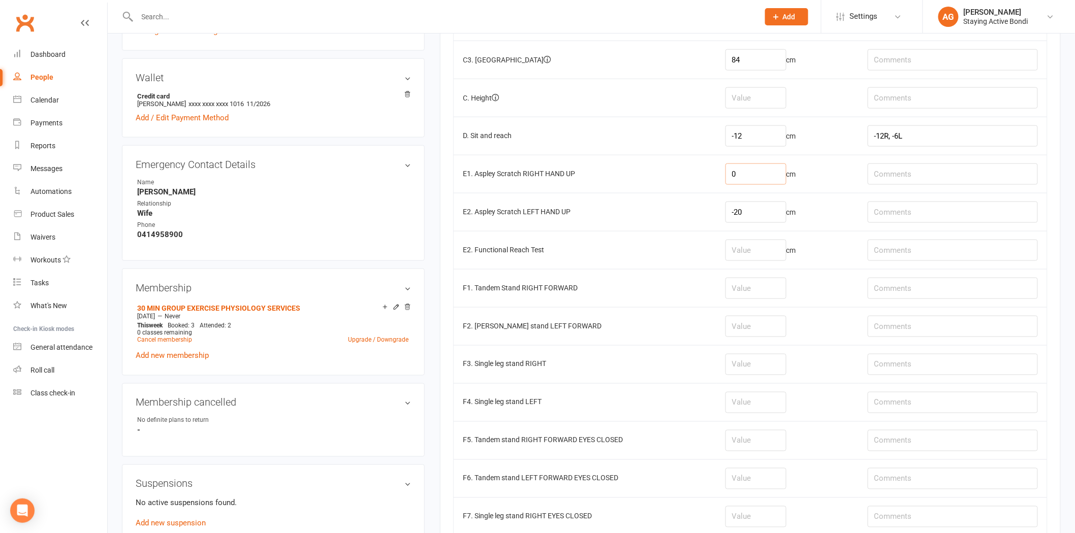
scroll to position [464, 0]
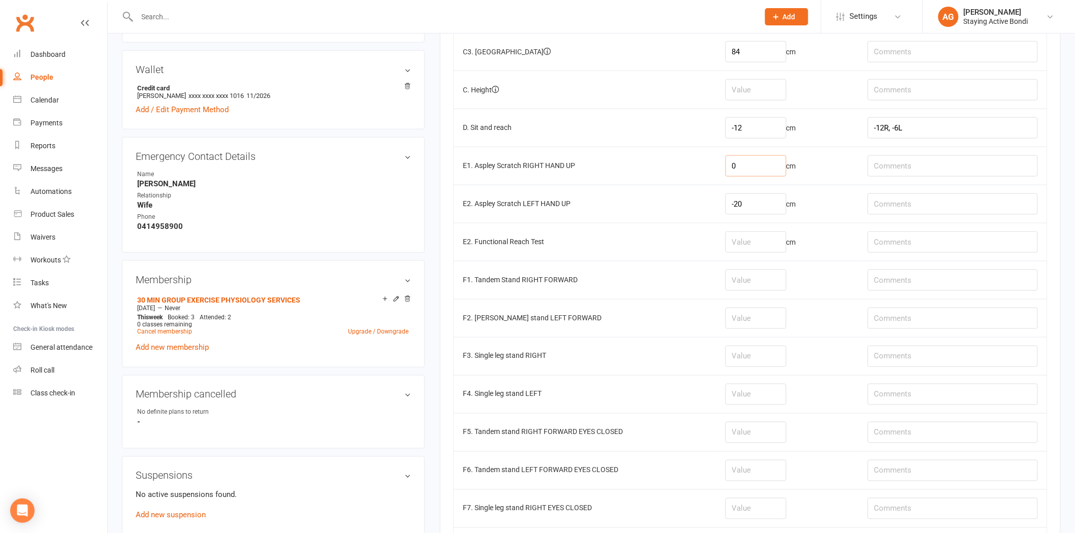
type input "0"
drag, startPoint x: 764, startPoint y: 293, endPoint x: 743, endPoint y: 283, distance: 22.5
click at [760, 288] on td at bounding box center [787, 280] width 142 height 38
click at [739, 286] on input "number" at bounding box center [755, 280] width 61 height 21
type input "30"
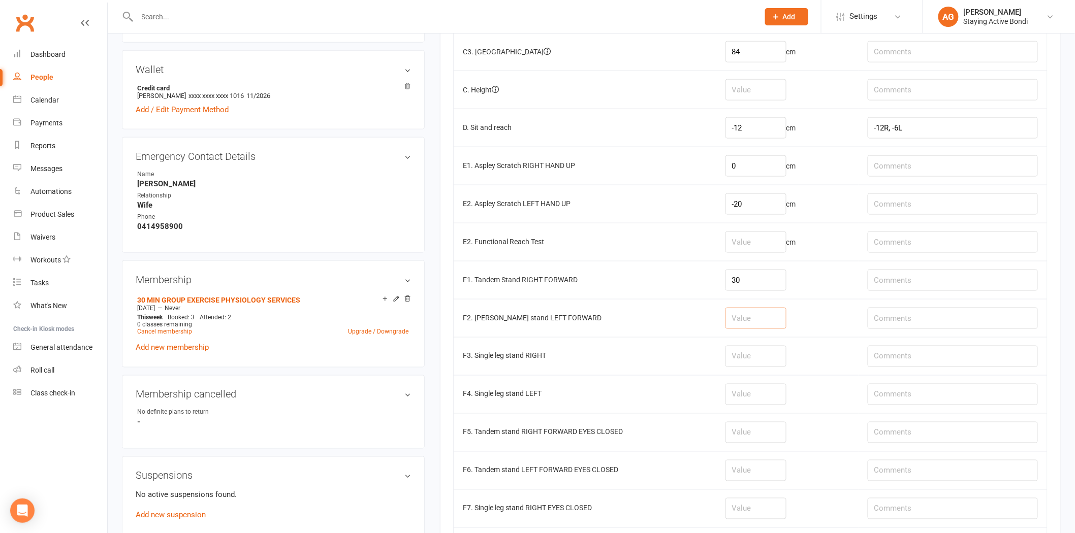
click at [785, 323] on input "number" at bounding box center [755, 318] width 61 height 21
type input "30"
click at [774, 364] on input "number" at bounding box center [755, 356] width 61 height 21
type input "30"
click at [754, 404] on input "number" at bounding box center [755, 394] width 61 height 21
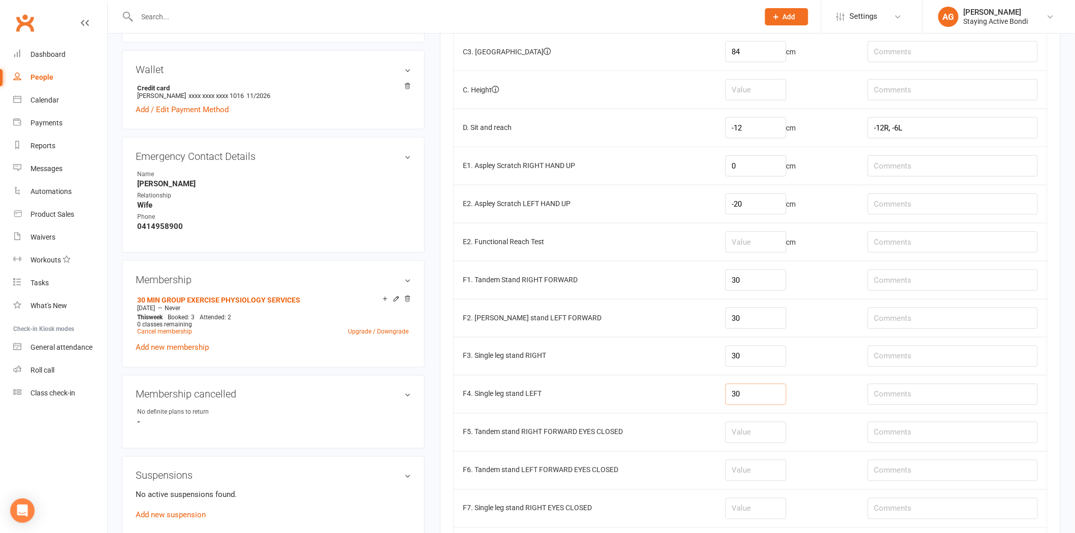
type input "30"
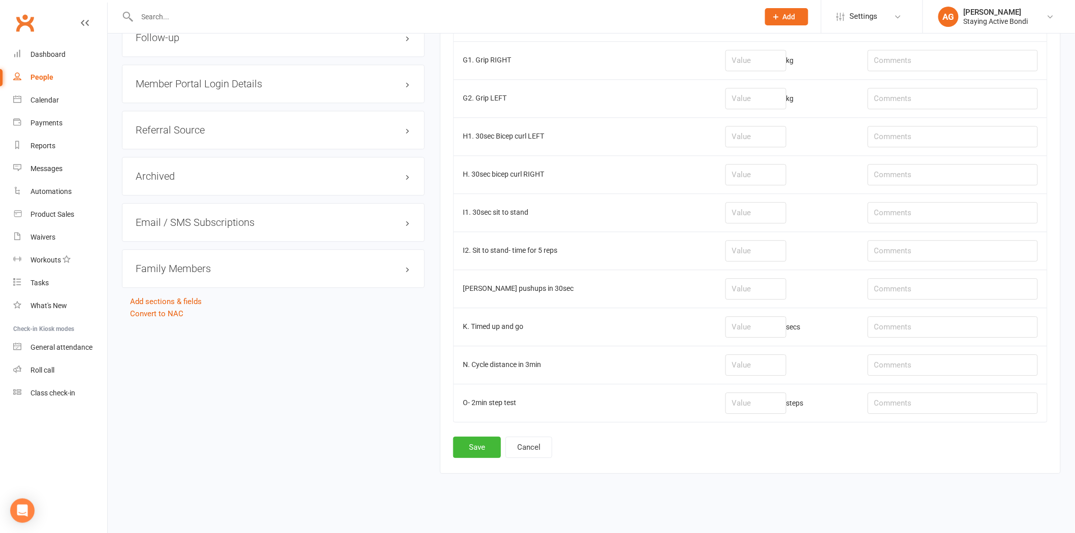
scroll to position [998, 0]
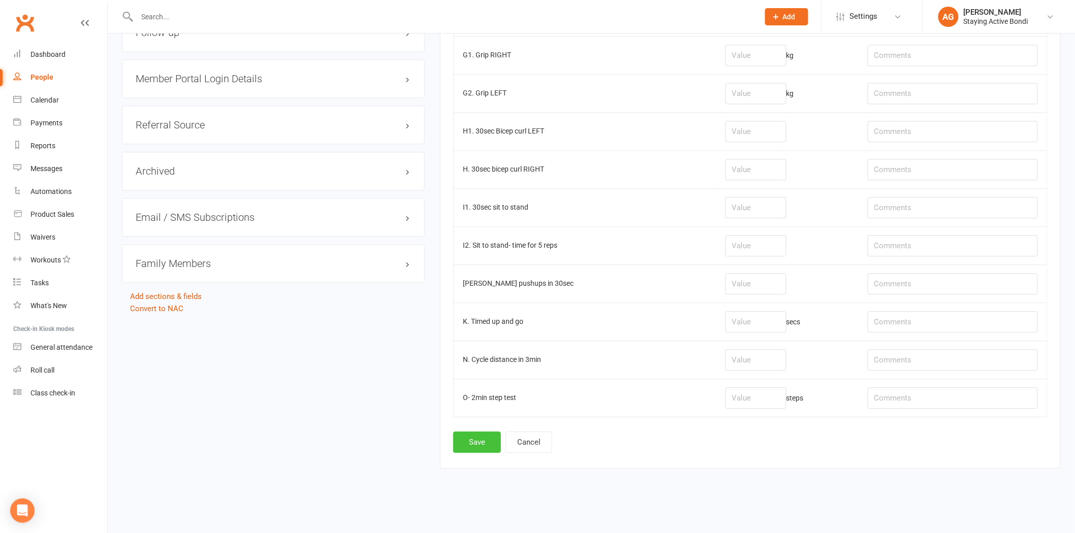
click at [498, 434] on button "Save" at bounding box center [477, 442] width 48 height 21
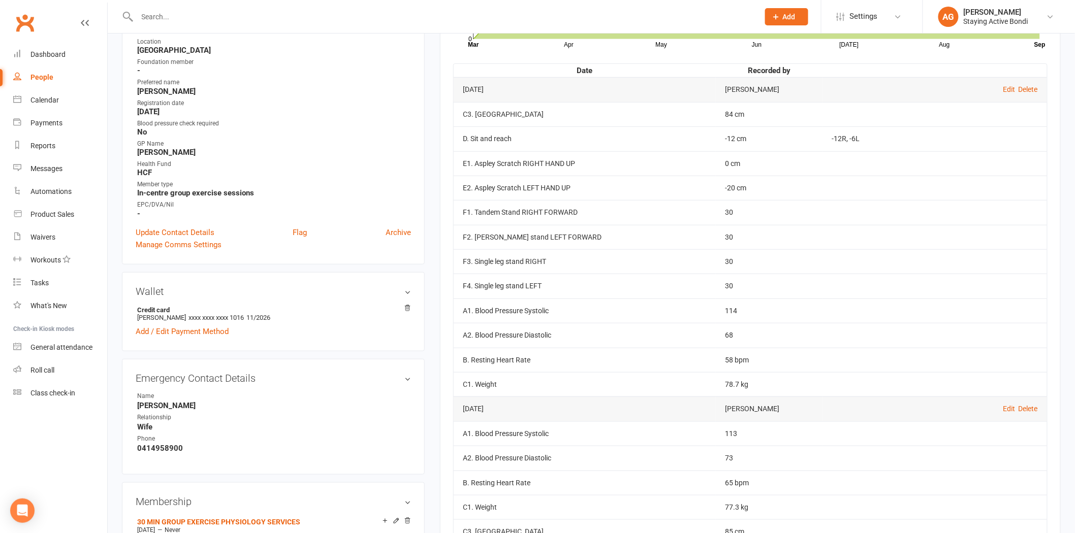
scroll to position [0, 0]
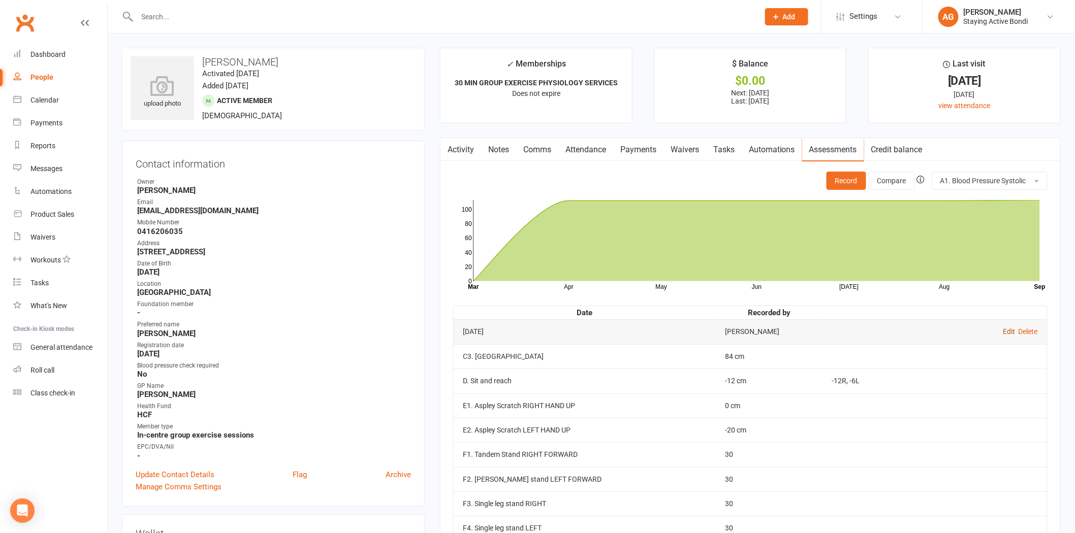
click at [1005, 328] on td "Edit Delete" at bounding box center [935, 331] width 224 height 24
click at [1005, 328] on link "Edit" at bounding box center [1009, 332] width 12 height 8
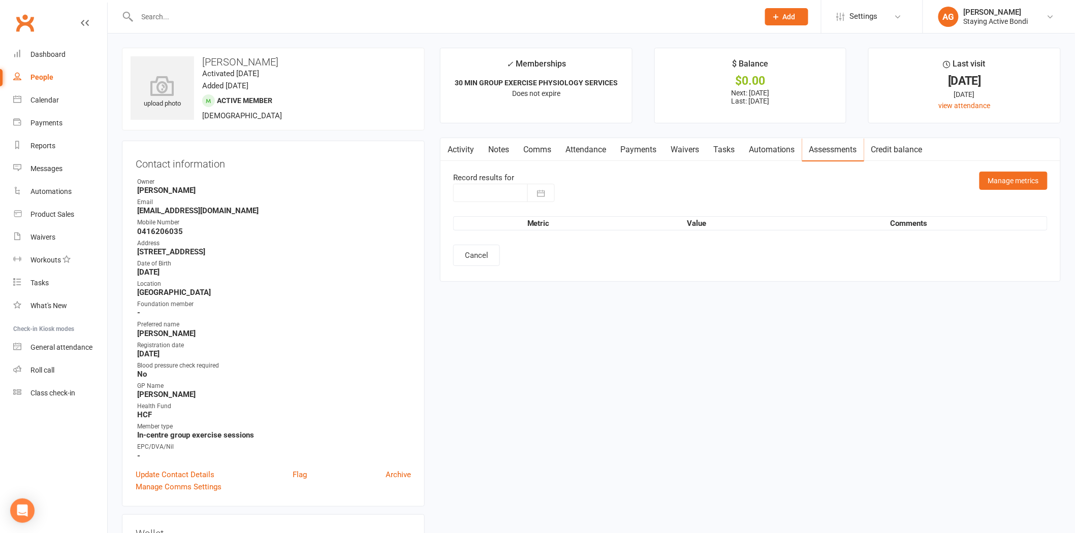
type input "[DATE]"
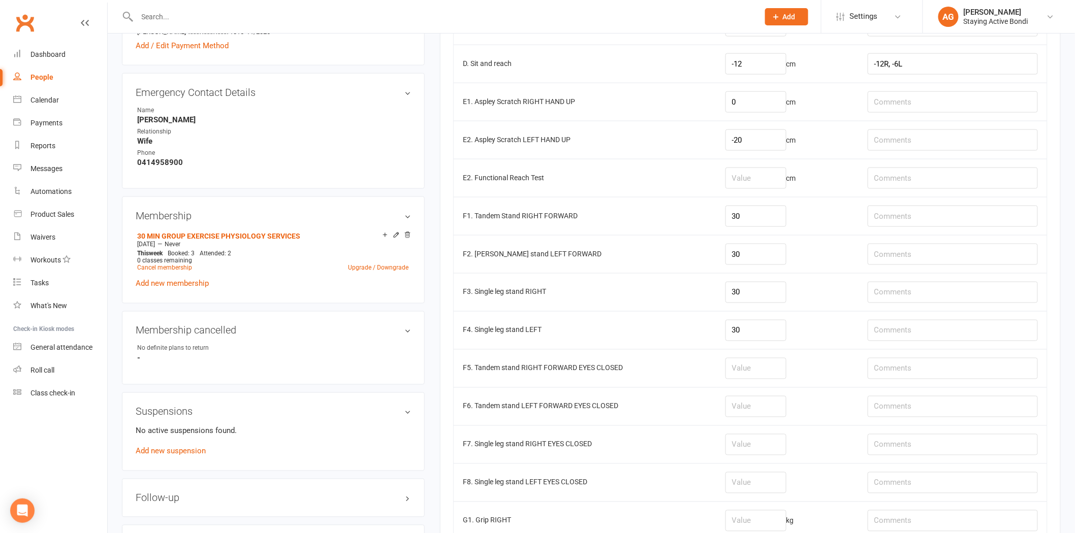
scroll to position [564, 0]
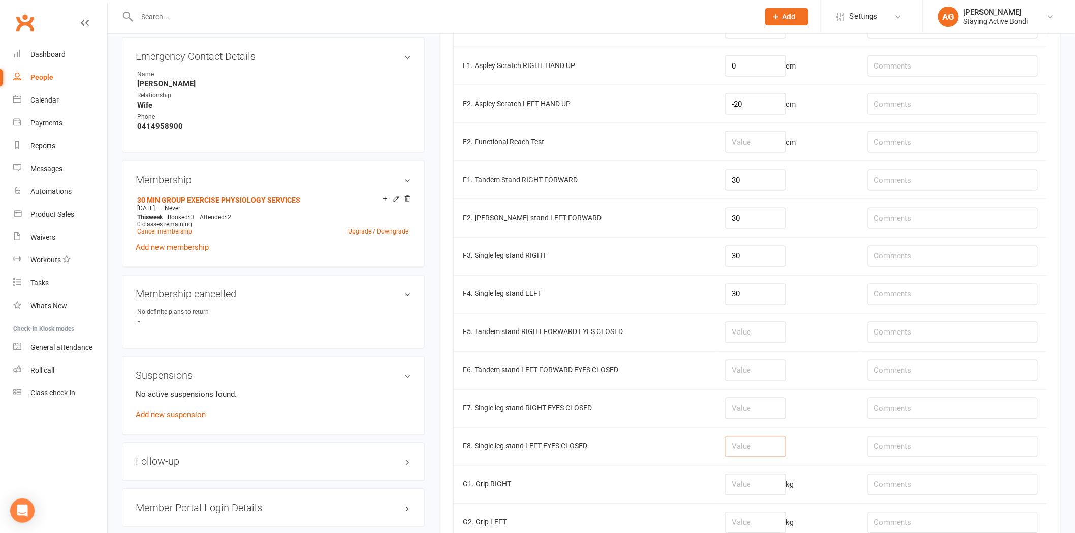
click at [749, 453] on input "number" at bounding box center [755, 446] width 61 height 21
type input "14.50"
click at [763, 417] on input "number" at bounding box center [755, 408] width 61 height 21
type input "2.28"
click at [769, 342] on input "number" at bounding box center [755, 332] width 61 height 21
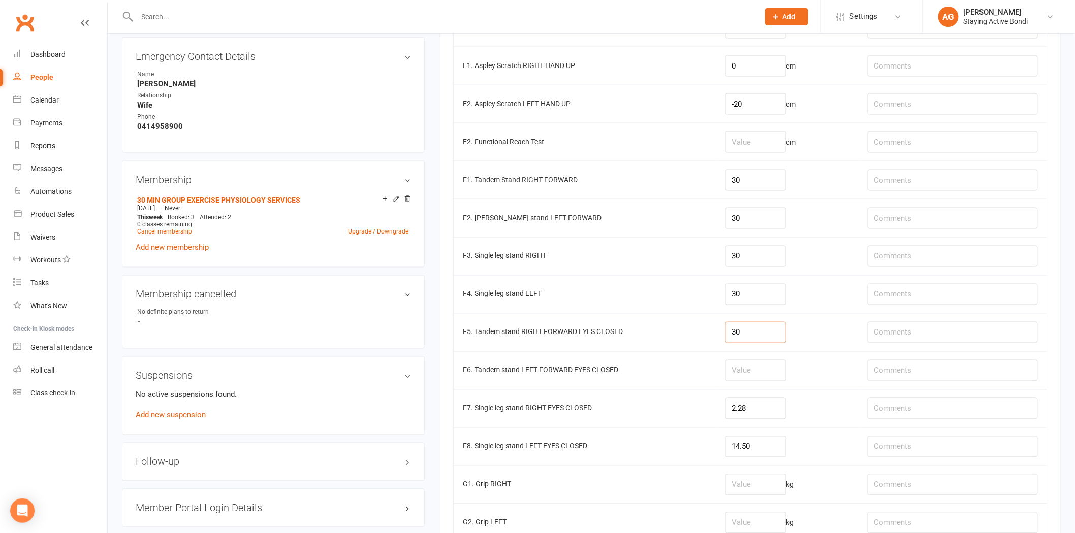
type input "30"
click at [758, 364] on input "number" at bounding box center [755, 370] width 61 height 21
type input "30"
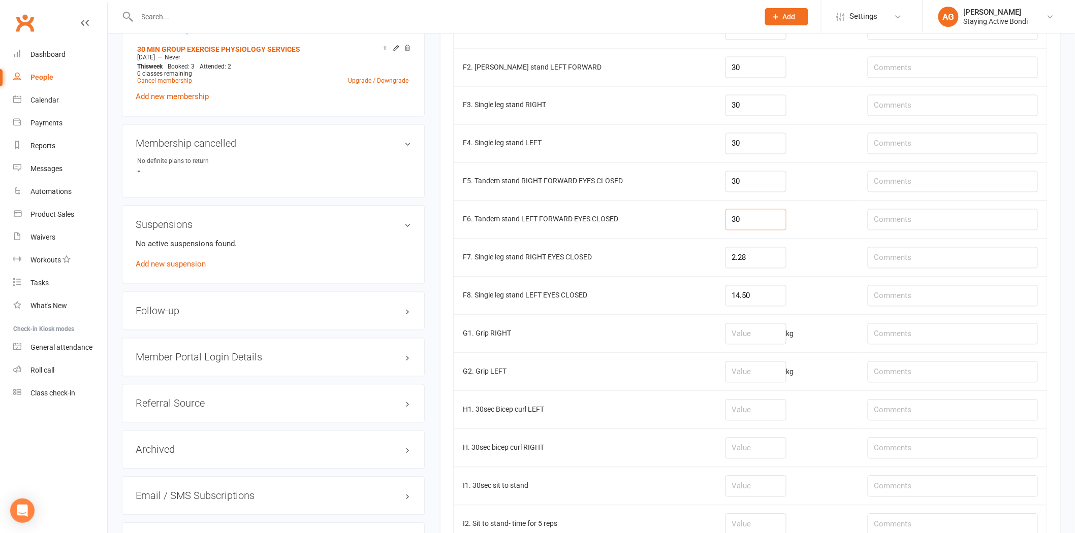
scroll to position [733, 0]
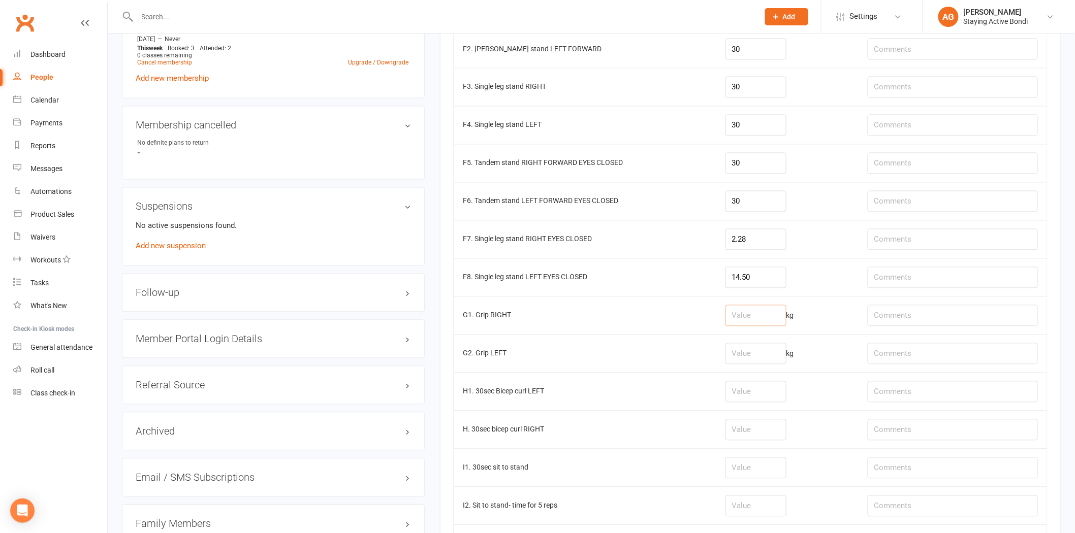
click at [738, 317] on input "number" at bounding box center [755, 315] width 61 height 21
type input "44.7"
click at [752, 369] on td "kg" at bounding box center [787, 354] width 142 height 38
click at [752, 361] on input "number" at bounding box center [755, 353] width 61 height 21
type input "43.4"
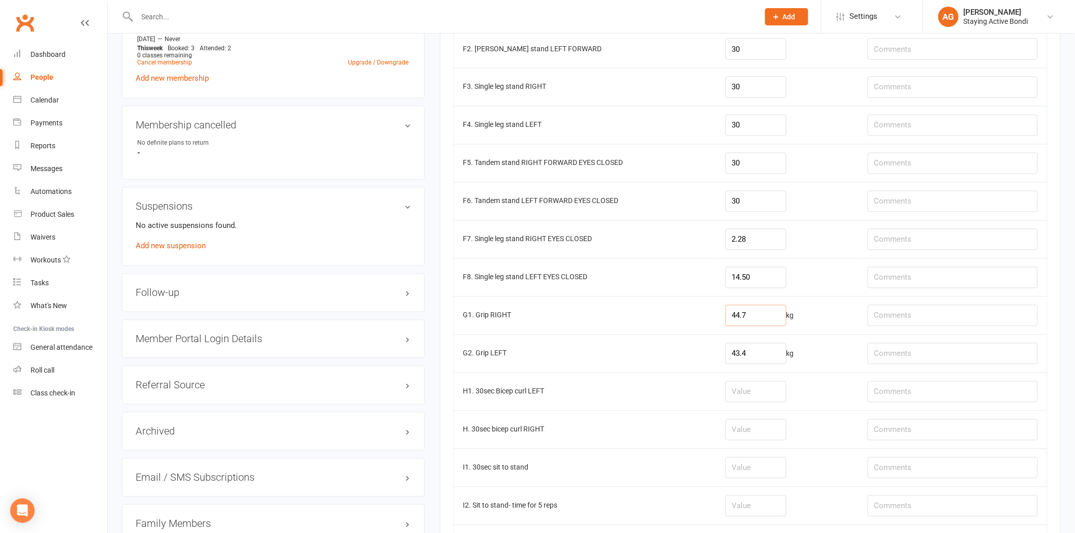
click at [775, 311] on input "44.7" at bounding box center [755, 315] width 61 height 21
type input "47.6"
click at [759, 364] on input "43.4" at bounding box center [755, 353] width 61 height 21
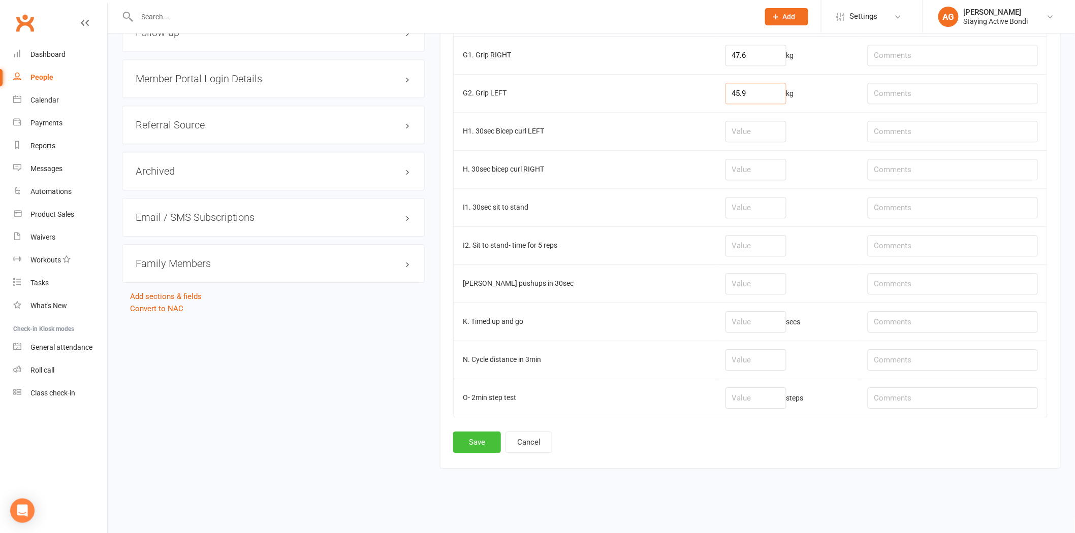
type input "45.9"
click at [484, 448] on button "Save" at bounding box center [477, 442] width 48 height 21
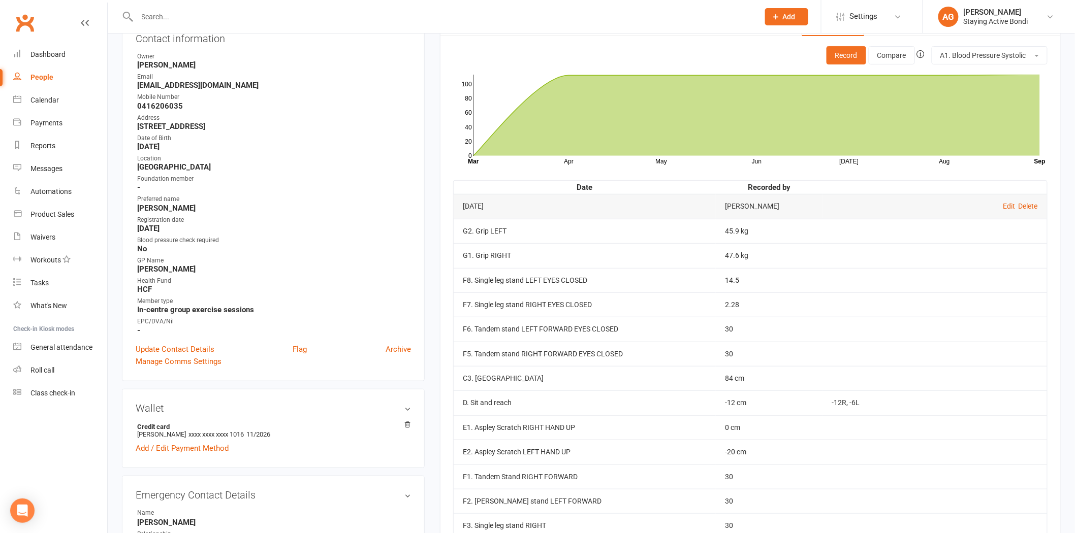
scroll to position [113, 0]
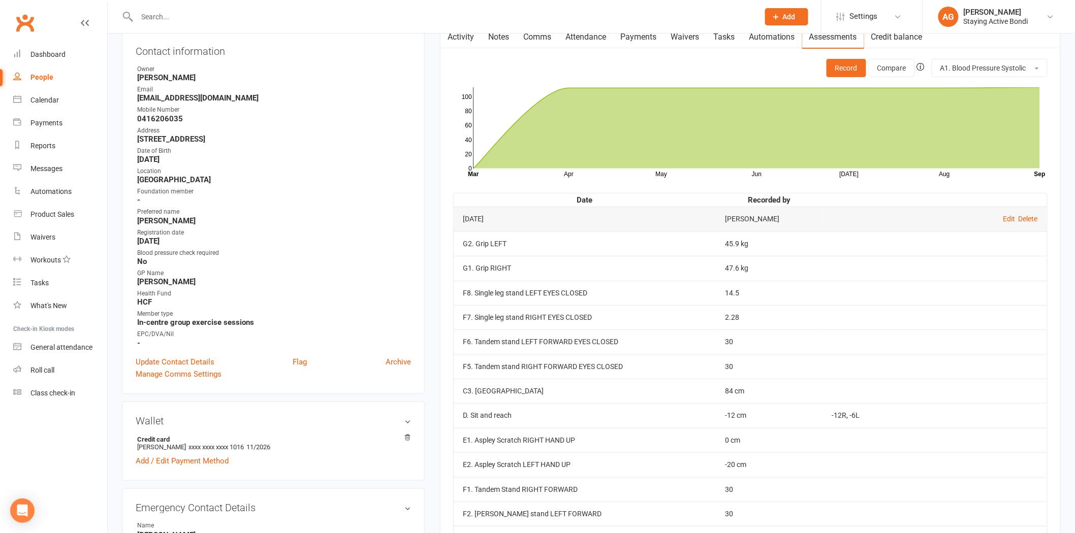
click at [1004, 214] on td "Edit Delete" at bounding box center [935, 219] width 224 height 24
click at [1004, 216] on link "Edit" at bounding box center [1009, 219] width 12 height 8
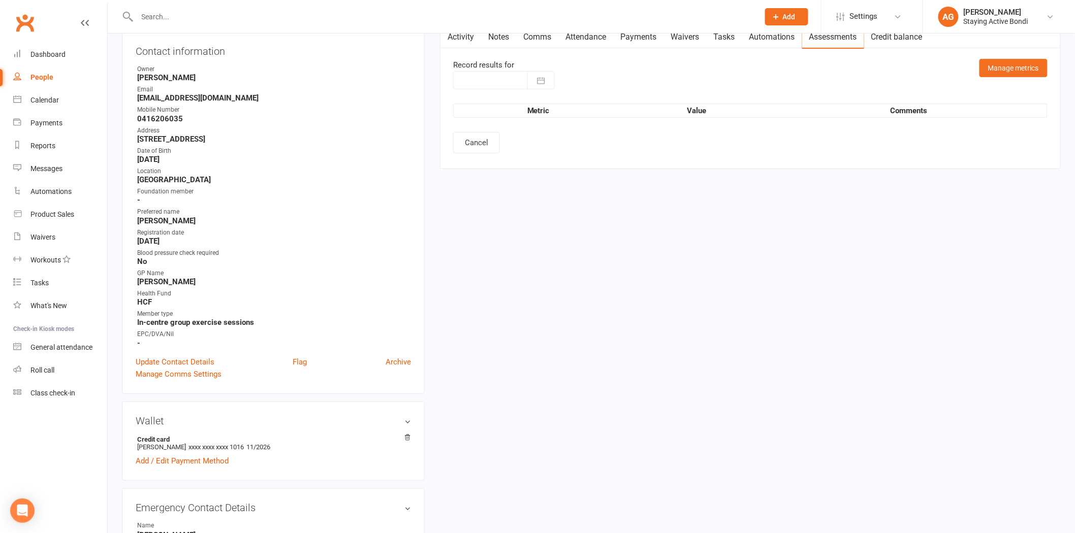
type input "[DATE]"
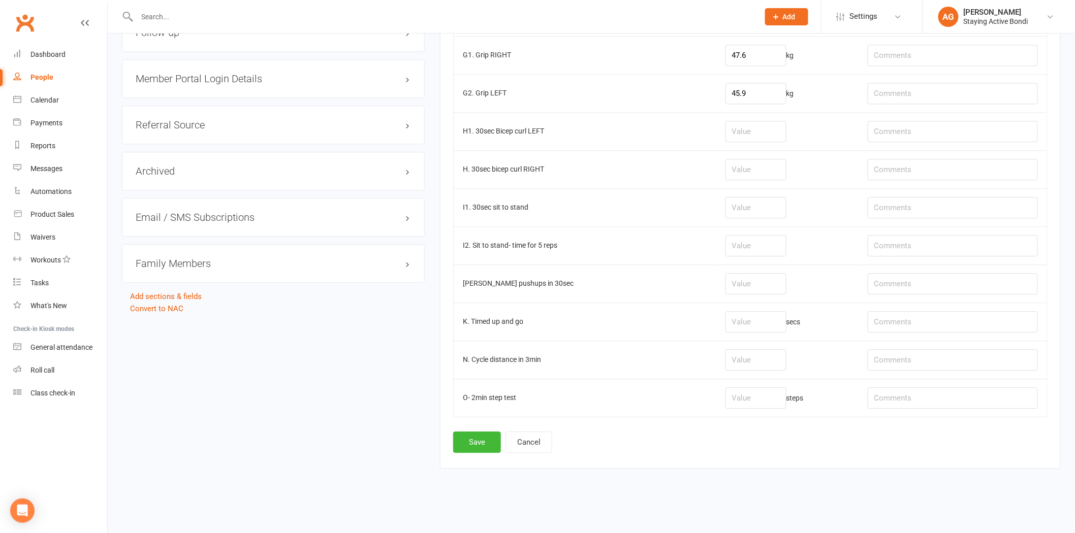
scroll to position [998, 0]
click at [762, 283] on input "number" at bounding box center [755, 283] width 61 height 21
type input "26"
click at [891, 280] on input "text" at bounding box center [952, 283] width 170 height 21
type input "fULL PUSHUPS ON THE GROUND"
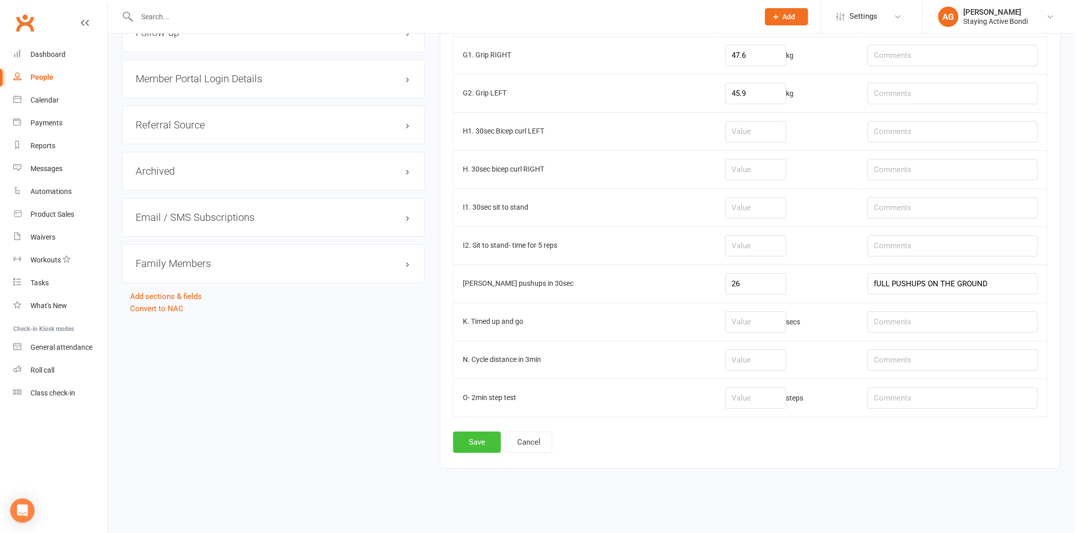
click at [489, 444] on button "Save" at bounding box center [477, 442] width 48 height 21
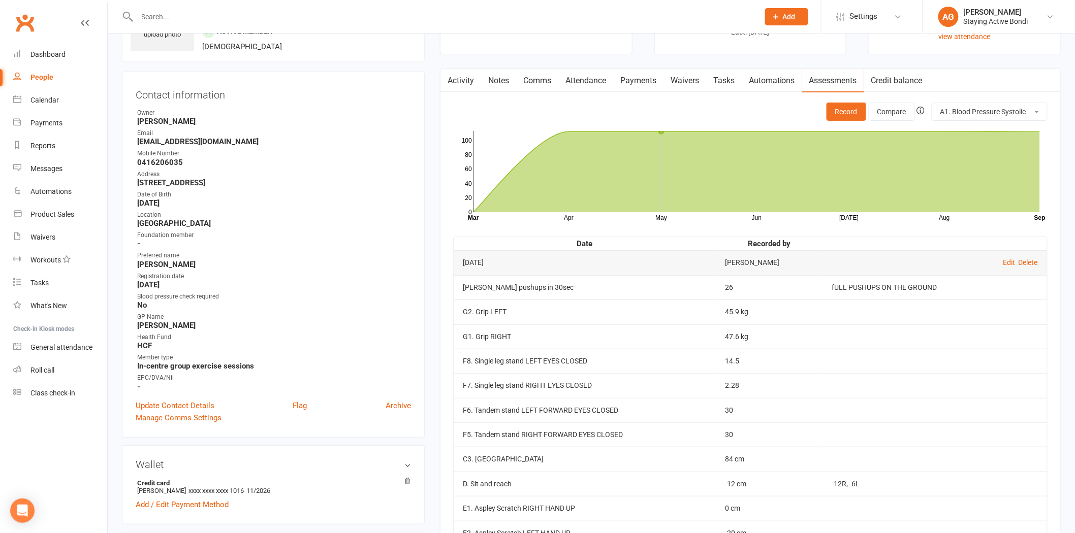
scroll to position [56, 0]
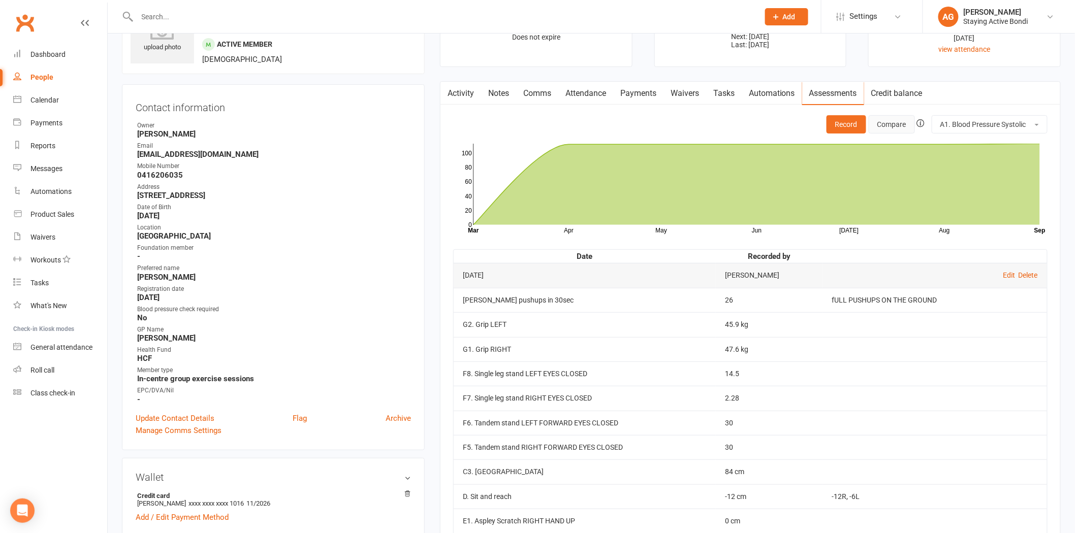
click at [877, 118] on button "Compare" at bounding box center [891, 124] width 46 height 18
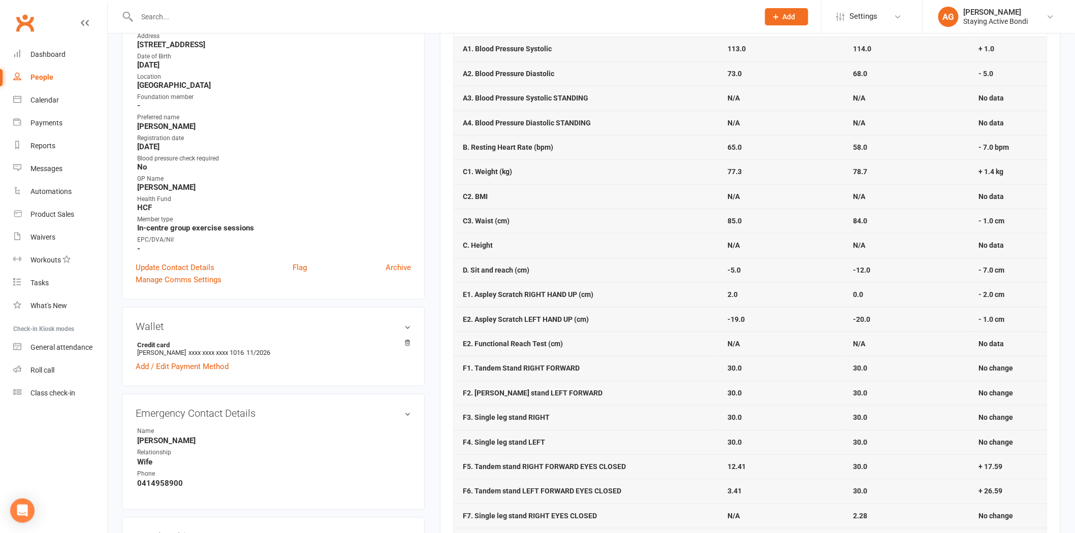
scroll to position [225, 0]
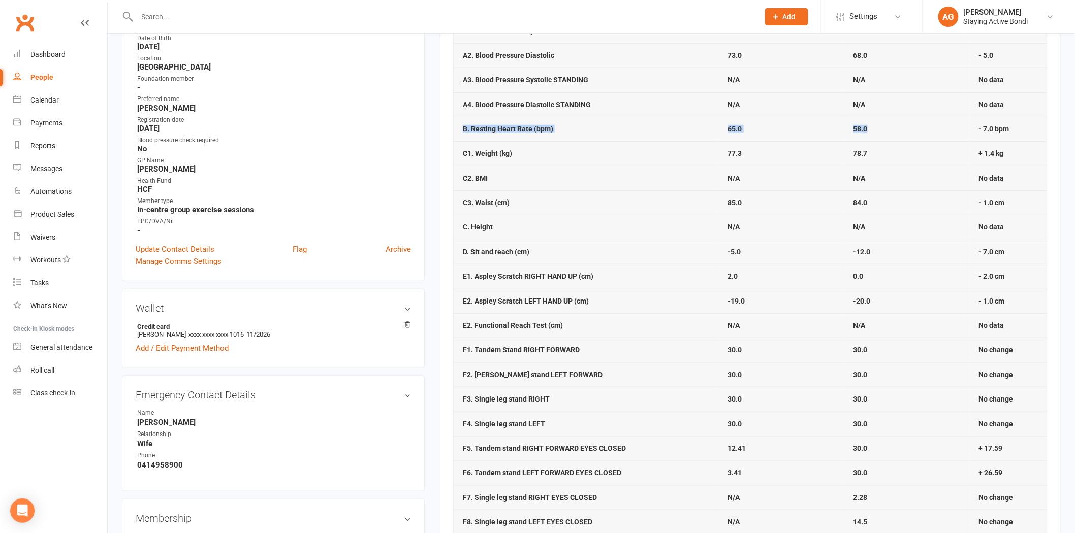
drag, startPoint x: 889, startPoint y: 128, endPoint x: 461, endPoint y: 120, distance: 428.2
click at [461, 120] on tr "B. Resting Heart Rate (bpm) 65.0 58.0 - 7.0 bpm" at bounding box center [749, 129] width 593 height 24
click at [461, 120] on td "B. Resting Heart Rate (bpm)" at bounding box center [585, 129] width 265 height 24
drag, startPoint x: 1033, startPoint y: 129, endPoint x: 459, endPoint y: 123, distance: 574.4
click at [459, 123] on tr "B. Resting Heart Rate (bpm) 65.0 58.0 - 7.0 bpm" at bounding box center [749, 129] width 593 height 24
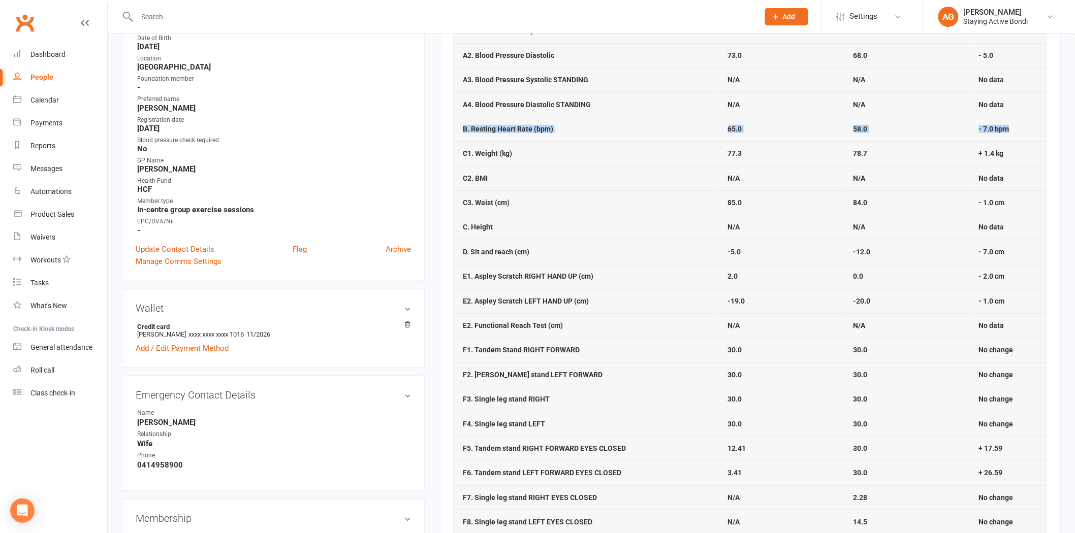
click at [457, 121] on td "B. Resting Heart Rate (bpm)" at bounding box center [585, 129] width 265 height 24
drag, startPoint x: 505, startPoint y: 136, endPoint x: 500, endPoint y: 134, distance: 5.5
click at [504, 136] on td "B. Resting Heart Rate (bpm)" at bounding box center [585, 129] width 265 height 24
click at [592, 188] on td "C2. BMI" at bounding box center [585, 178] width 265 height 24
drag, startPoint x: 929, startPoint y: 130, endPoint x: 456, endPoint y: 126, distance: 473.3
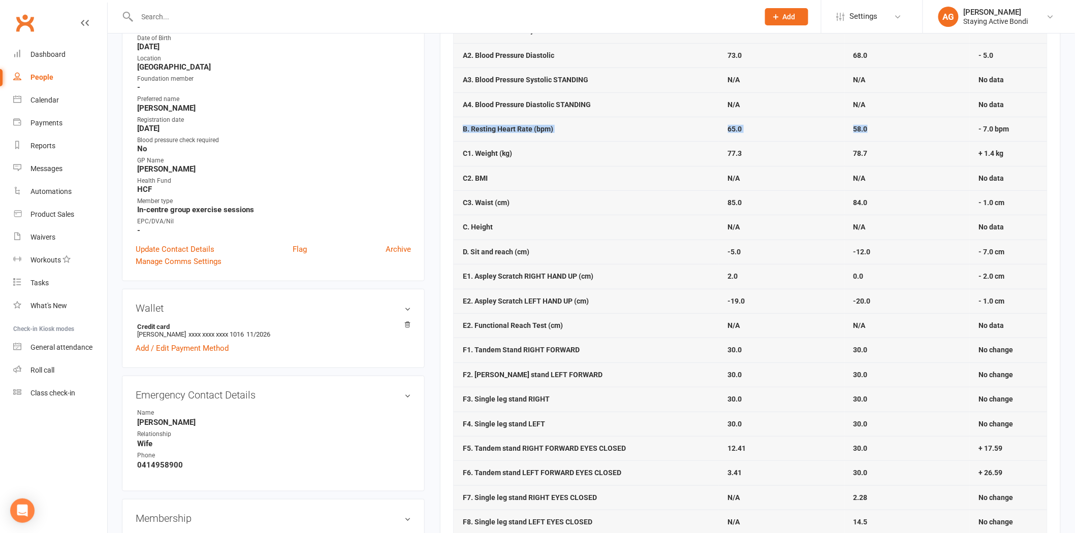
click at [456, 126] on tr "B. Resting Heart Rate (bpm) 65.0 58.0 - 7.0 bpm" at bounding box center [749, 129] width 593 height 24
click at [622, 141] on td "C1. Weight (kg)" at bounding box center [585, 153] width 265 height 24
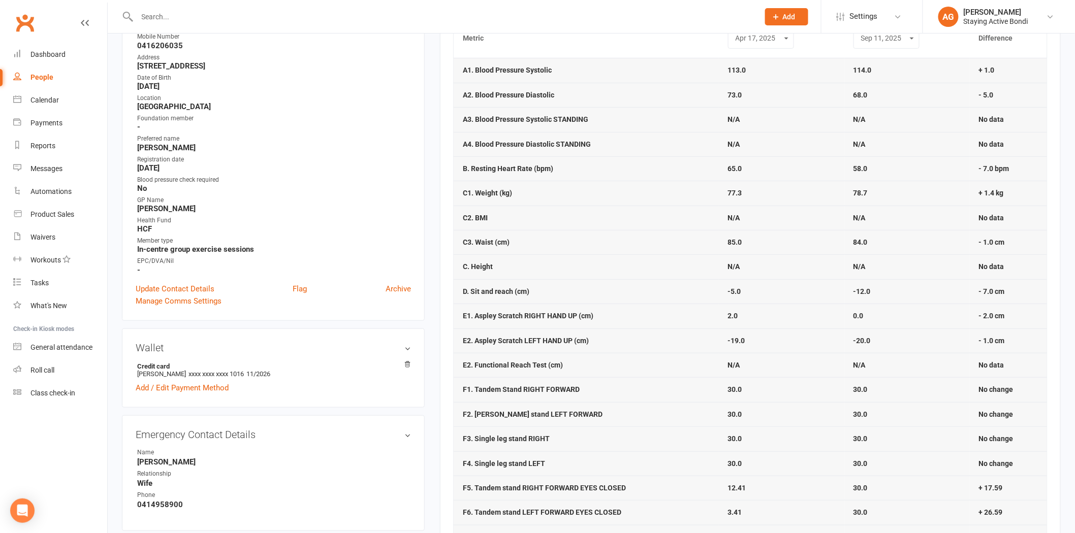
scroll to position [169, 0]
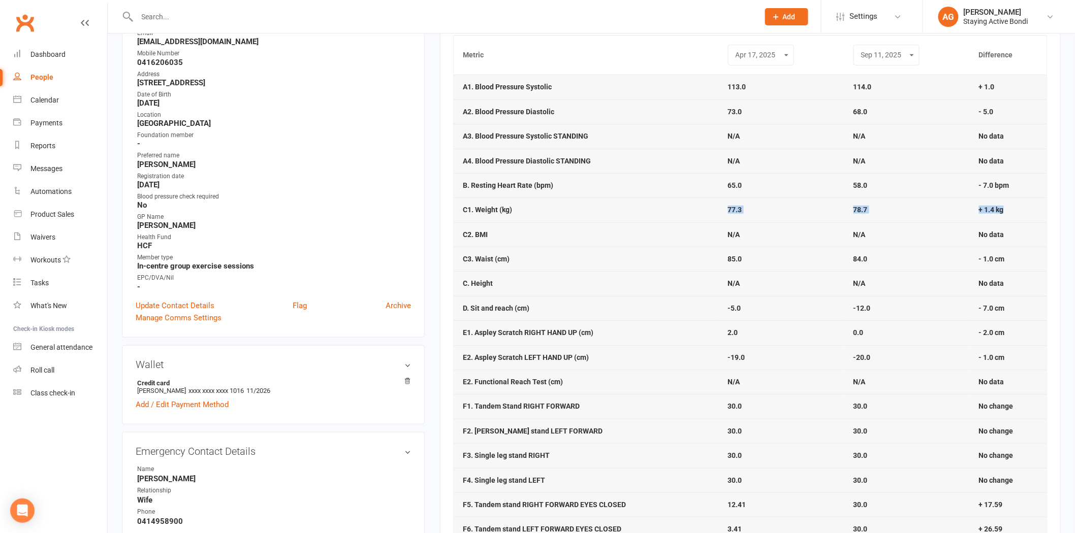
drag, startPoint x: 1006, startPoint y: 210, endPoint x: 687, endPoint y: 202, distance: 319.5
click at [687, 202] on tr "C1. Weight (kg) 77.3 78.7 + 1.4 kg" at bounding box center [749, 210] width 593 height 24
click at [687, 202] on td "C1. Weight (kg)" at bounding box center [585, 210] width 265 height 24
drag, startPoint x: 1005, startPoint y: 259, endPoint x: 702, endPoint y: 264, distance: 303.2
click at [707, 264] on tr "C3. Waist (cm) 85.0 84.0 - 1.0 cm" at bounding box center [749, 259] width 593 height 24
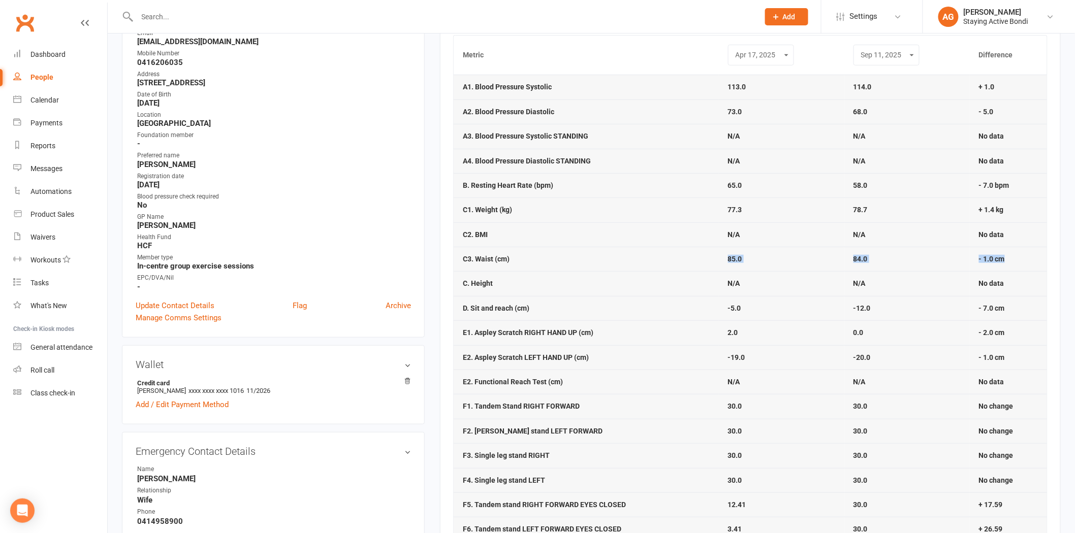
click at [702, 264] on td "C3. Waist (cm)" at bounding box center [585, 259] width 265 height 24
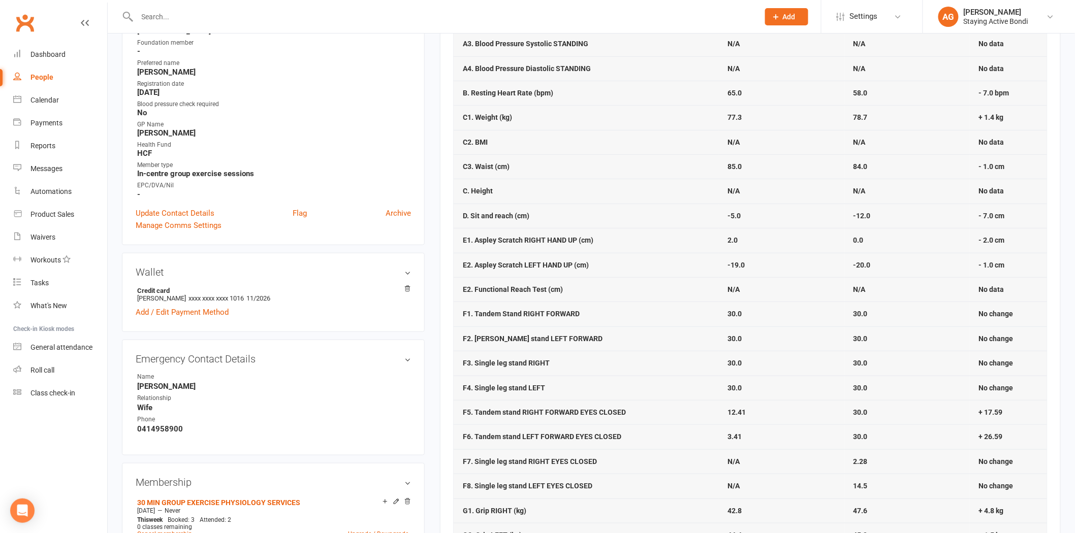
scroll to position [282, 0]
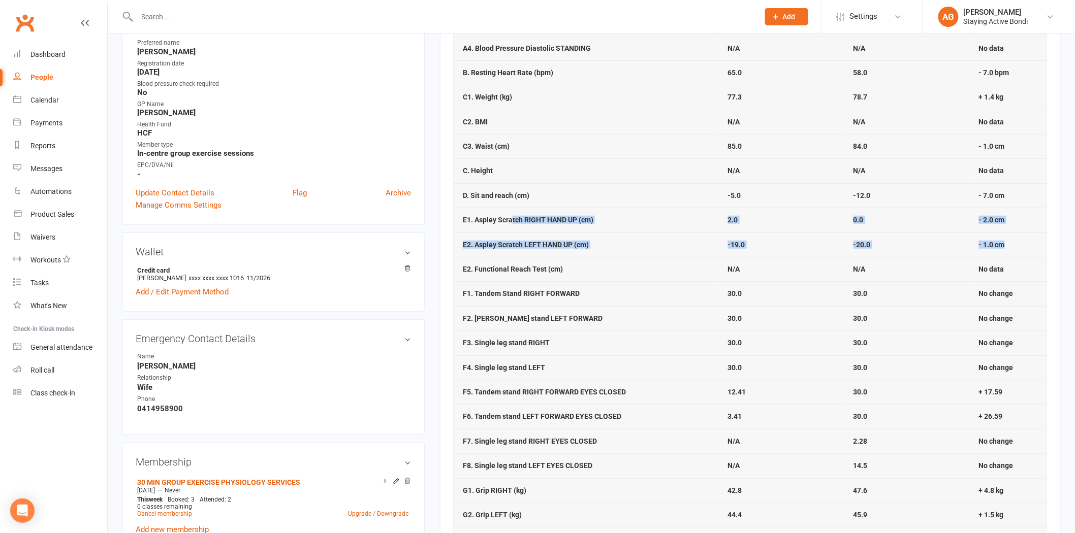
drag, startPoint x: 1025, startPoint y: 245, endPoint x: 511, endPoint y: 220, distance: 514.5
click at [511, 220] on tbody "A1. Blood Pressure Systolic 113.0 114.0 + 1.0 A2. Blood Pressure Diastolic 73.0…" at bounding box center [749, 343] width 593 height 762
click at [509, 220] on strong "E1. Aspley Scratch RIGHT HAND UP (cm)" at bounding box center [528, 220] width 131 height 8
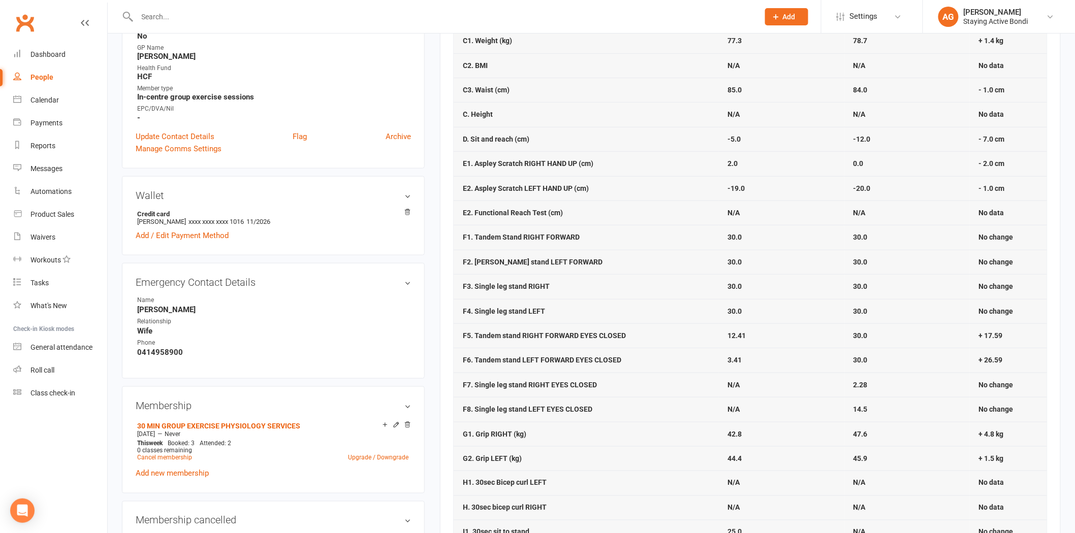
scroll to position [395, 0]
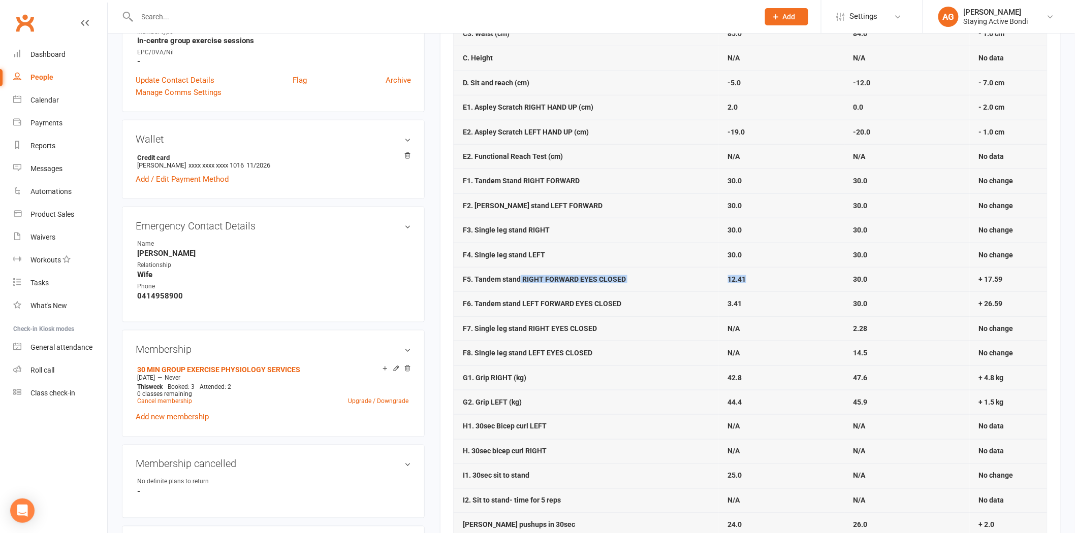
drag, startPoint x: 753, startPoint y: 281, endPoint x: 519, endPoint y: 283, distance: 234.1
click at [519, 283] on tr "F5. Tandem stand RIGHT FORWARD EYES CLOSED 12.41 30.0 + 17.59" at bounding box center [749, 279] width 593 height 24
click at [730, 288] on td "12.41" at bounding box center [781, 279] width 125 height 24
drag, startPoint x: 754, startPoint y: 281, endPoint x: 722, endPoint y: 277, distance: 32.2
click at [722, 277] on td "12.41" at bounding box center [781, 279] width 125 height 24
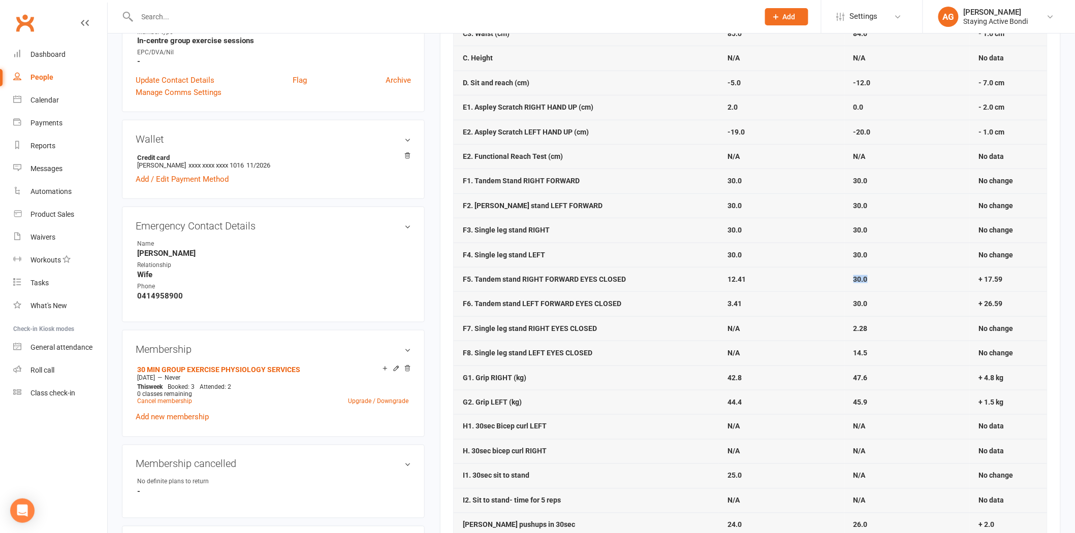
drag, startPoint x: 880, startPoint y: 284, endPoint x: 840, endPoint y: 284, distance: 39.1
click at [840, 284] on tr "F5. Tandem stand RIGHT FORWARD EYES CLOSED 12.41 30.0 + 17.59" at bounding box center [749, 279] width 593 height 24
click at [837, 284] on td "12.41" at bounding box center [781, 279] width 125 height 24
drag, startPoint x: 748, startPoint y: 307, endPoint x: 698, endPoint y: 300, distance: 50.3
click at [698, 300] on tr "F6. Tandem stand LEFT FORWARD EYES CLOSED 3.41 30.0 + 26.59" at bounding box center [749, 303] width 593 height 24
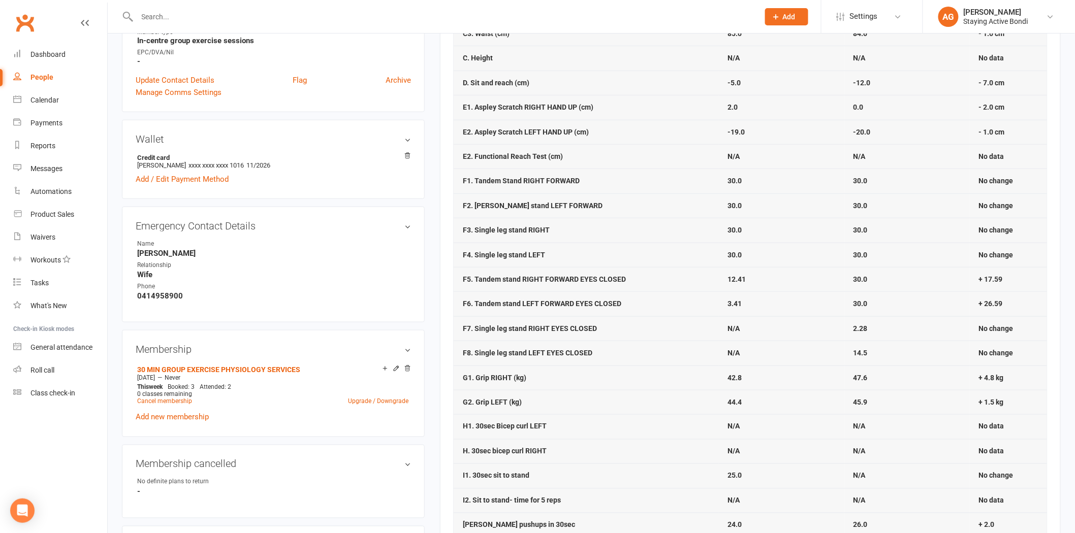
click at [896, 313] on td "30.0" at bounding box center [906, 303] width 125 height 24
drag, startPoint x: 882, startPoint y: 306, endPoint x: 830, endPoint y: 306, distance: 52.3
click at [830, 306] on tr "F6. Tandem stand LEFT FORWARD EYES CLOSED 3.41 30.0 + 26.59" at bounding box center [749, 303] width 593 height 24
click at [828, 306] on td "3.41" at bounding box center [781, 303] width 125 height 24
drag, startPoint x: 460, startPoint y: 334, endPoint x: 620, endPoint y: 344, distance: 160.3
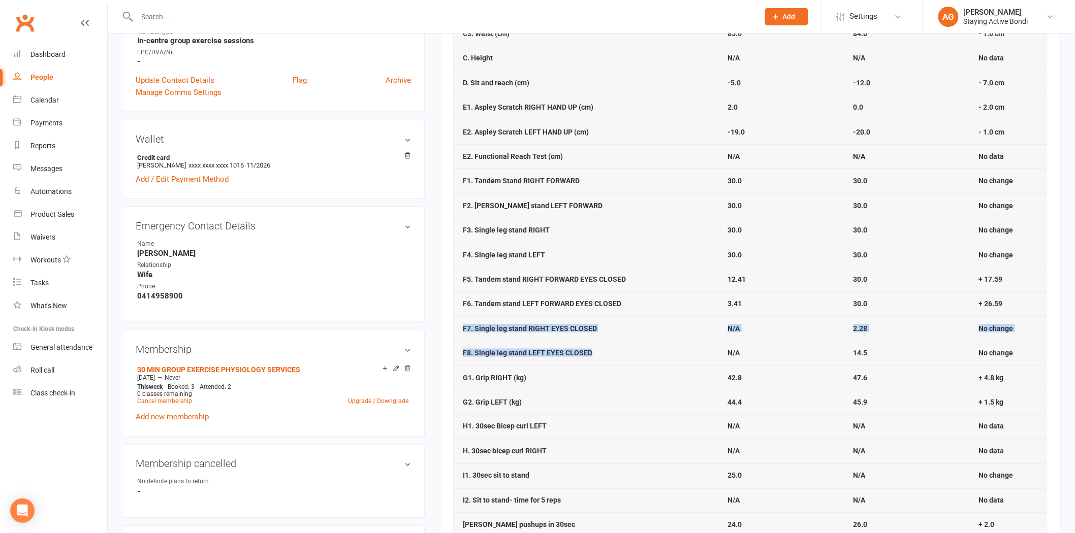
click at [620, 344] on tbody "A1. Blood Pressure Systolic 113.0 114.0 + 1.0 A2. Blood Pressure Diastolic 73.0…" at bounding box center [749, 230] width 593 height 762
click at [773, 354] on td "N/A" at bounding box center [781, 353] width 125 height 24
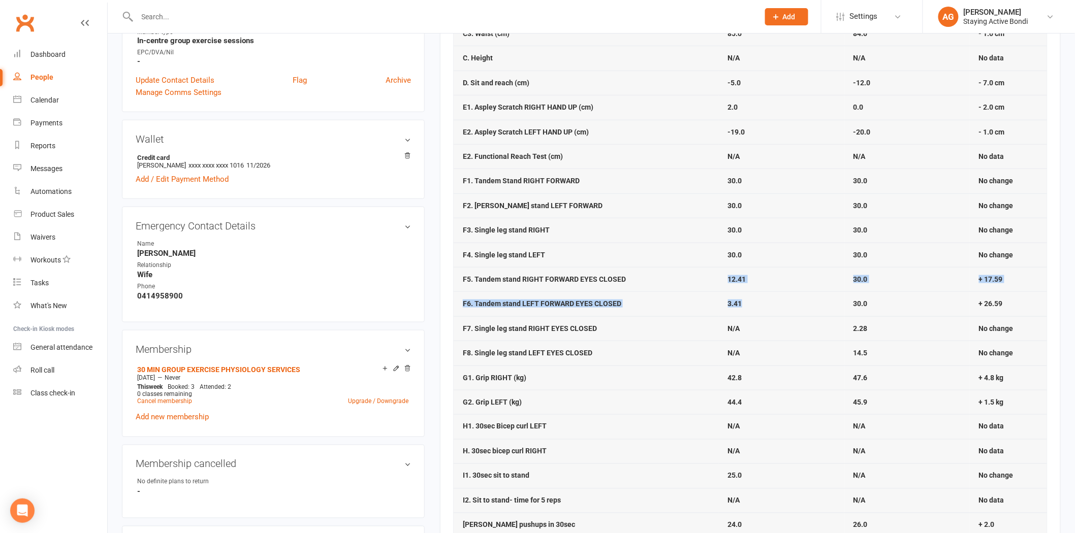
drag, startPoint x: 720, startPoint y: 275, endPoint x: 741, endPoint y: 295, distance: 29.5
click at [741, 295] on tbody "A1. Blood Pressure Systolic 113.0 114.0 + 1.0 A2. Blood Pressure Diastolic 73.0…" at bounding box center [749, 230] width 593 height 762
click at [750, 323] on td "N/A" at bounding box center [781, 328] width 125 height 24
drag, startPoint x: 887, startPoint y: 333, endPoint x: 849, endPoint y: 330, distance: 38.2
click at [849, 330] on td "2.28" at bounding box center [906, 328] width 125 height 24
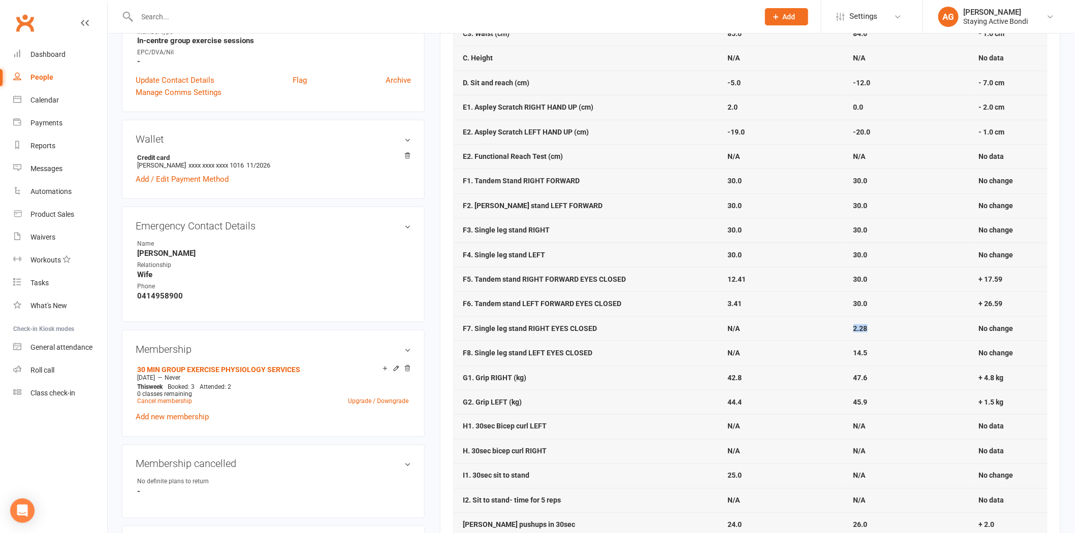
click at [849, 330] on td "2.28" at bounding box center [906, 328] width 125 height 24
click at [891, 376] on td "47.6" at bounding box center [906, 378] width 125 height 24
drag, startPoint x: 877, startPoint y: 356, endPoint x: 849, endPoint y: 348, distance: 29.1
click at [849, 348] on td "14.5" at bounding box center [906, 353] width 125 height 24
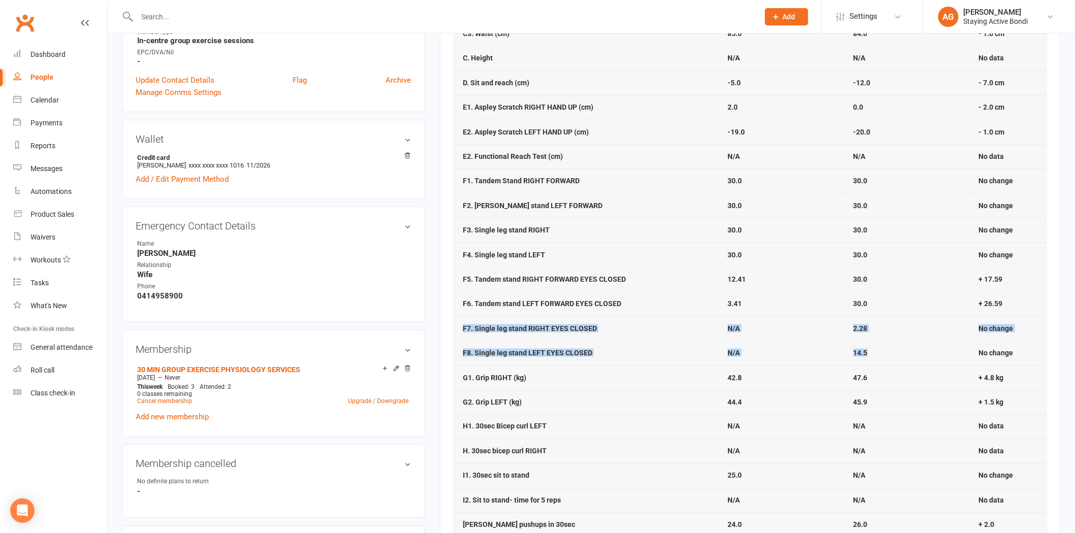
drag, startPoint x: 897, startPoint y: 350, endPoint x: 463, endPoint y: 329, distance: 435.2
click at [463, 329] on tbody "A1. Blood Pressure Systolic 113.0 114.0 + 1.0 A2. Blood Pressure Diastolic 73.0…" at bounding box center [749, 230] width 593 height 762
click at [633, 297] on td "F6. Tandem stand LEFT FORWARD EYES CLOSED" at bounding box center [585, 303] width 265 height 24
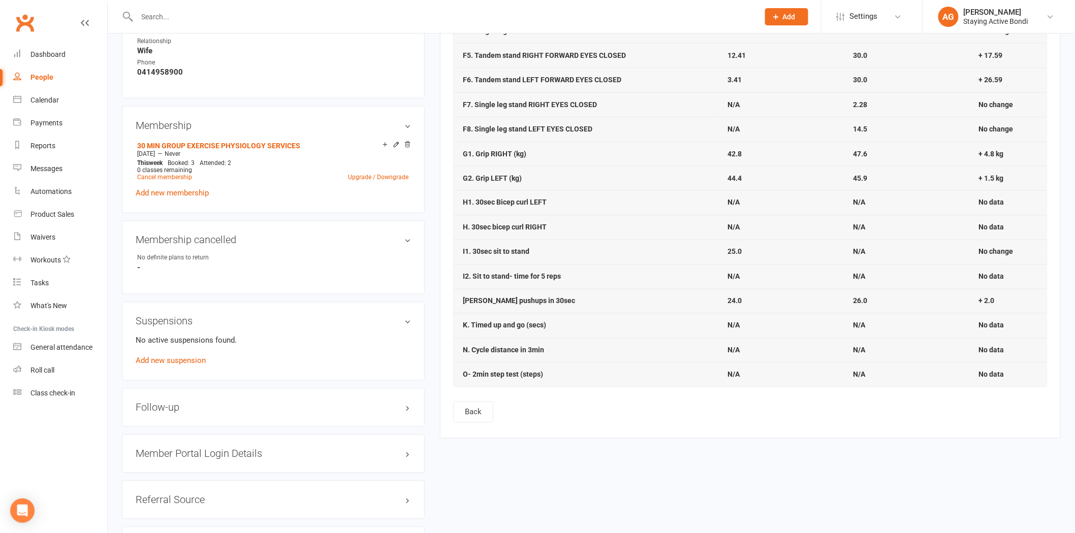
scroll to position [621, 0]
drag, startPoint x: 1029, startPoint y: 178, endPoint x: 875, endPoint y: 161, distance: 154.3
click at [875, 161] on tbody "A1. Blood Pressure Systolic 113.0 114.0 + 1.0 A2. Blood Pressure Diastolic 73.0…" at bounding box center [749, 4] width 593 height 762
click at [875, 161] on td "47.6" at bounding box center [906, 152] width 125 height 24
drag, startPoint x: 719, startPoint y: 155, endPoint x: 742, endPoint y: 149, distance: 24.0
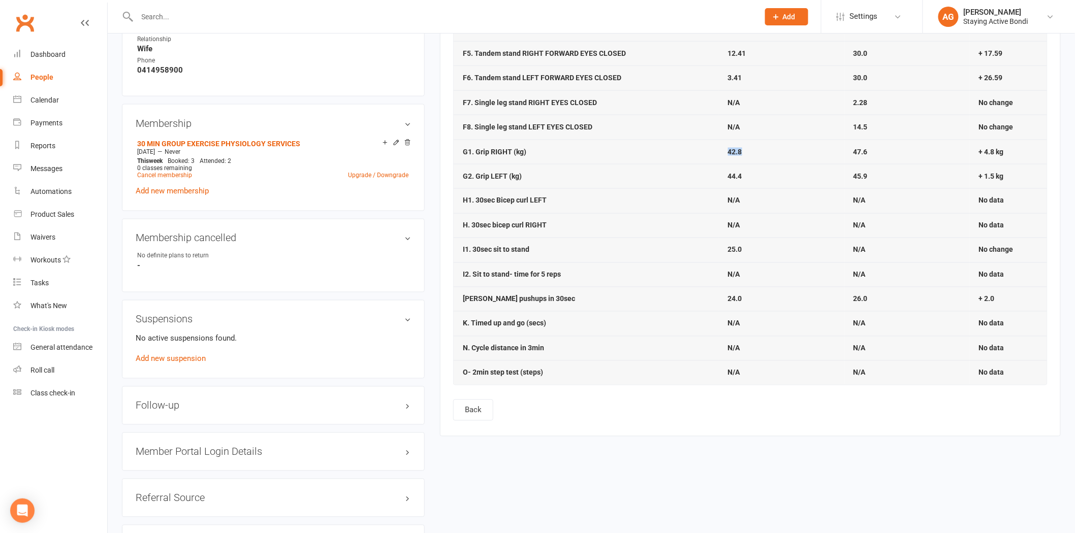
click at [742, 149] on td "42.8" at bounding box center [781, 152] width 125 height 24
click at [873, 149] on td "47.6" at bounding box center [906, 152] width 125 height 24
drag, startPoint x: 724, startPoint y: 182, endPoint x: 735, endPoint y: 179, distance: 11.0
click at [735, 179] on td "44.4" at bounding box center [781, 176] width 125 height 24
click at [851, 172] on td "45.9" at bounding box center [906, 176] width 125 height 24
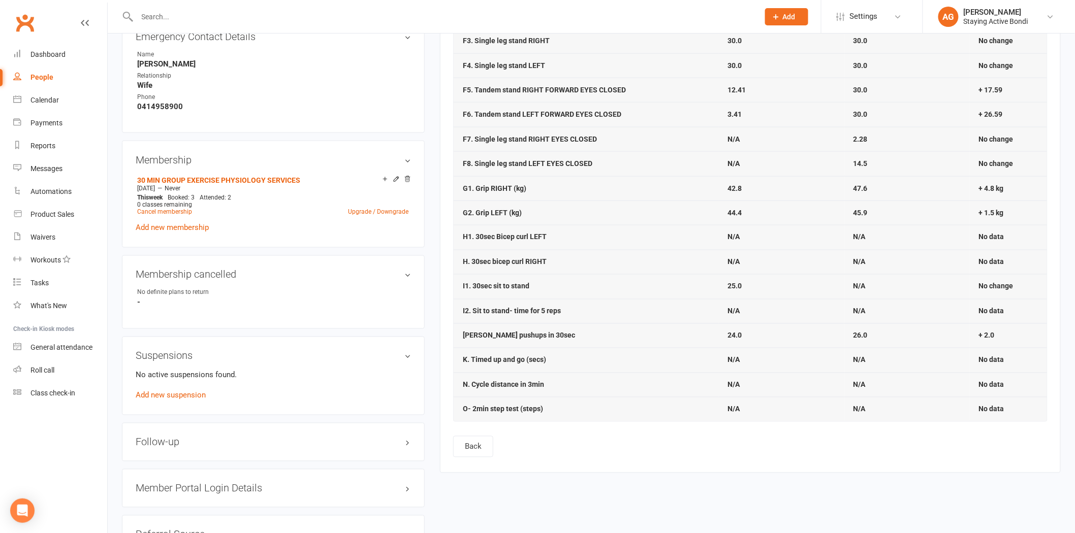
scroll to position [564, 0]
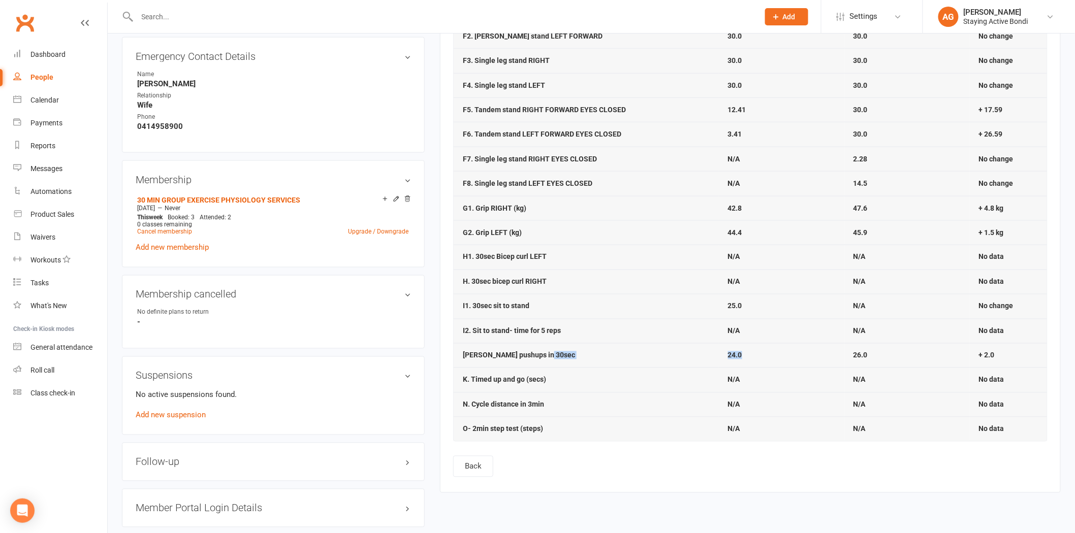
drag, startPoint x: 697, startPoint y: 354, endPoint x: 748, endPoint y: 359, distance: 51.0
click at [748, 359] on tr "J. Wall pushups in 30sec 24.0 26.0 + 2.0" at bounding box center [749, 355] width 593 height 24
click at [748, 359] on td "24.0" at bounding box center [781, 355] width 125 height 24
drag, startPoint x: 476, startPoint y: 311, endPoint x: 781, endPoint y: 310, distance: 304.2
click at [781, 310] on tr "I1. 30sec sit to stand 25.0 N/A No change" at bounding box center [749, 306] width 593 height 24
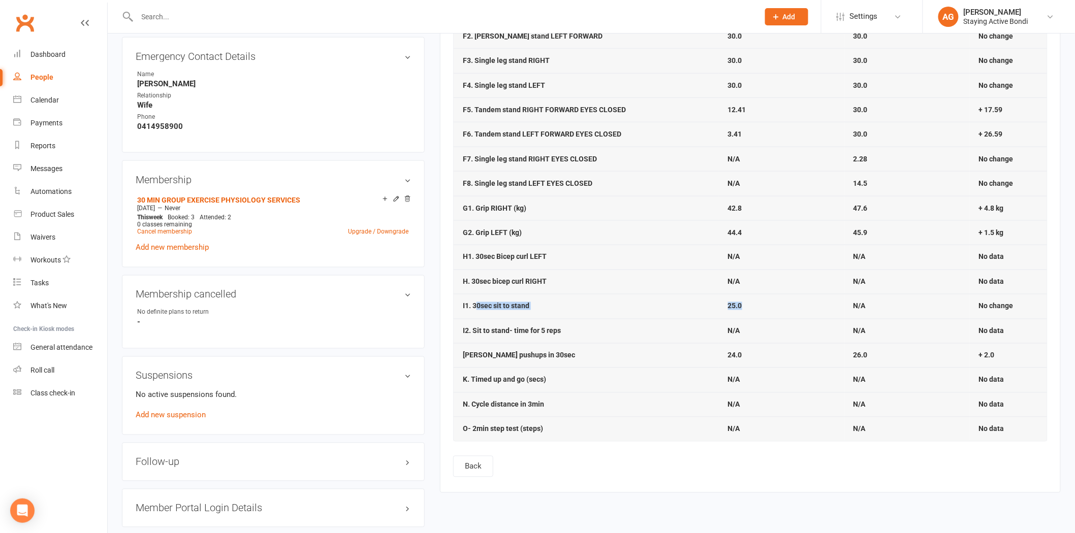
click at [781, 310] on td "25.0" at bounding box center [781, 306] width 125 height 24
drag, startPoint x: 740, startPoint y: 309, endPoint x: 720, endPoint y: 306, distance: 20.0
click at [720, 306] on td "25.0" at bounding box center [781, 306] width 125 height 24
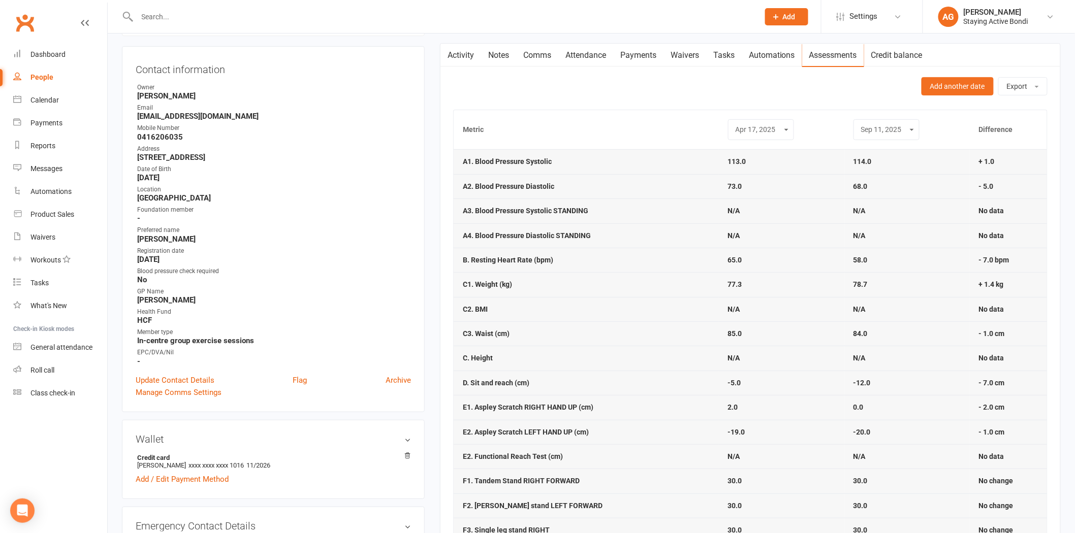
scroll to position [56, 0]
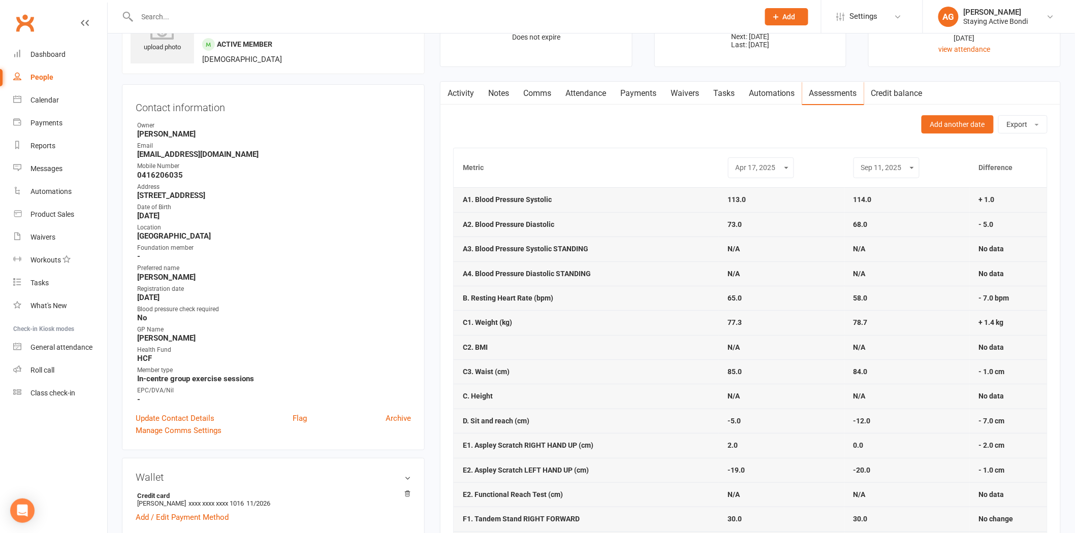
click at [754, 172] on select "Nov 21, 2024 Apr 17, 2025 Sep 11, 2025" at bounding box center [760, 168] width 53 height 12
click at [734, 162] on select "Nov 21, 2024 Apr 17, 2025 Sep 11, 2025" at bounding box center [760, 168] width 53 height 12
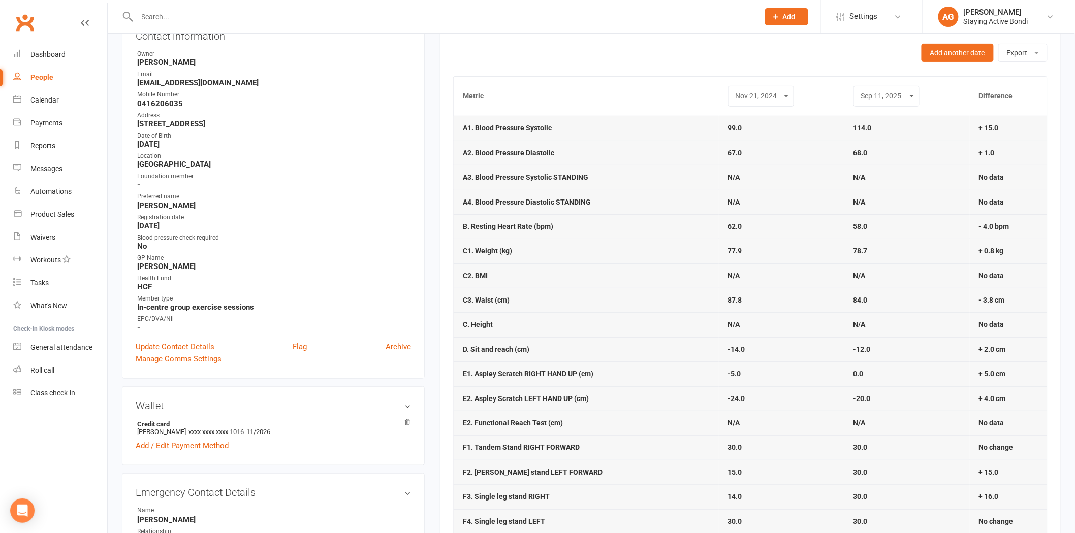
scroll to position [0, 0]
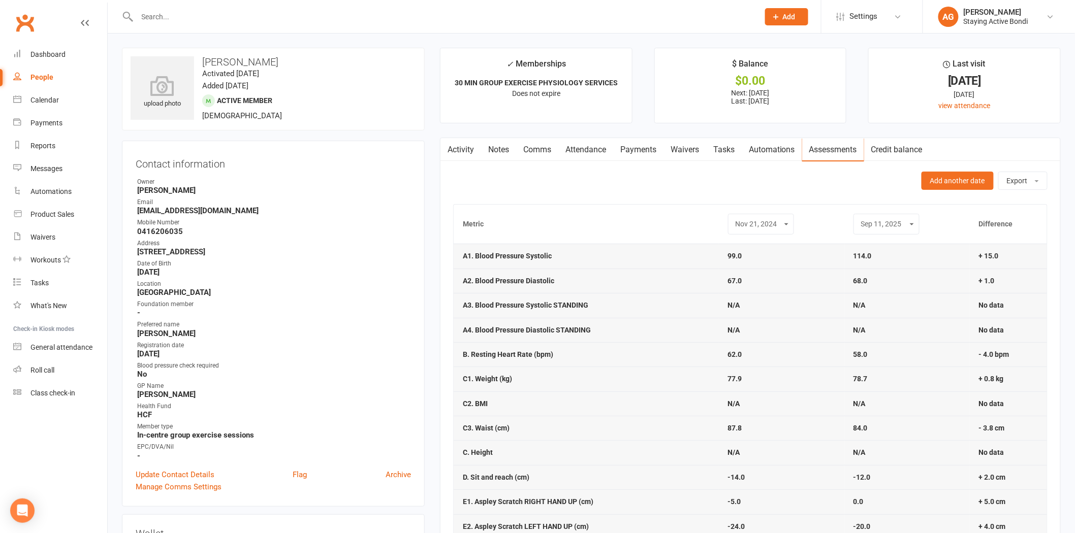
click at [770, 225] on select "Nov 21, 2024 Apr 17, 2025 Sep 11, 2025" at bounding box center [760, 224] width 53 height 12
select select "1"
click at [734, 219] on select "Nov 21, 2024 Apr 17, 2025 Sep 11, 2025" at bounding box center [760, 224] width 53 height 12
drag, startPoint x: 459, startPoint y: 233, endPoint x: 491, endPoint y: 222, distance: 34.2
click at [491, 222] on th "Metric" at bounding box center [585, 224] width 265 height 39
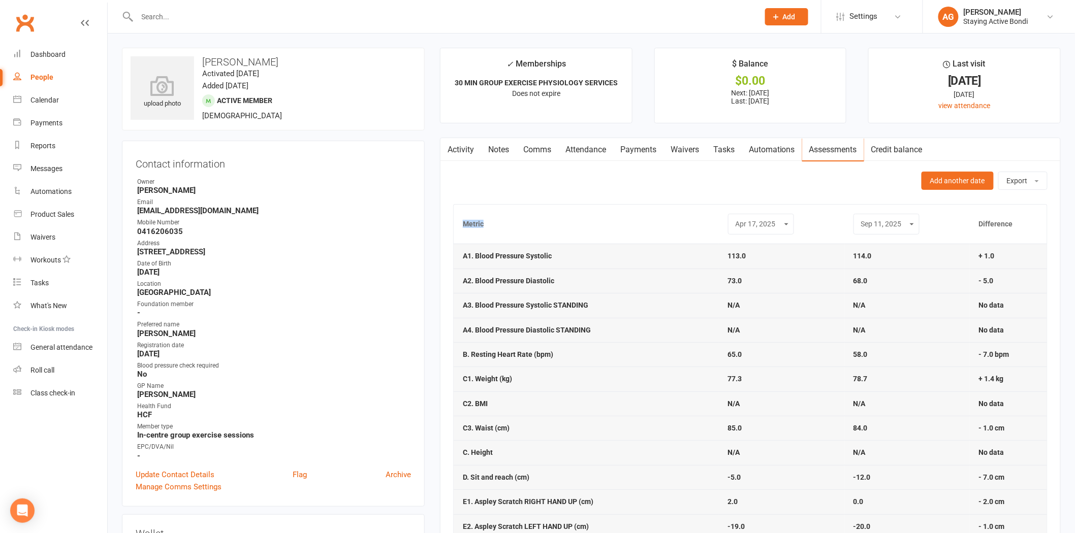
click at [491, 222] on th "Metric" at bounding box center [585, 224] width 265 height 39
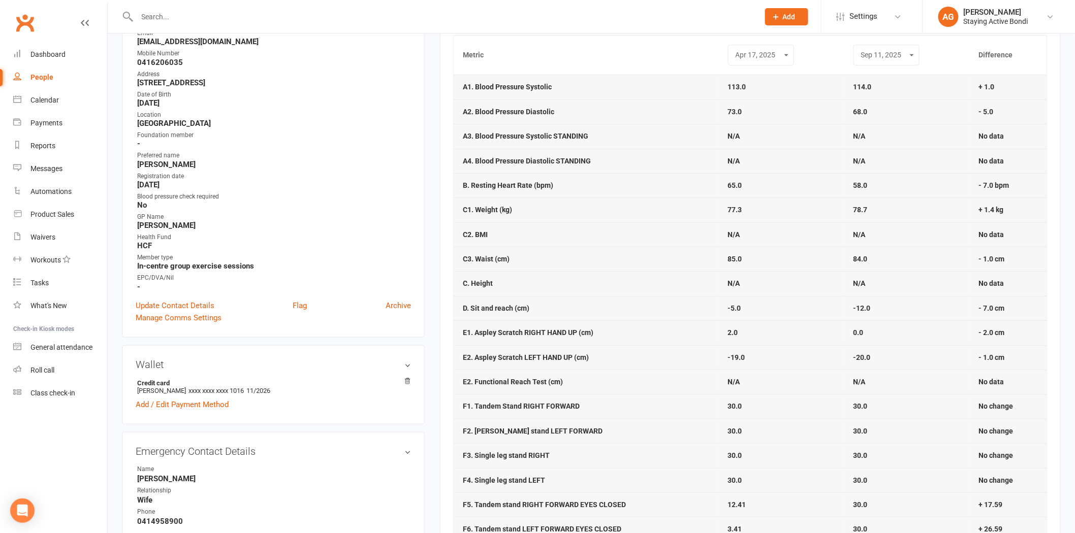
scroll to position [113, 0]
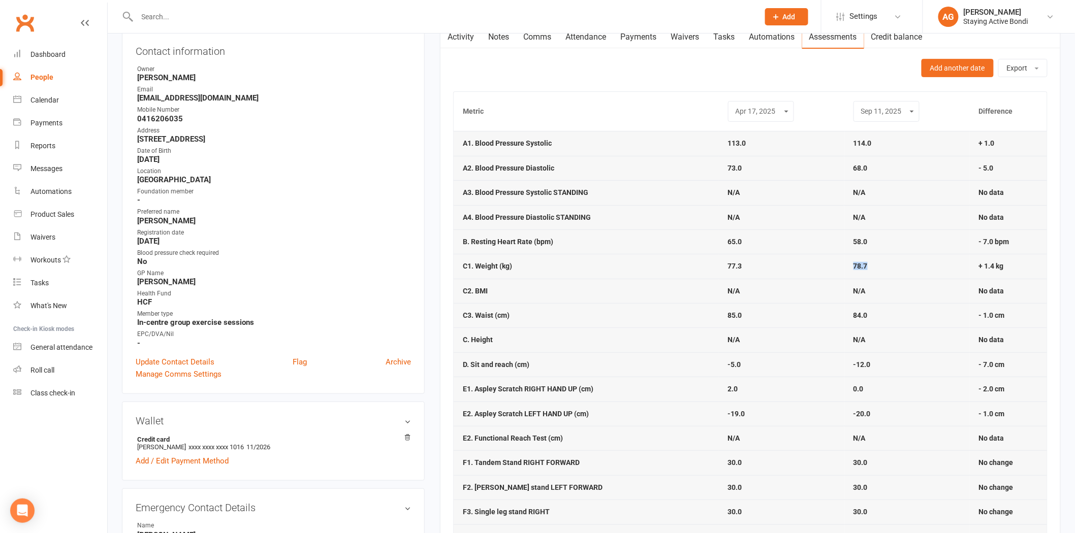
drag, startPoint x: 884, startPoint y: 266, endPoint x: 774, endPoint y: 259, distance: 110.4
click at [774, 259] on tr "C1. Weight (kg) 77.3 78.7 + 1.4 kg" at bounding box center [749, 266] width 593 height 24
click at [773, 259] on td "77.3" at bounding box center [781, 266] width 125 height 24
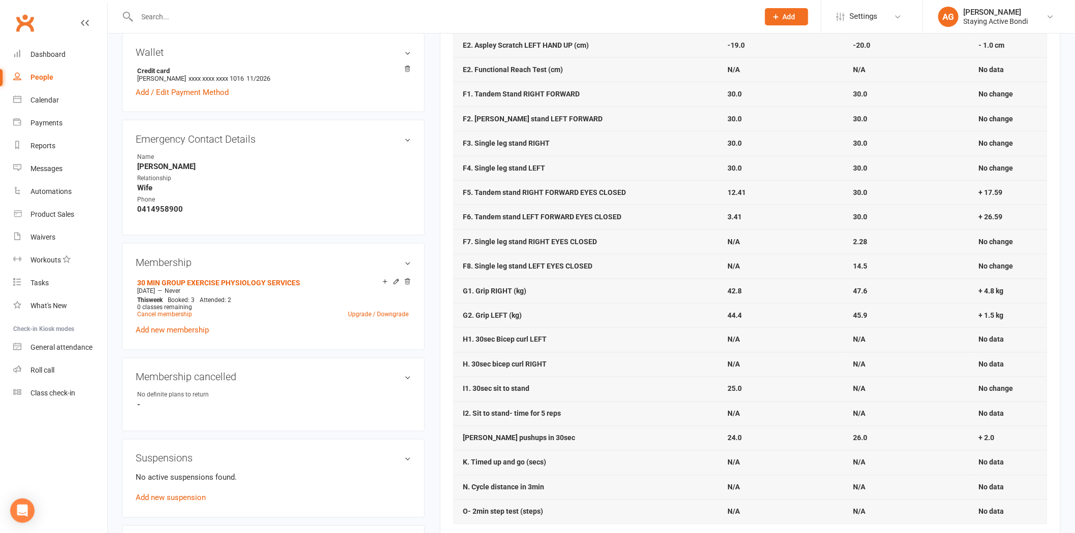
scroll to position [508, 0]
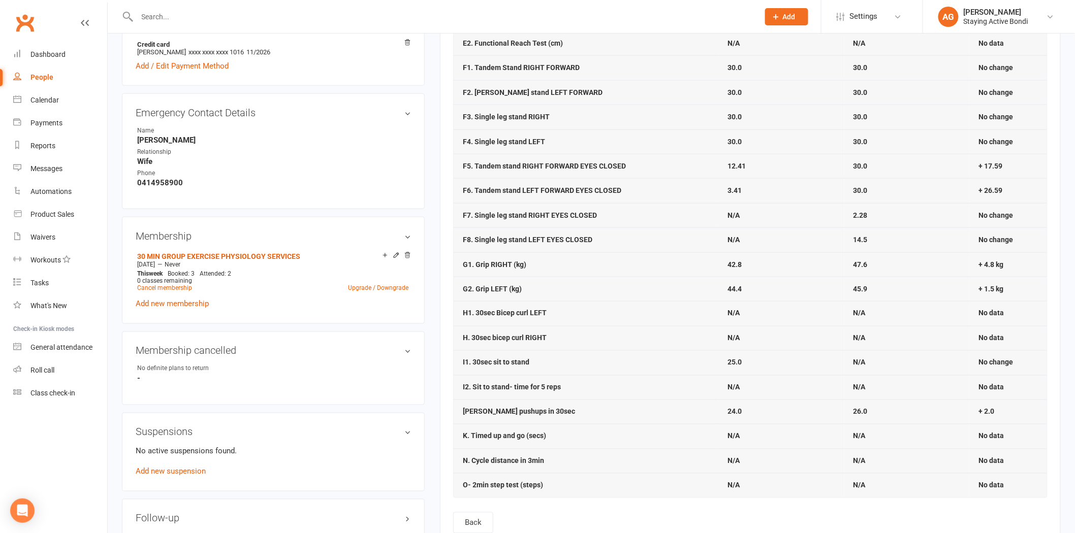
click at [476, 512] on div "Metric Nov 21, 2024 Apr 17, 2025 Sep 11, 2025 Nov 21, 2024 Apr 17, 2025 Sep 11,…" at bounding box center [750, 104] width 594 height 816
click at [479, 516] on button "Back" at bounding box center [473, 522] width 40 height 21
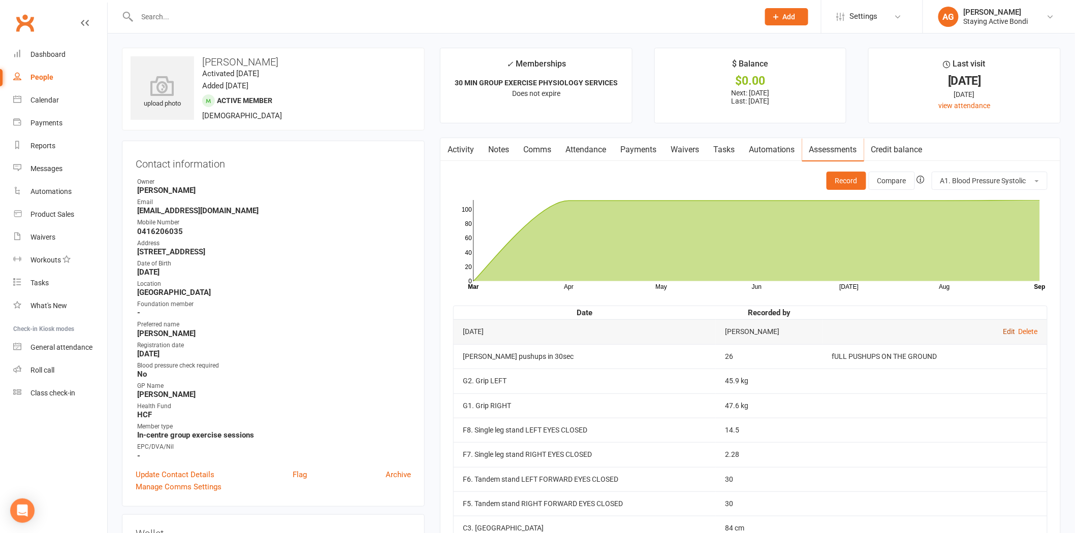
click at [1012, 332] on link "Edit" at bounding box center [1009, 332] width 12 height 8
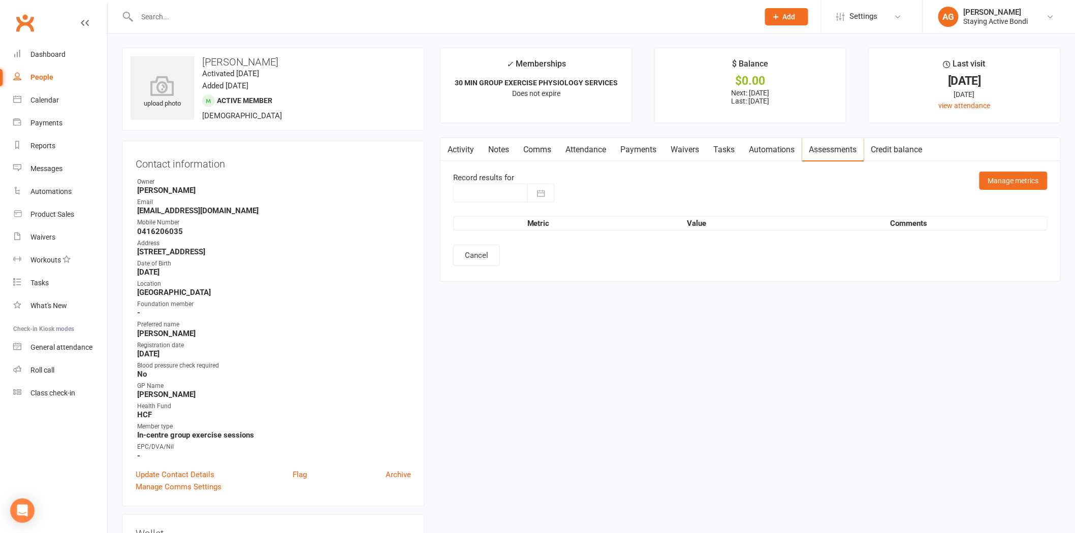
type input "[DATE]"
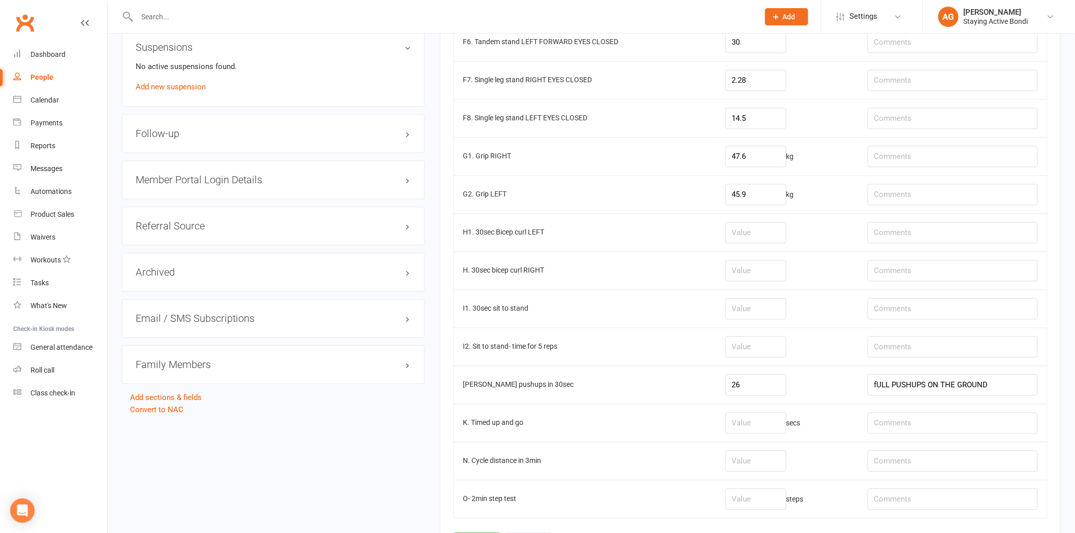
scroll to position [998, 0]
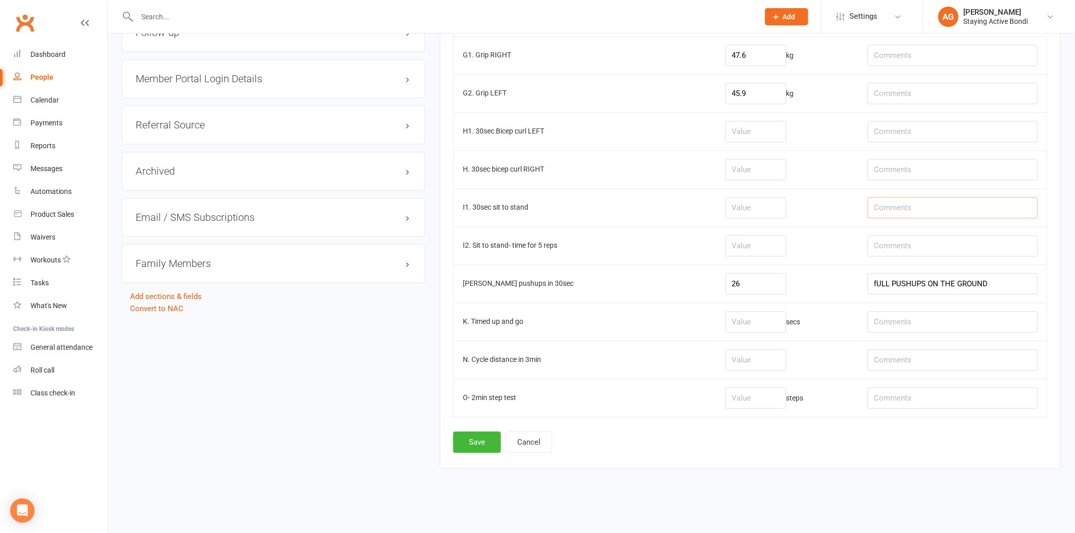
click at [899, 200] on input "text" at bounding box center [952, 207] width 170 height 21
click at [1033, 214] on input "leg press 10RM instead- 10" at bounding box center [952, 207] width 170 height 21
type input "leg press 10RM instead- 10RM max 93.5kg see notes"
click at [464, 448] on button "Save" at bounding box center [477, 442] width 48 height 21
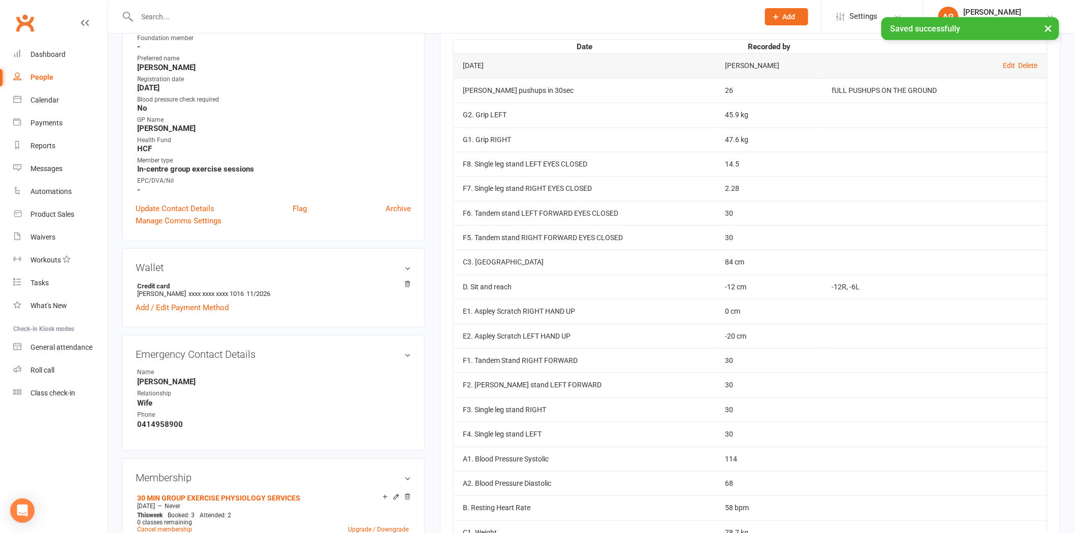
scroll to position [113, 0]
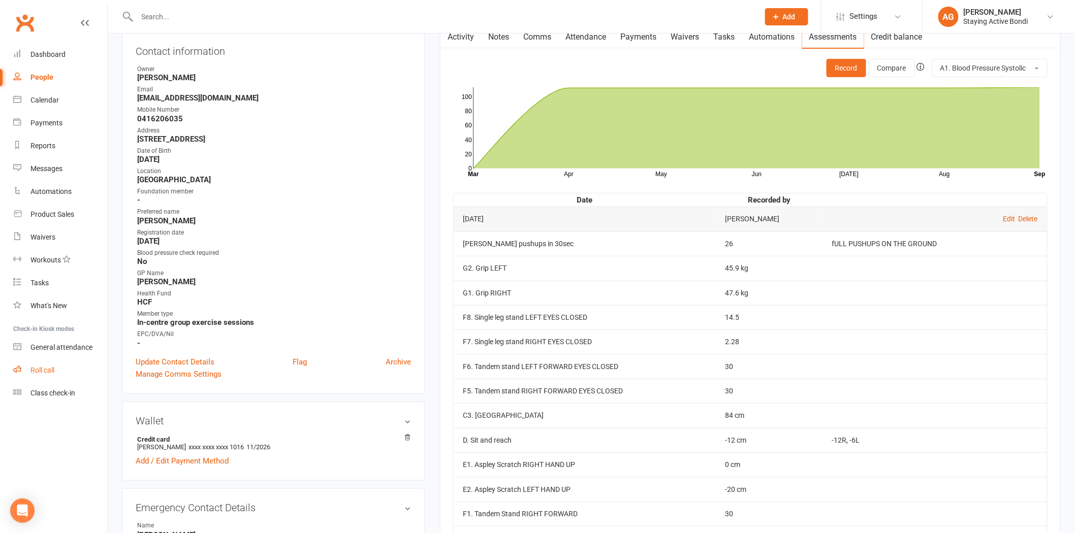
click at [70, 368] on link "Roll call" at bounding box center [60, 370] width 94 height 23
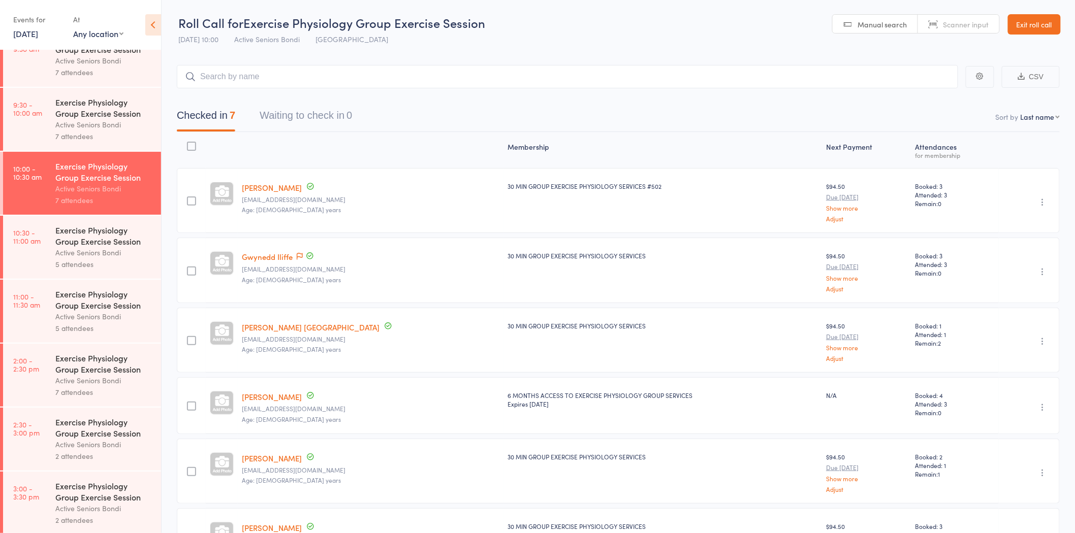
scroll to position [287, 0]
click at [1042, 23] on link "Exit roll call" at bounding box center [1034, 24] width 53 height 20
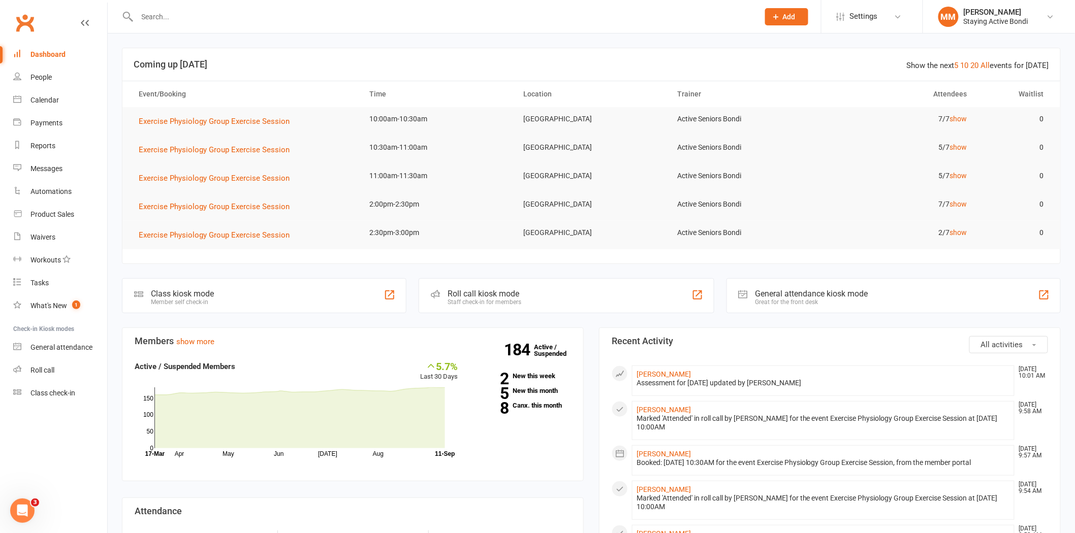
click at [163, 11] on input "text" at bounding box center [443, 17] width 618 height 14
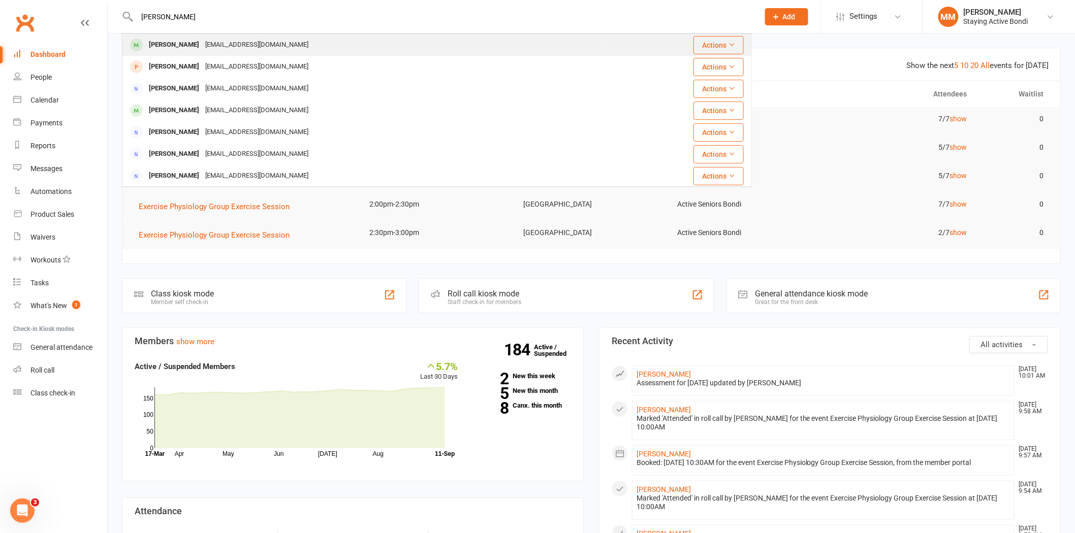
type input "[PERSON_NAME]"
click at [189, 48] on div "[PERSON_NAME]" at bounding box center [174, 45] width 56 height 15
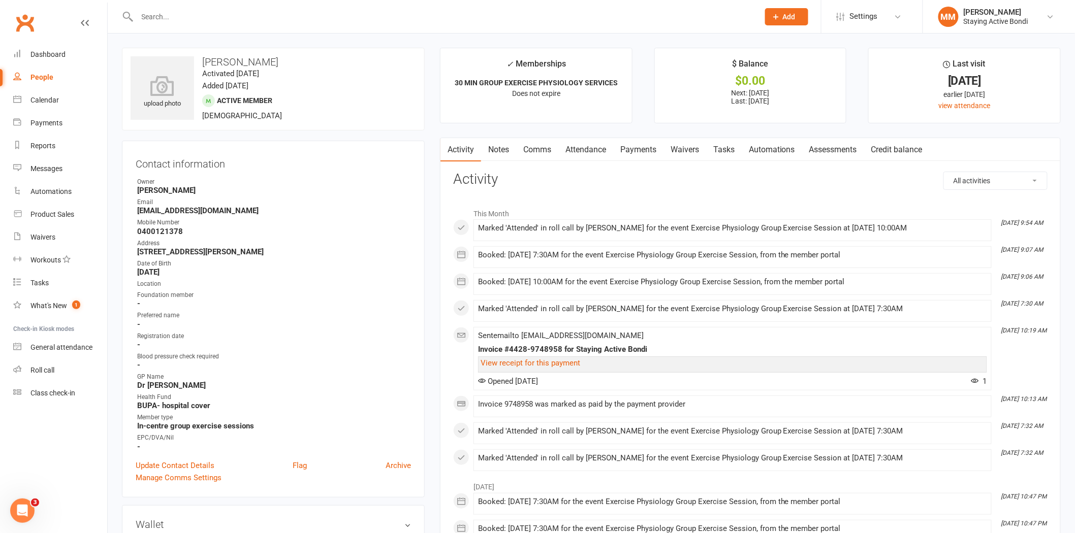
click at [833, 146] on link "Assessments" at bounding box center [833, 149] width 62 height 23
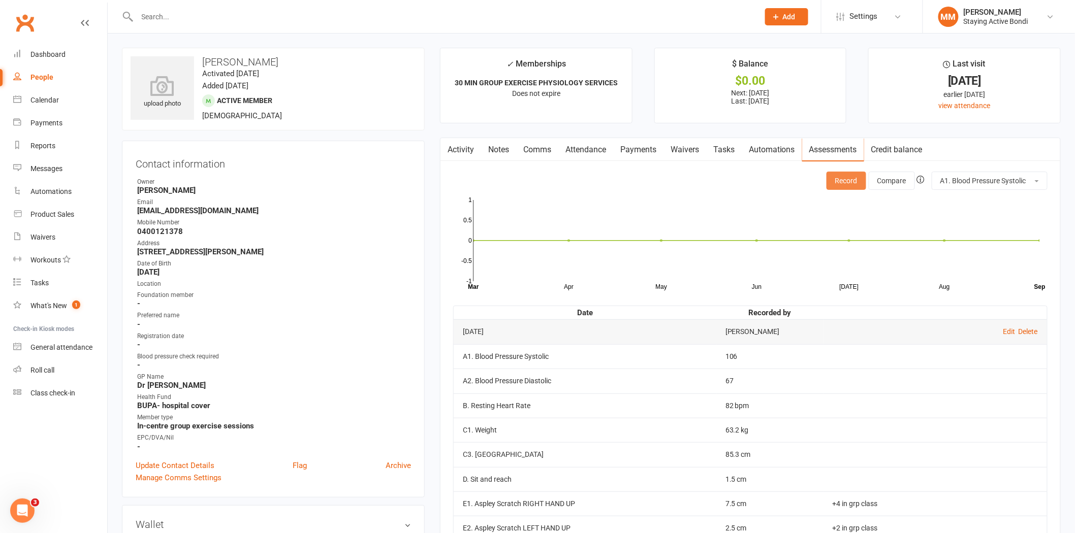
click at [851, 180] on button "Record" at bounding box center [846, 181] width 40 height 18
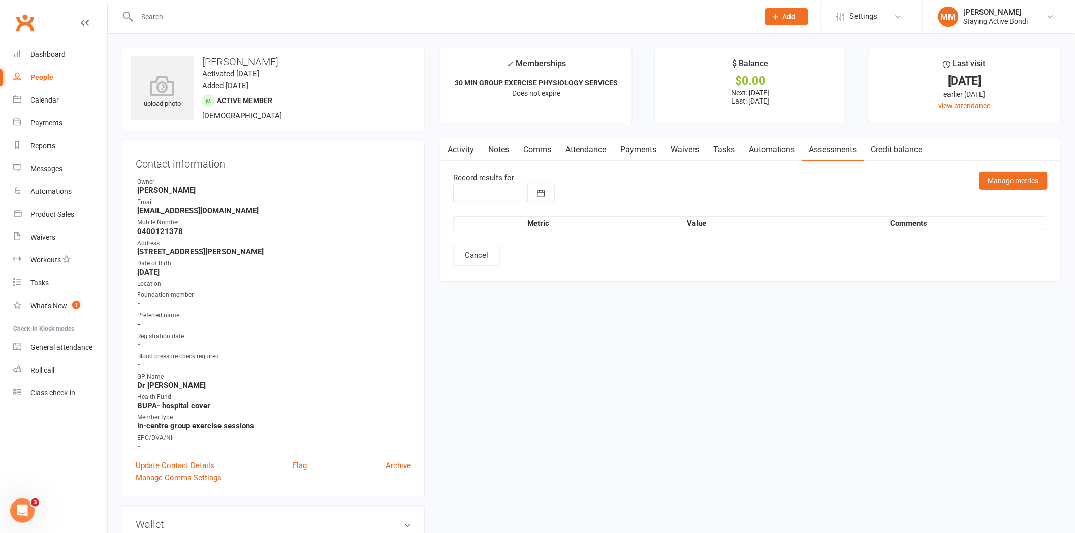
type input "[DATE]"
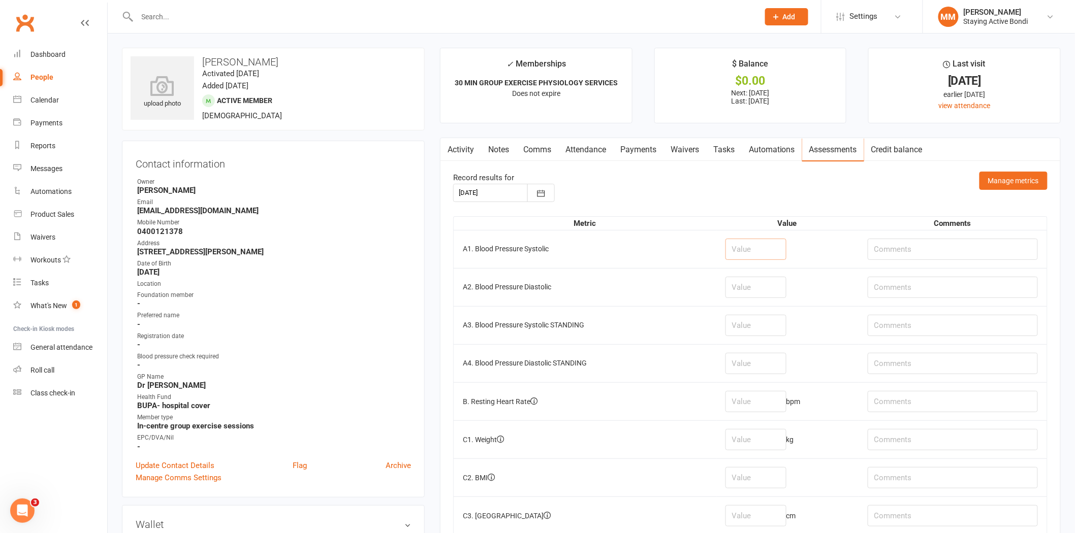
click at [745, 245] on input "number" at bounding box center [755, 249] width 61 height 21
type input "121"
click at [748, 288] on input "number" at bounding box center [755, 287] width 61 height 21
type input "72"
click at [752, 402] on input "number" at bounding box center [755, 401] width 61 height 21
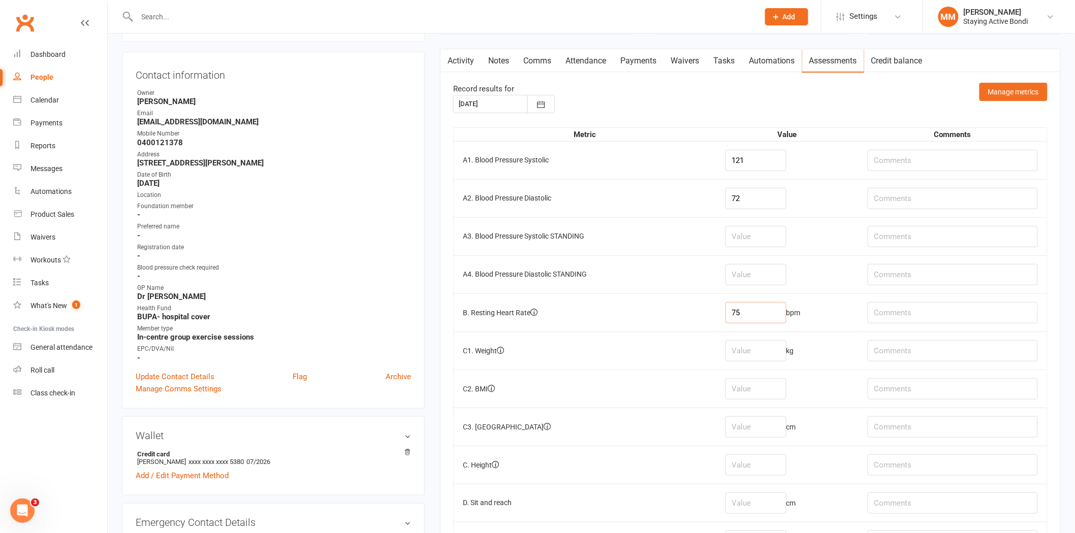
scroll to position [90, 0]
type input "75"
click at [751, 346] on input "number" at bounding box center [755, 349] width 61 height 21
type input "61.6"
drag, startPoint x: 754, startPoint y: 466, endPoint x: 754, endPoint y: 451, distance: 15.2
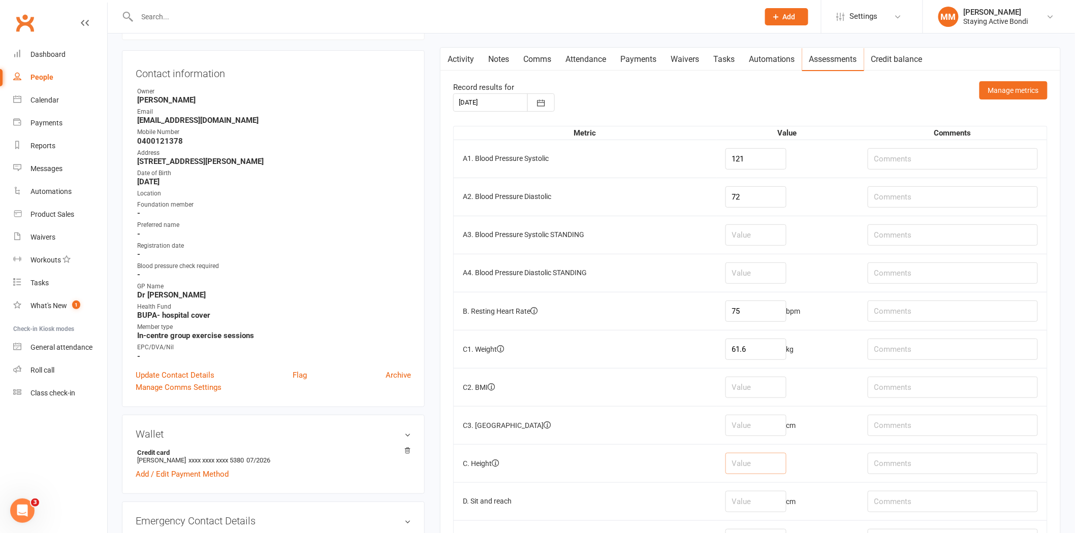
click at [755, 465] on input "number" at bounding box center [755, 463] width 61 height 21
type input "164.5"
click at [755, 427] on input "number" at bounding box center [755, 425] width 61 height 21
click at [739, 427] on input "number" at bounding box center [755, 425] width 61 height 21
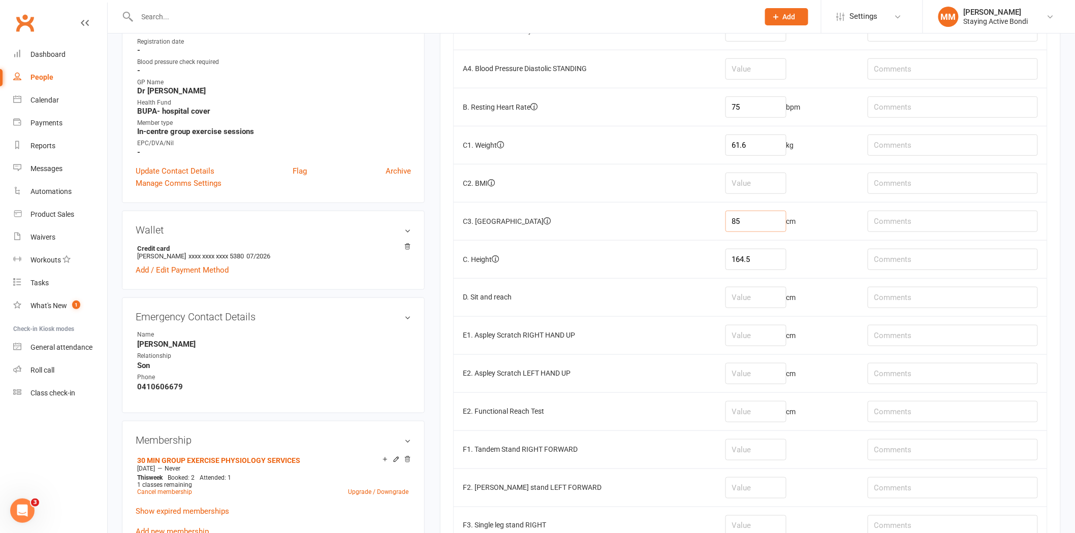
scroll to position [300, 0]
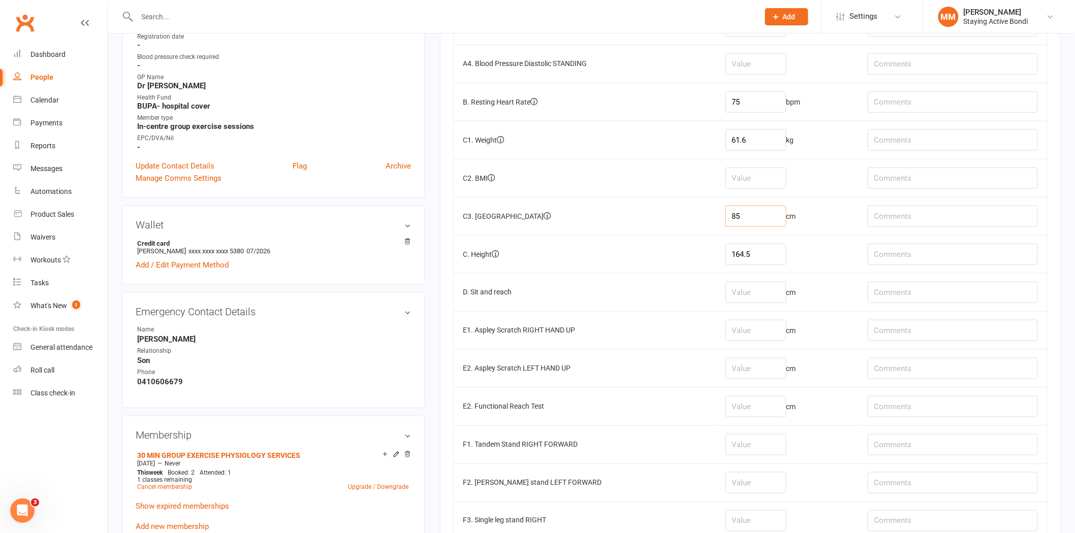
type input "85"
click at [893, 297] on input "text" at bounding box center [952, 292] width 170 height 21
click at [737, 291] on input "number" at bounding box center [755, 292] width 61 height 21
type input "4.5"
click at [759, 335] on input "number" at bounding box center [755, 330] width 61 height 21
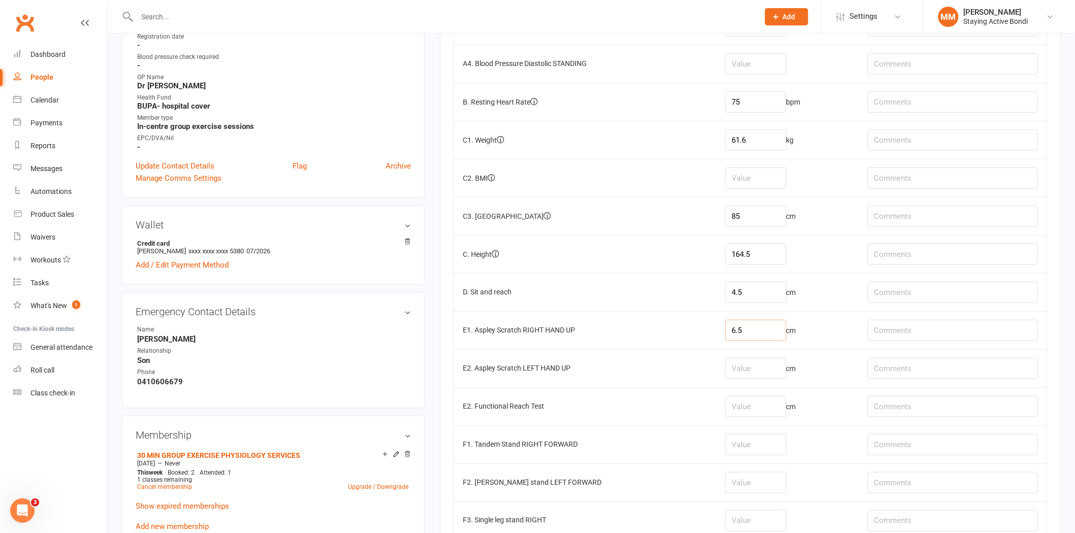
type input "6.5"
click at [746, 371] on input "number" at bounding box center [755, 368] width 61 height 21
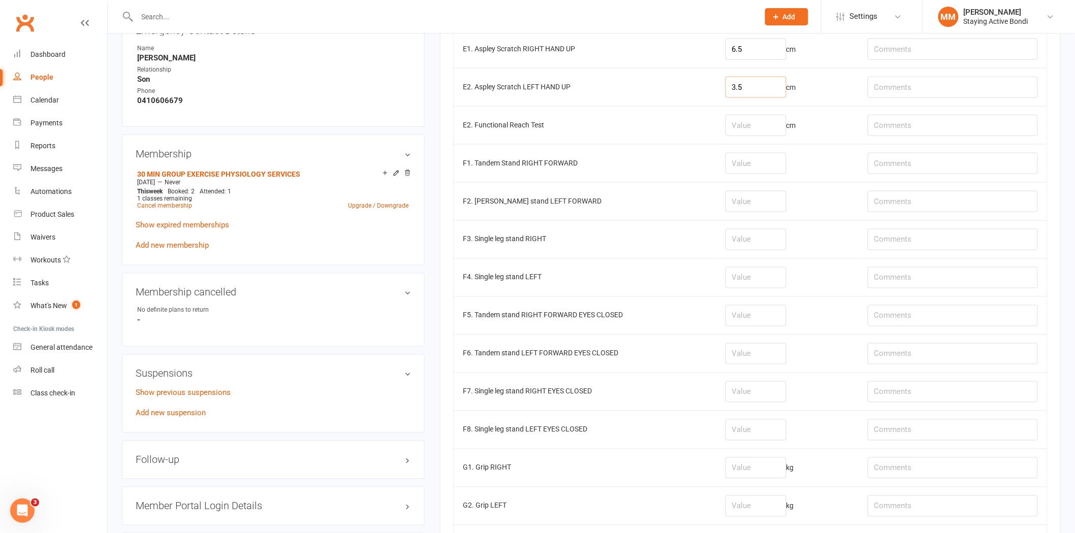
scroll to position [595, 0]
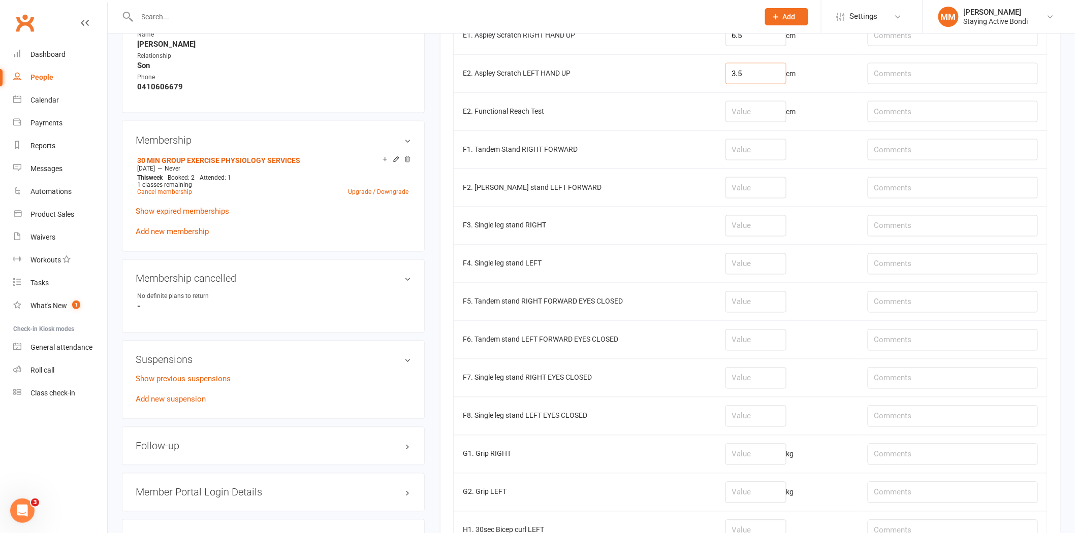
type input "3.5"
click at [909, 460] on input "text" at bounding box center [952, 454] width 170 height 21
type input "24.3"
click at [896, 495] on input "text" at bounding box center [952, 492] width 170 height 21
type input "21.7"
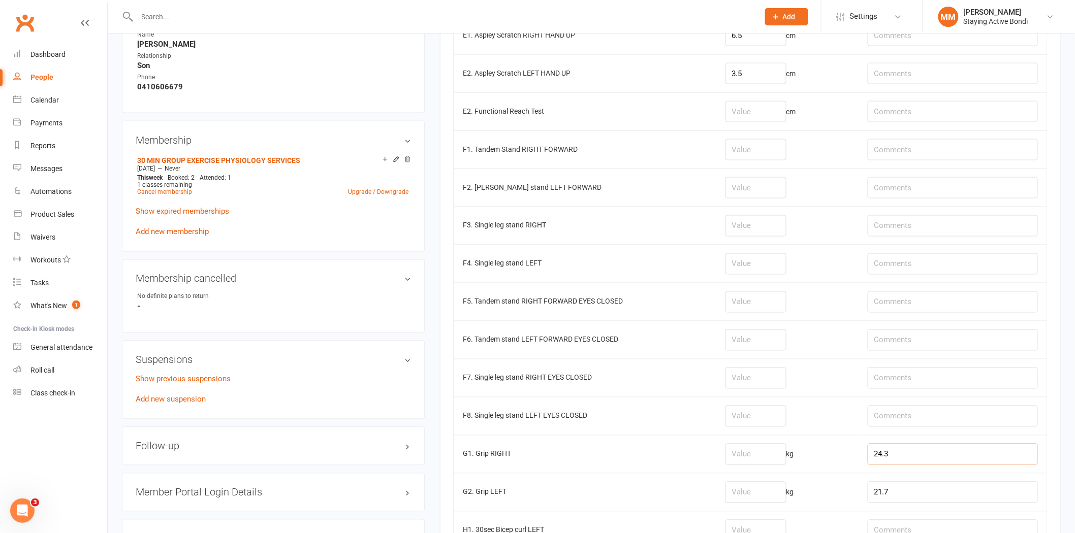
click at [904, 451] on input "24.3" at bounding box center [952, 454] width 170 height 21
type input "24.3, 21.7"
click at [750, 459] on input "number" at bounding box center [755, 454] width 61 height 21
type input "24.3"
click at [901, 495] on input "21.7" at bounding box center [952, 492] width 170 height 21
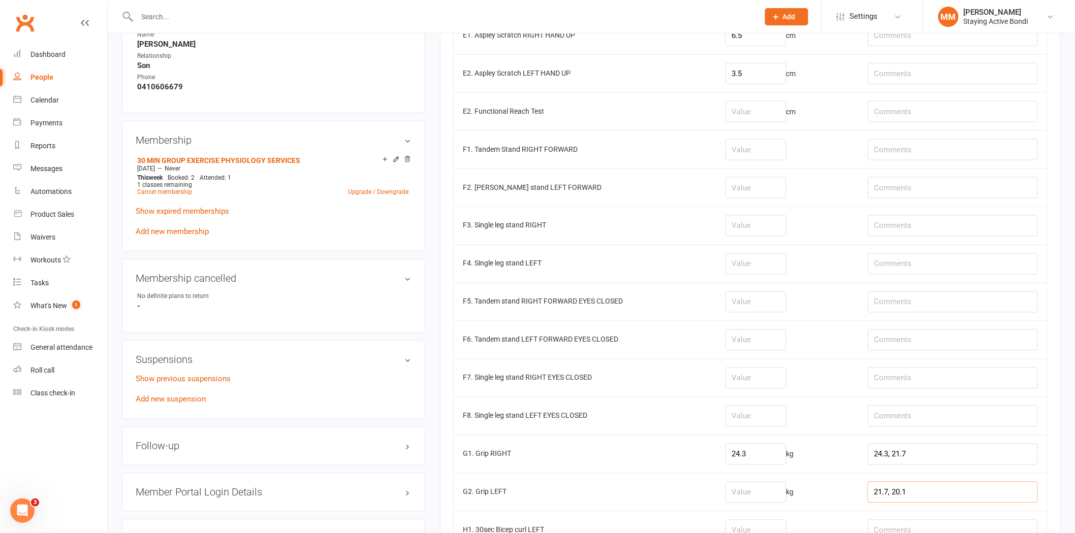
type input "21.7, 20.1"
click at [743, 499] on input "number" at bounding box center [755, 492] width 61 height 21
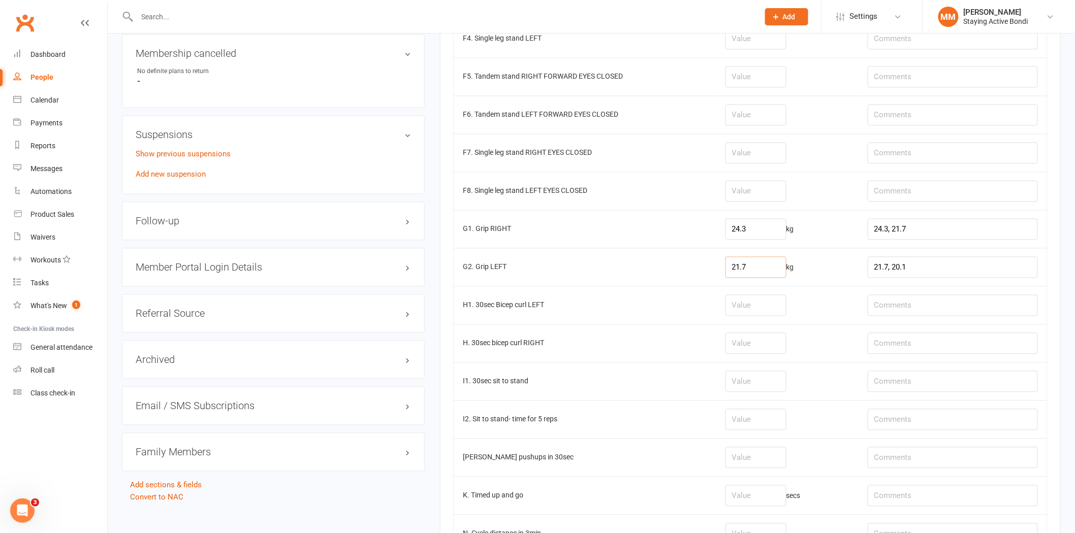
scroll to position [822, 0]
type input "21.7"
drag, startPoint x: 740, startPoint y: 384, endPoint x: 745, endPoint y: 382, distance: 5.9
click at [743, 383] on input "number" at bounding box center [755, 379] width 61 height 21
type input "12"
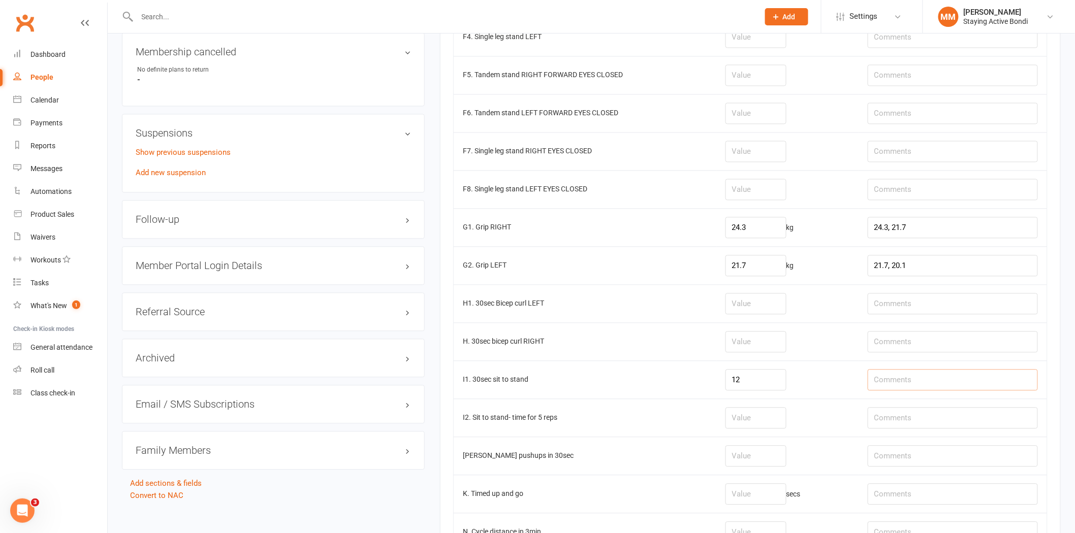
click at [891, 386] on input "text" at bounding box center [952, 379] width 170 height 21
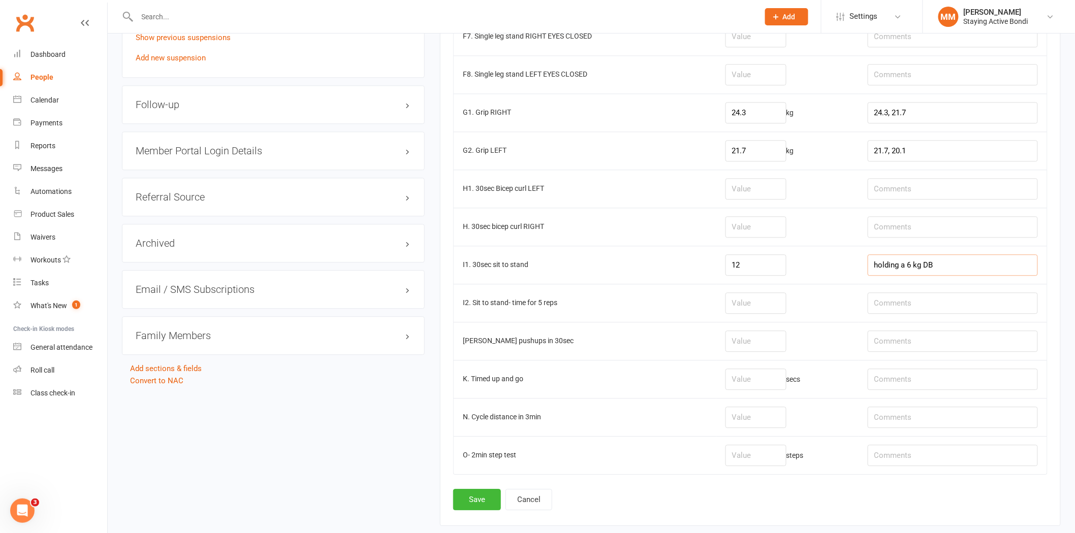
scroll to position [963, 0]
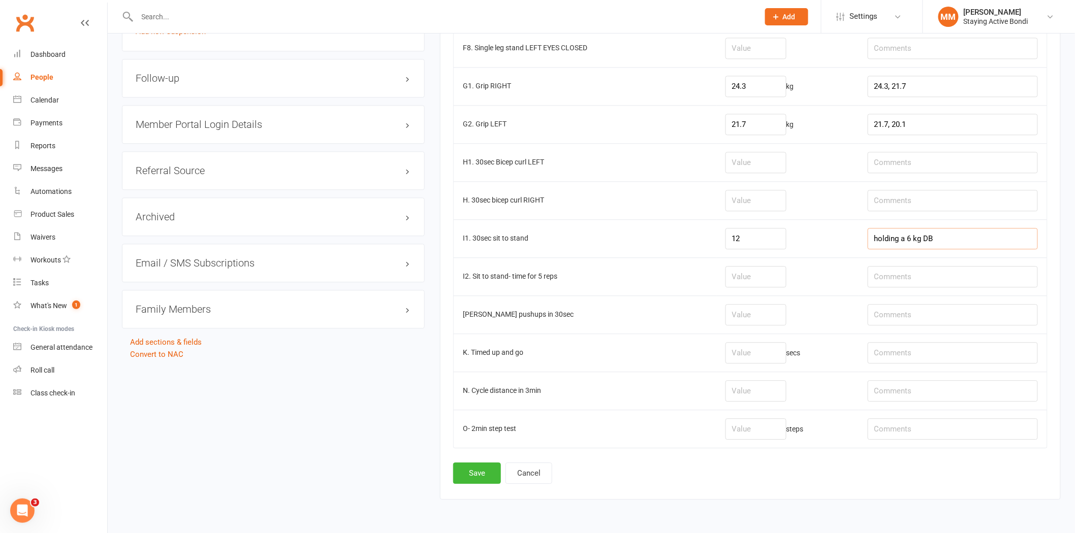
type input "holding a 6 kg DB"
click at [740, 316] on input "number" at bounding box center [755, 314] width 61 height 21
type input "15"
click at [745, 399] on input "number" at bounding box center [755, 390] width 61 height 21
type input "1.03"
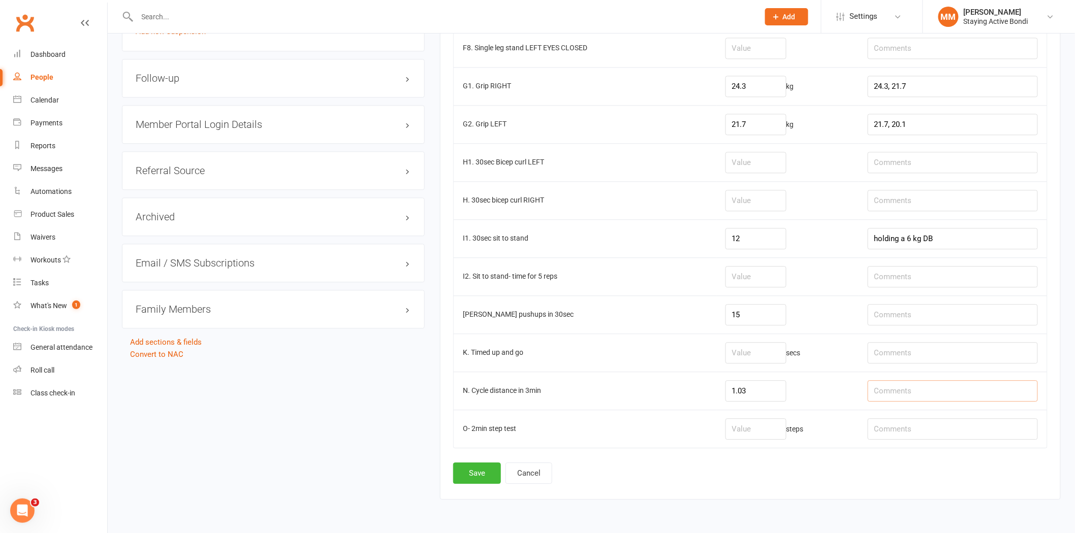
click at [899, 392] on input "text" at bounding box center [952, 390] width 170 height 21
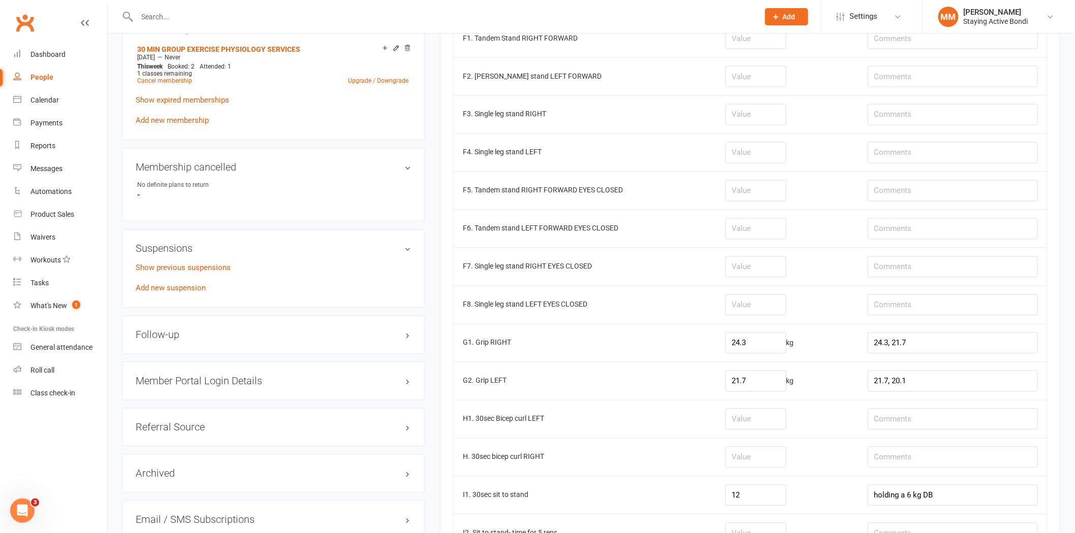
scroll to position [701, 0]
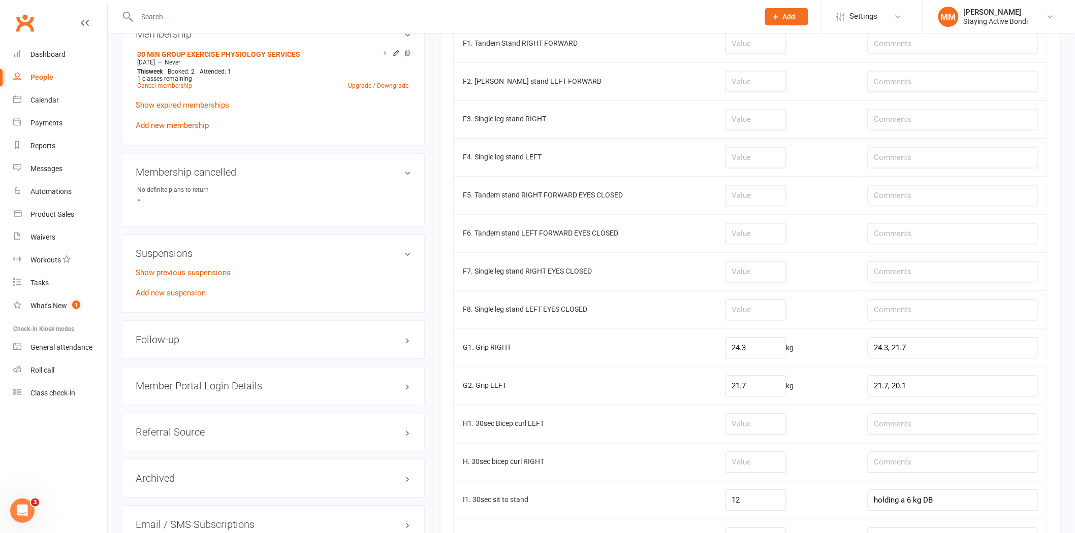
type input "RPE 8/10"
click at [901, 199] on input "text" at bounding box center [952, 195] width 170 height 21
type input "on halaxy"
click at [908, 239] on input "text" at bounding box center [952, 233] width 170 height 21
type input "on halaxy"
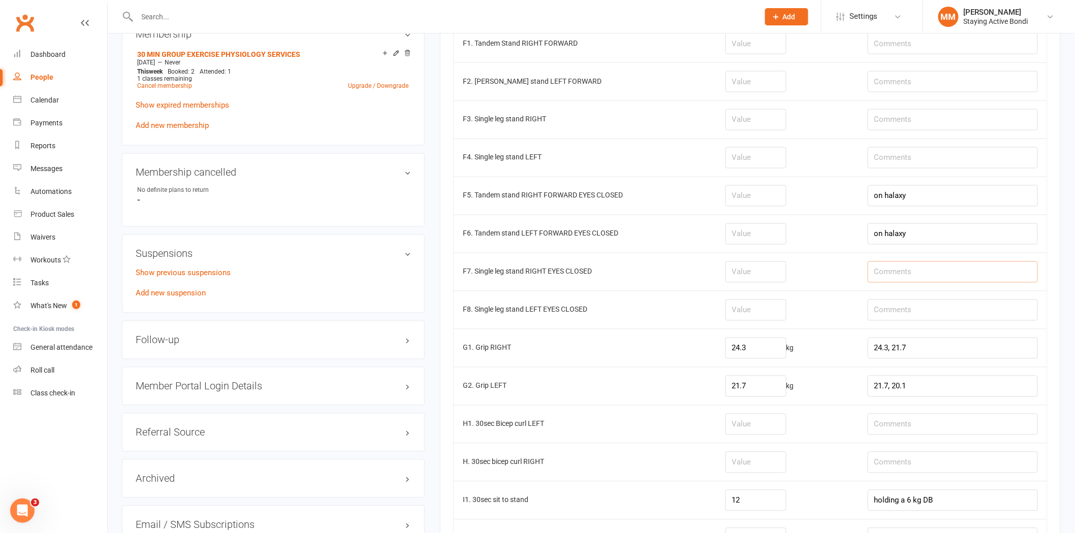
click at [892, 276] on input "text" at bounding box center [952, 272] width 170 height 21
type input "on halaxy"
click at [894, 311] on input "text" at bounding box center [952, 310] width 170 height 21
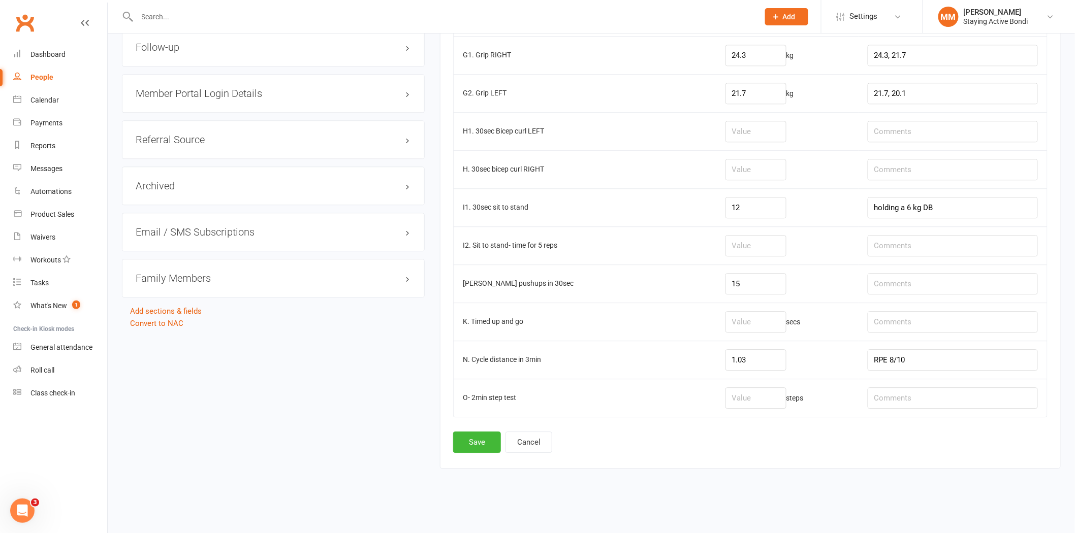
scroll to position [998, 0]
type input "on halaxy"
click at [476, 442] on button "Save" at bounding box center [477, 442] width 48 height 21
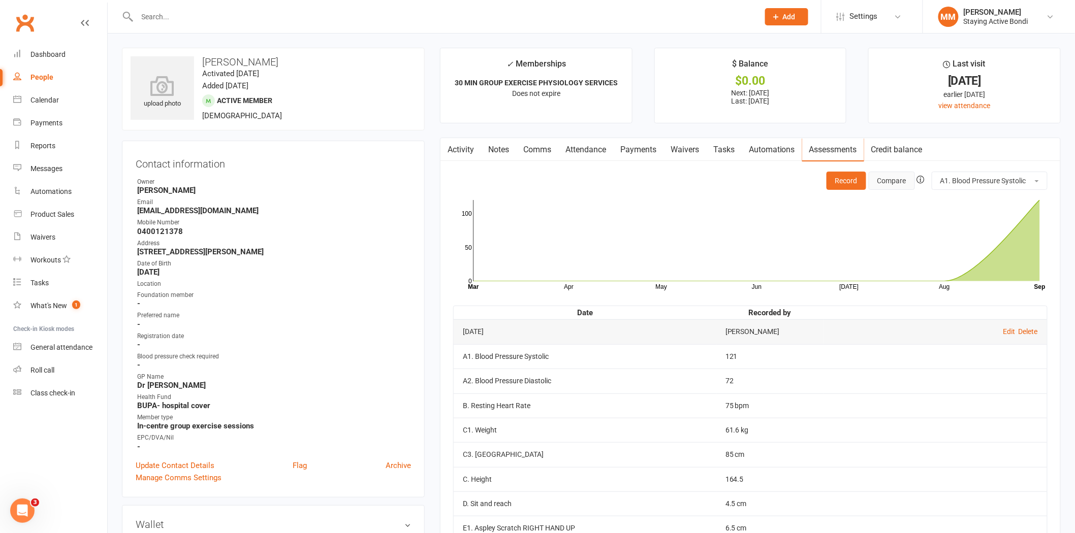
click at [894, 184] on button "Compare" at bounding box center [891, 181] width 46 height 18
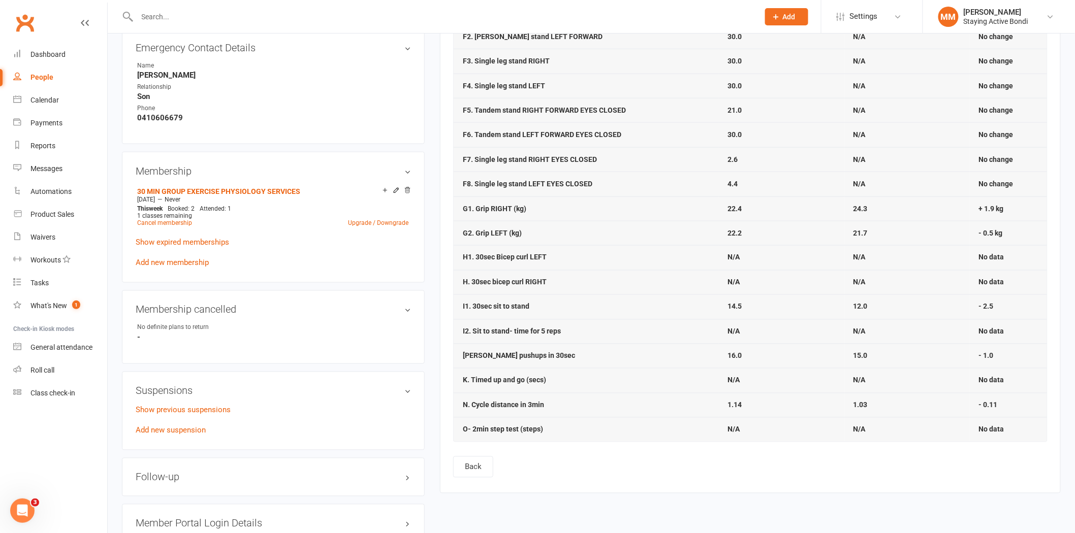
scroll to position [571, 0]
